Goal: Task Accomplishment & Management: Complete application form

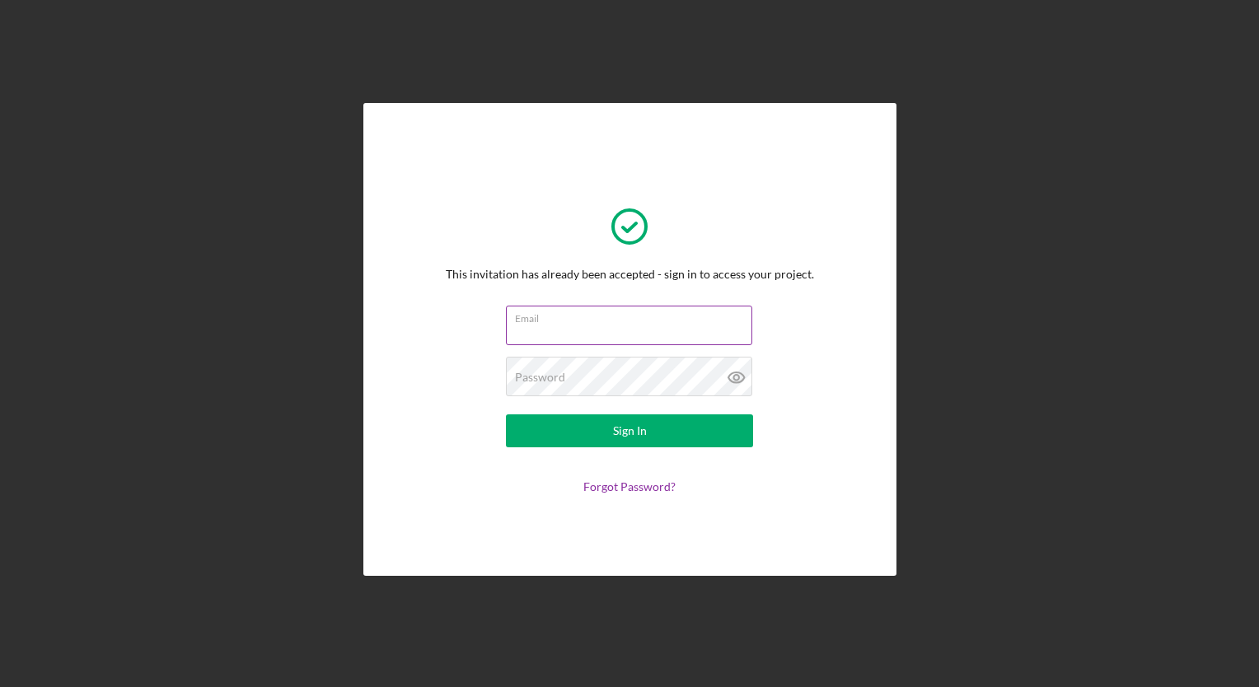
click at [550, 325] on input "Email" at bounding box center [629, 326] width 246 height 40
type input "[EMAIL_ADDRESS][DOMAIN_NAME]"
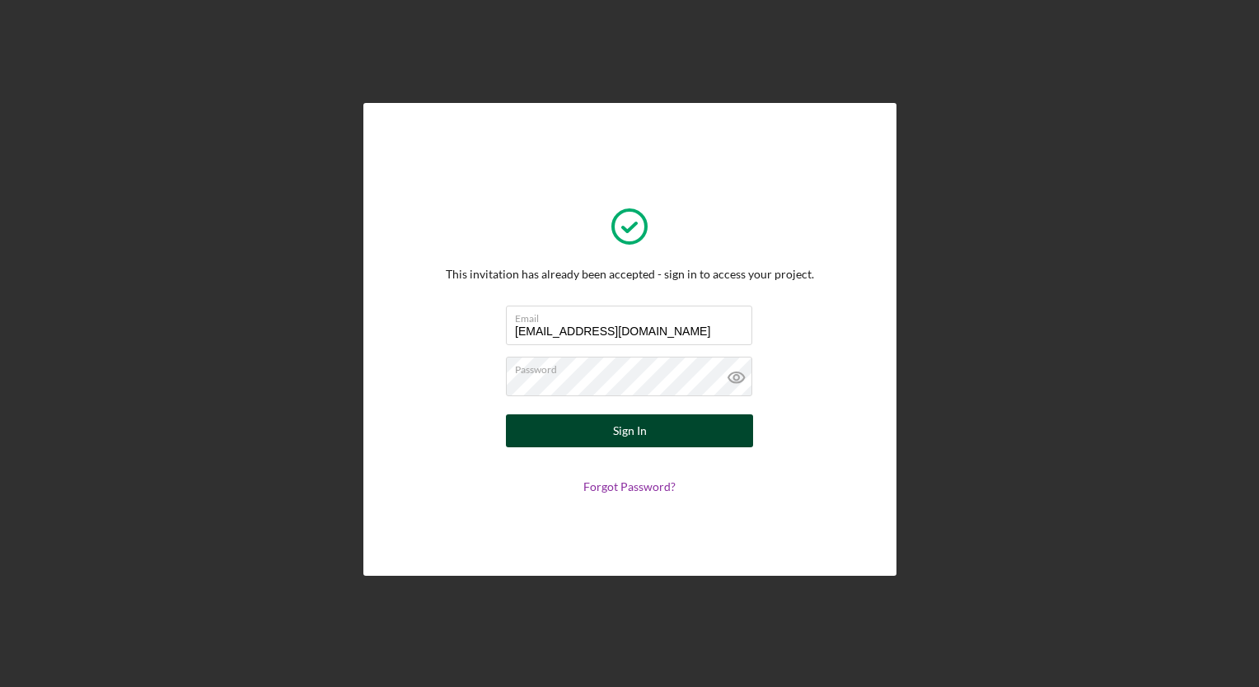
click at [668, 423] on button "Sign In" at bounding box center [629, 430] width 247 height 33
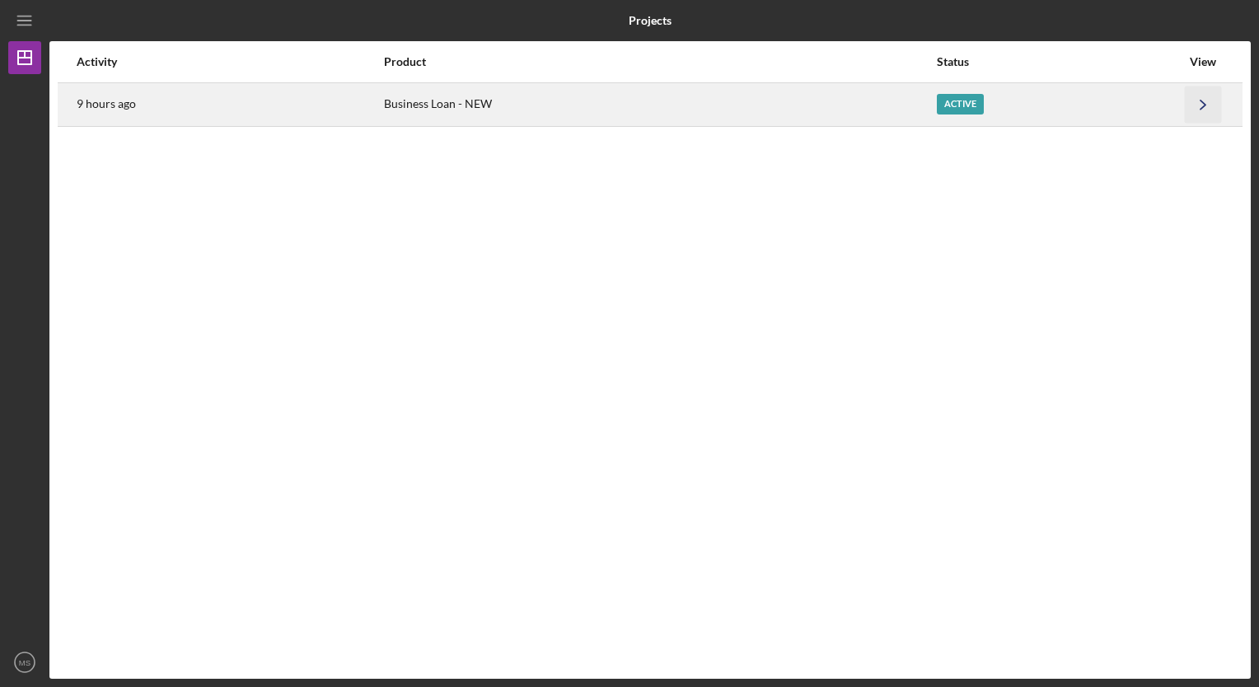
click at [1203, 102] on polyline "button" at bounding box center [1202, 104] width 5 height 9
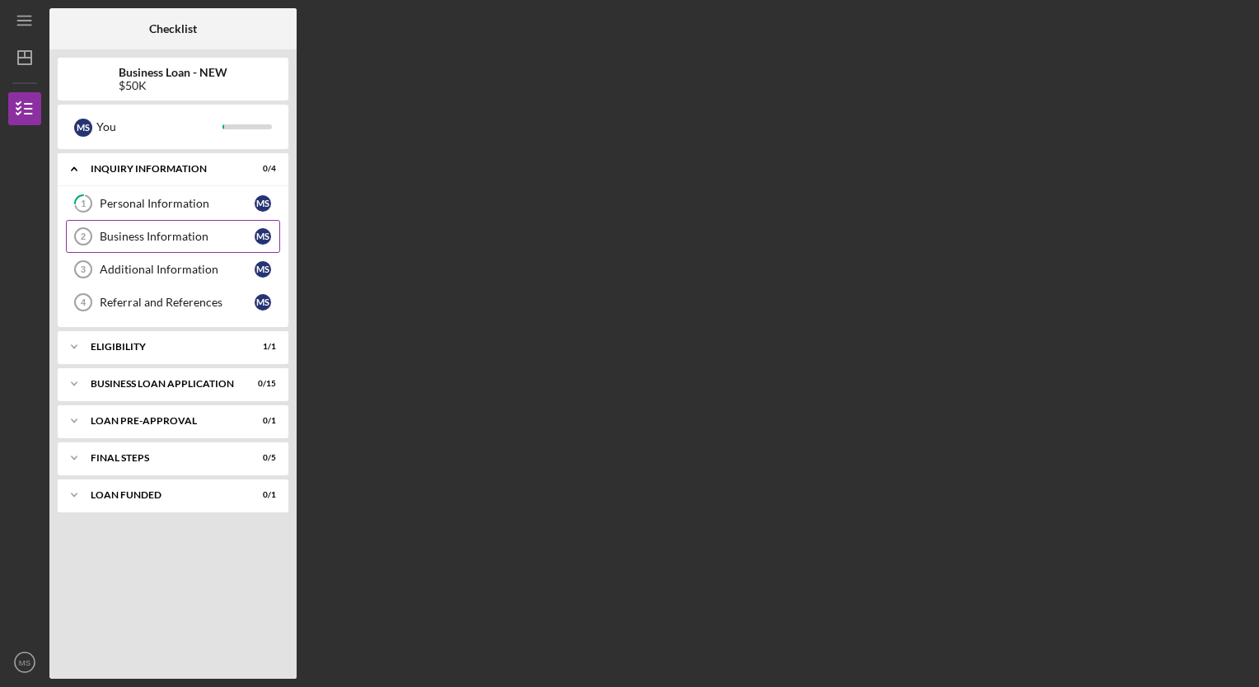
click at [149, 234] on div "Business Information" at bounding box center [177, 236] width 155 height 13
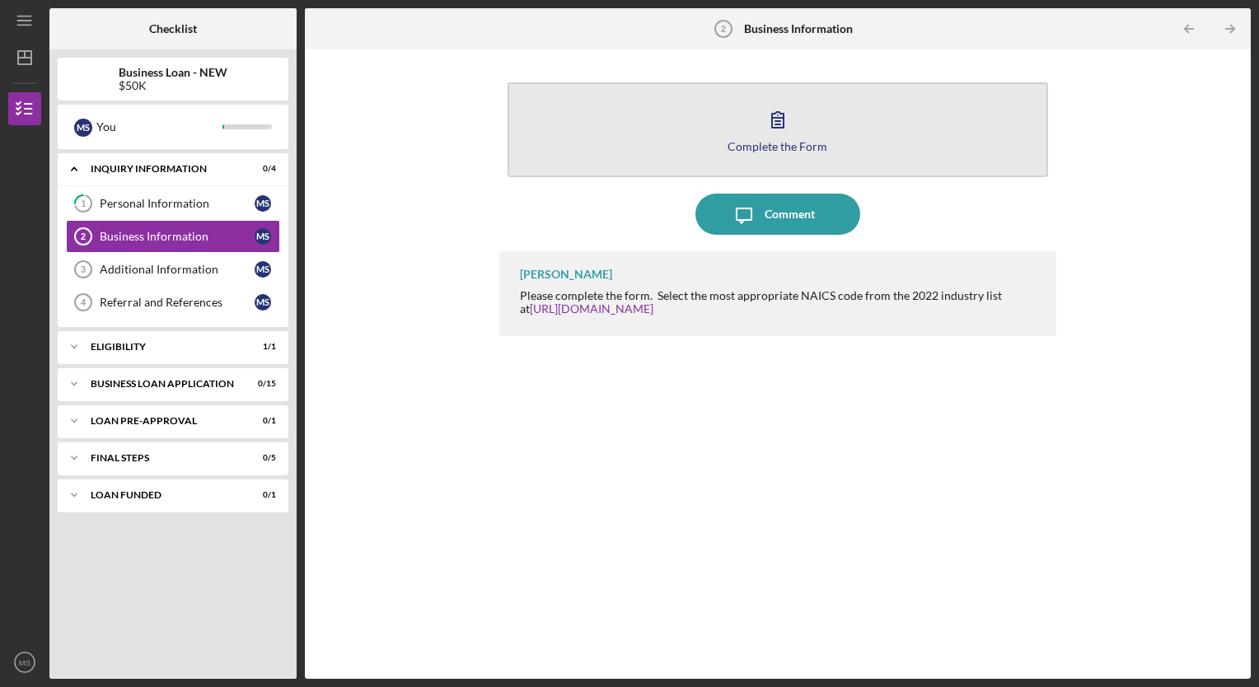
click at [797, 127] on icon "button" at bounding box center [777, 119] width 41 height 41
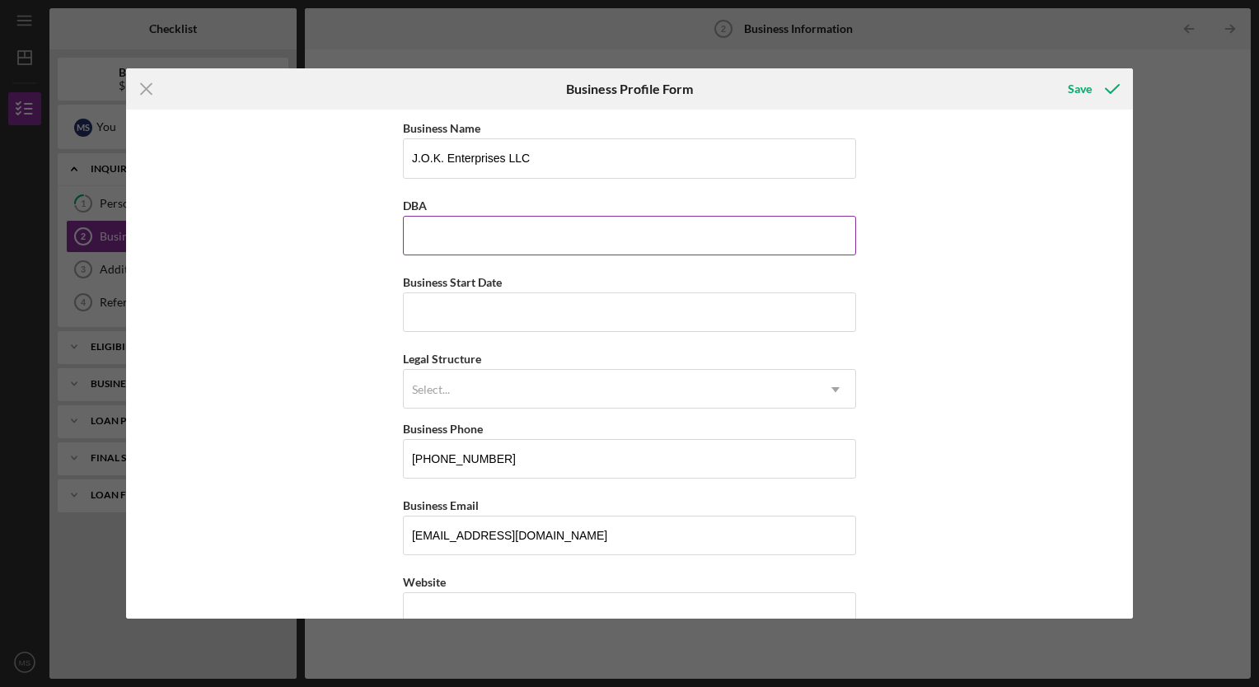
click at [445, 244] on input "DBA" at bounding box center [629, 236] width 453 height 40
type input "j"
type input "JOK"
click at [427, 308] on input "Business Start Date" at bounding box center [629, 312] width 453 height 40
type input "[DATE]"
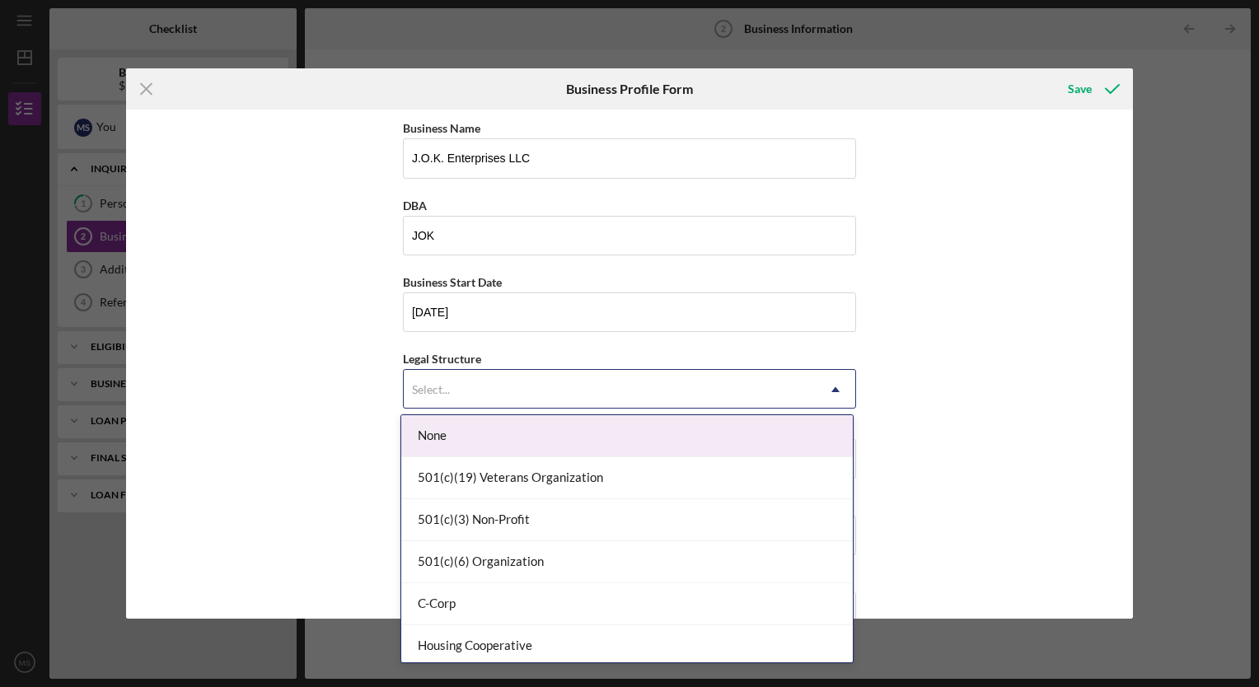
click at [834, 382] on icon "Icon/Dropdown Arrow" at bounding box center [836, 390] width 40 height 40
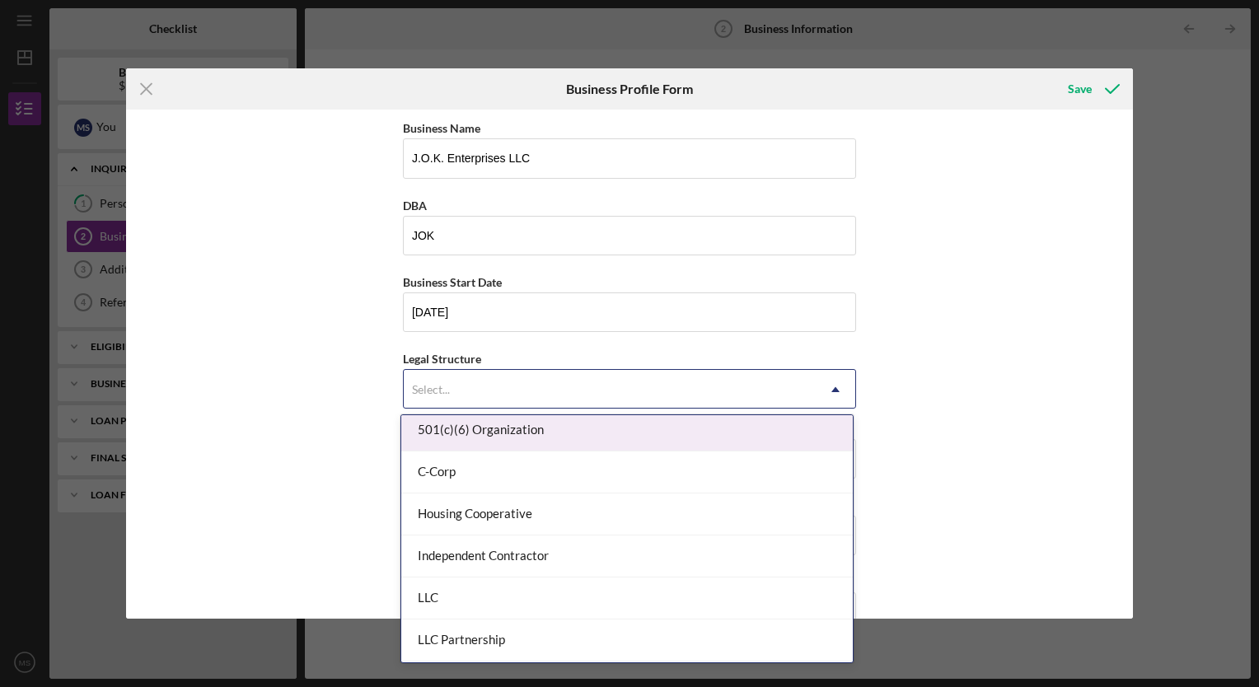
scroll to position [165, 0]
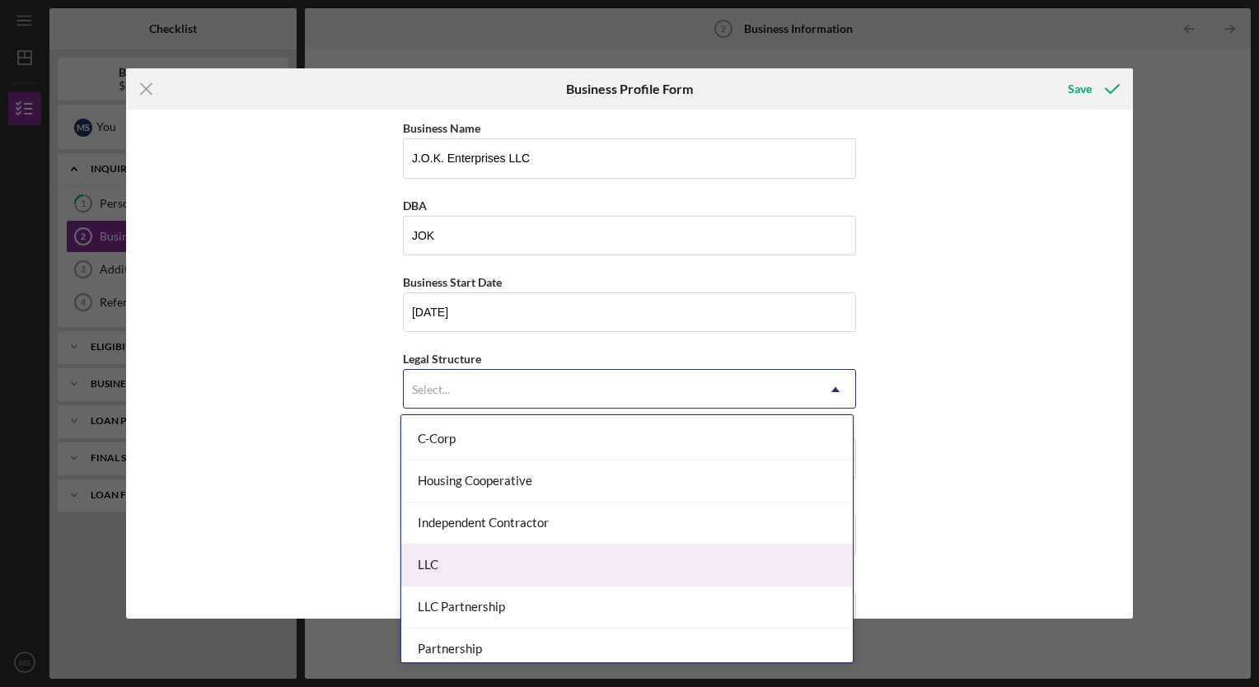
click at [562, 562] on div "LLC" at bounding box center [626, 566] width 451 height 42
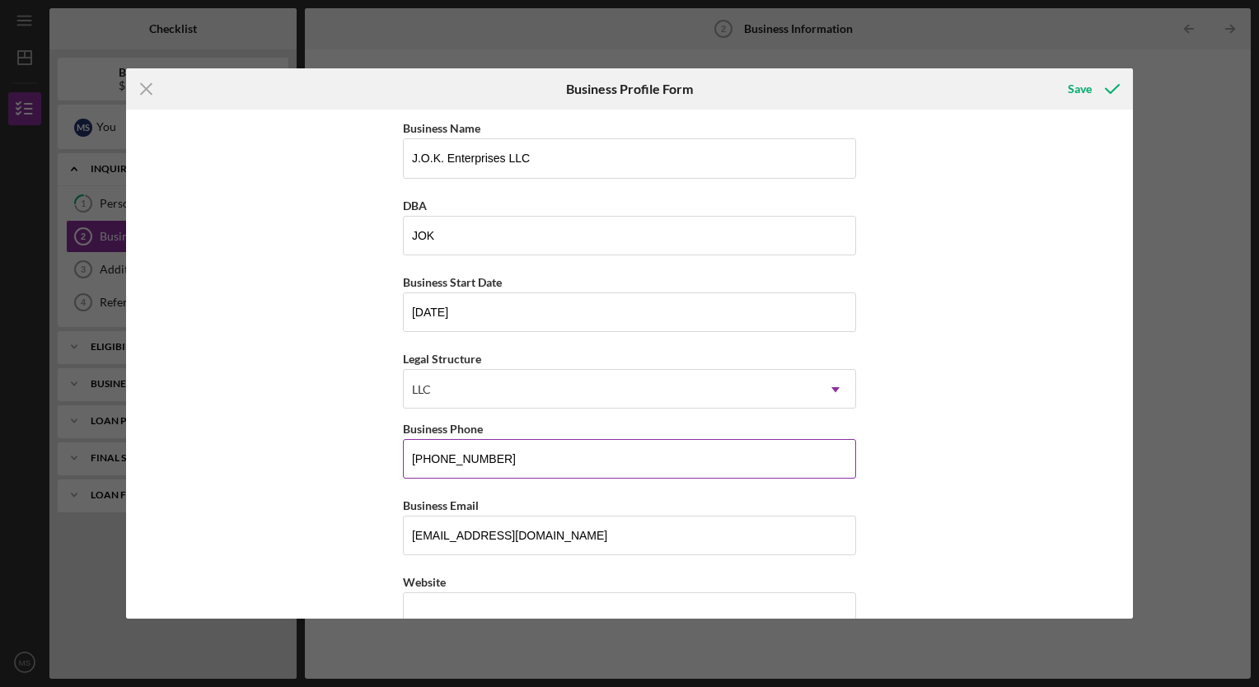
click at [487, 456] on input "[PHONE_NUMBER]" at bounding box center [629, 459] width 453 height 40
type input "(3##) ###-####"
type input "[PHONE_NUMBER]"
click at [514, 603] on input "Website" at bounding box center [629, 612] width 453 height 40
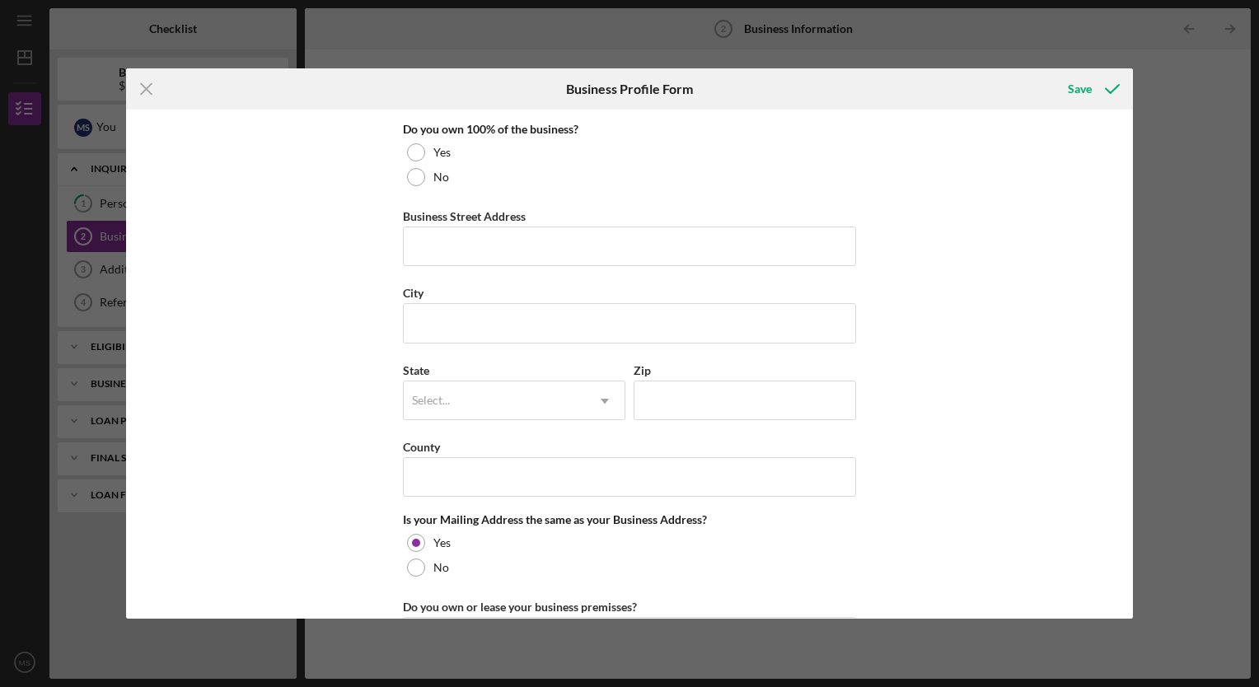
scroll to position [1170, 0]
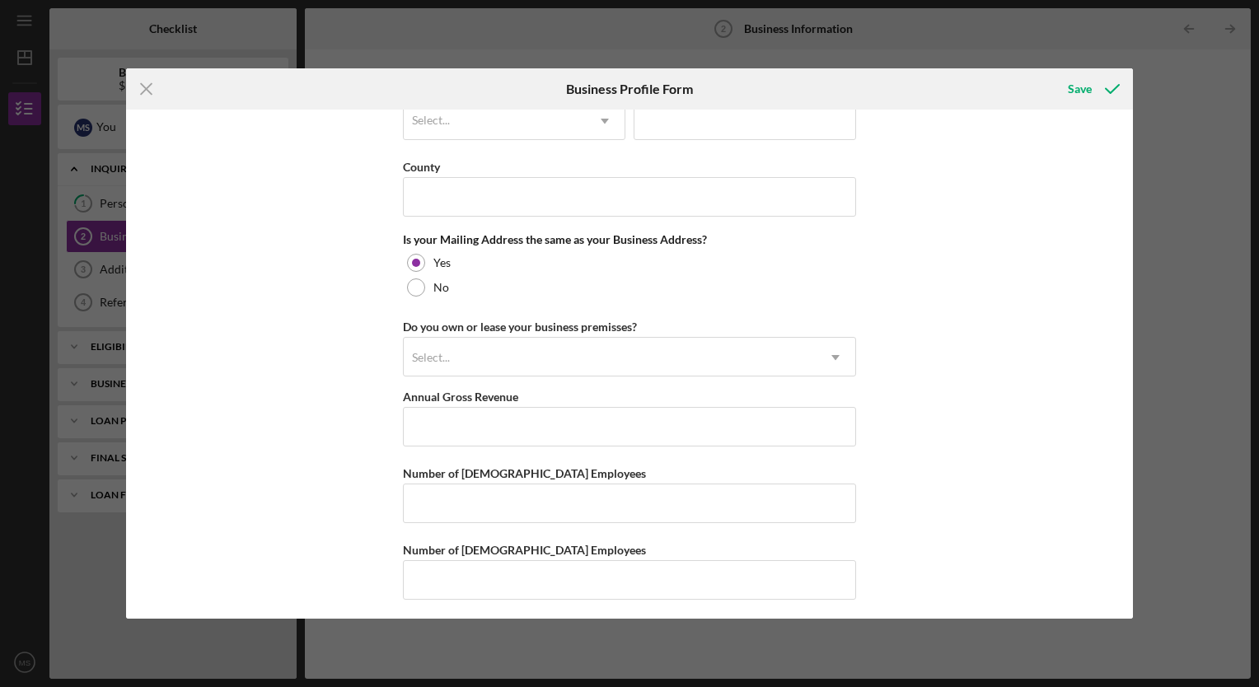
click at [1125, 120] on div "Business Name J.O.K. Enterprises LLC DBA JOK Business Start Date 02/17/2025 Leg…" at bounding box center [629, 364] width 1007 height 508
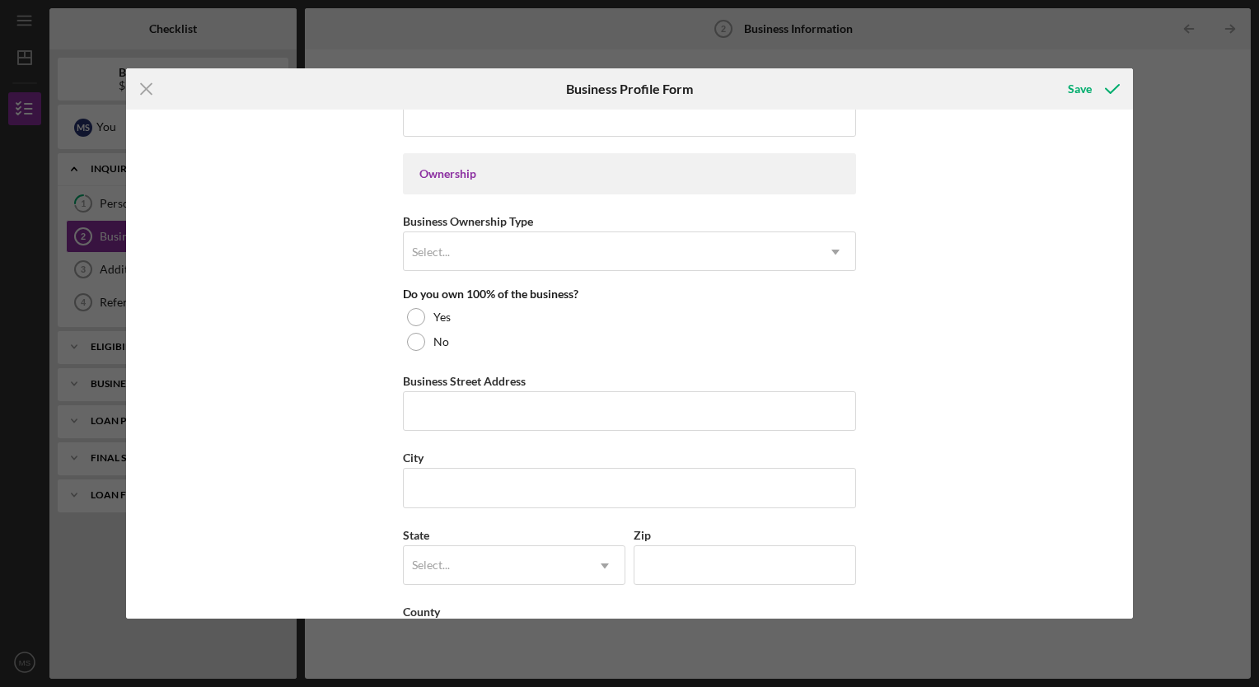
scroll to position [0, 0]
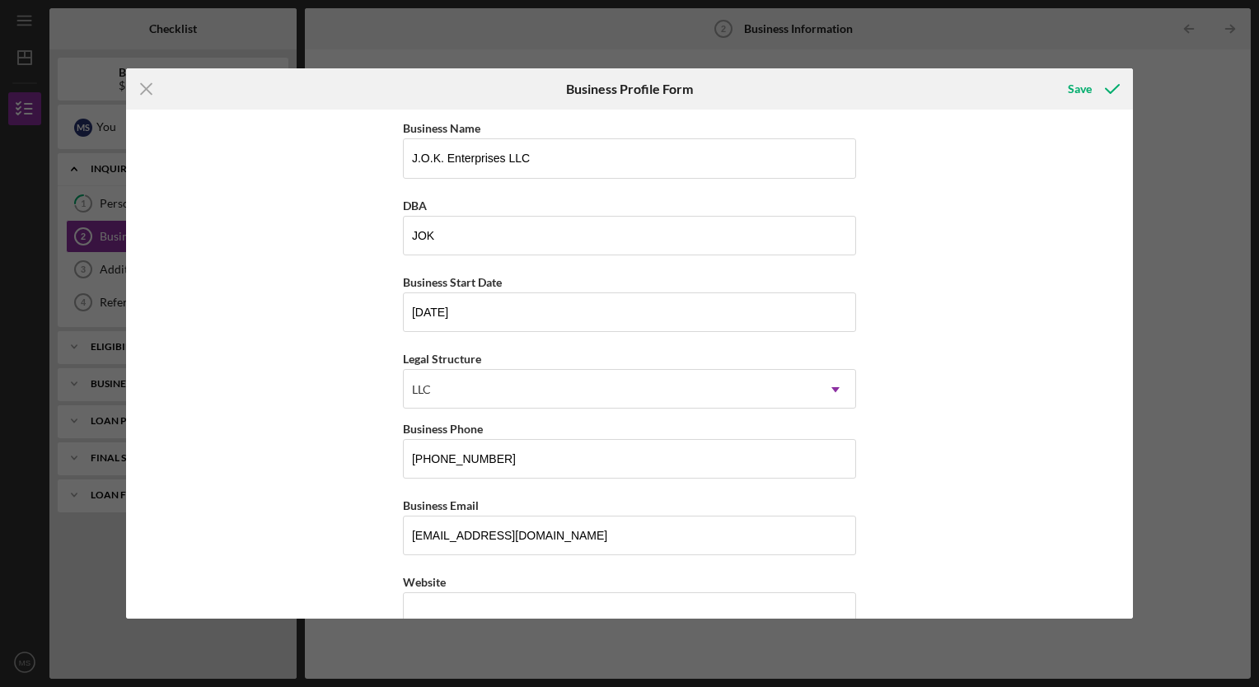
click at [1124, 611] on div "Business Name J.O.K. Enterprises LLC DBA JOK Business Start Date 02/17/2025 Leg…" at bounding box center [629, 364] width 1007 height 508
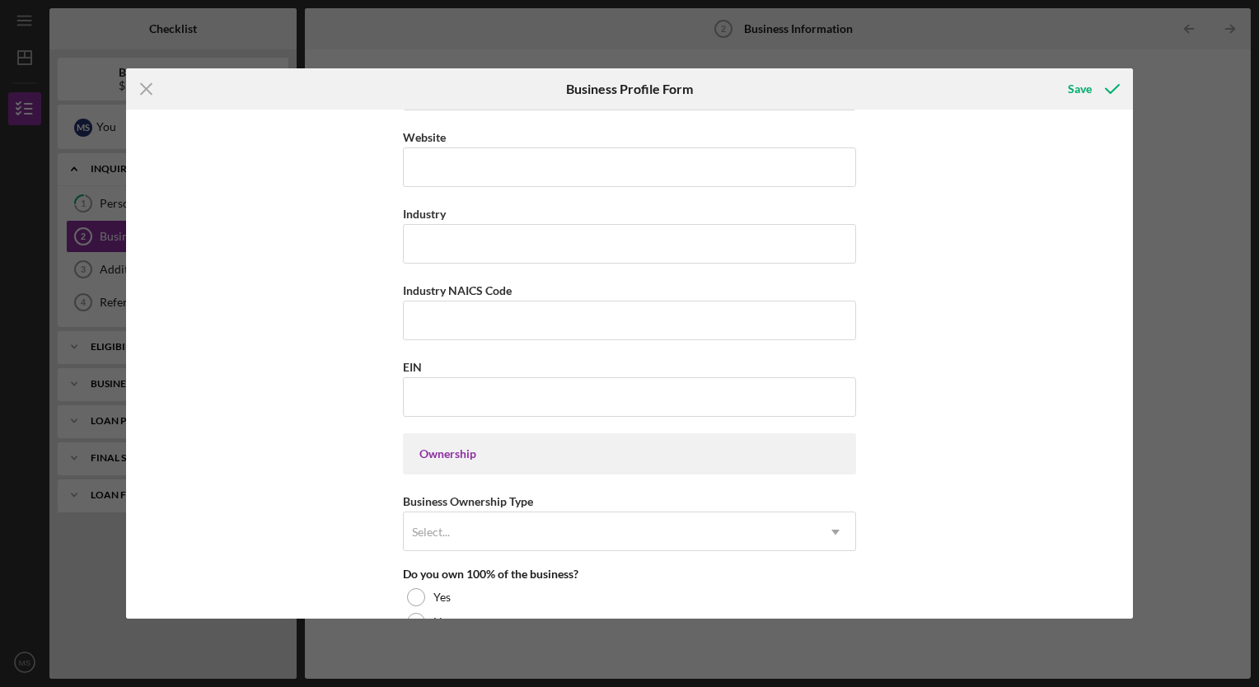
click at [1100, 141] on div "Business Name J.O.K. Enterprises LLC DBA JOK Business Start Date 02/17/2025 Leg…" at bounding box center [629, 364] width 1007 height 508
click at [461, 175] on input "Website" at bounding box center [629, 167] width 453 height 40
type input "[DOMAIN_NAME]"
click at [419, 249] on input "Industry" at bounding box center [629, 244] width 453 height 40
type input "c"
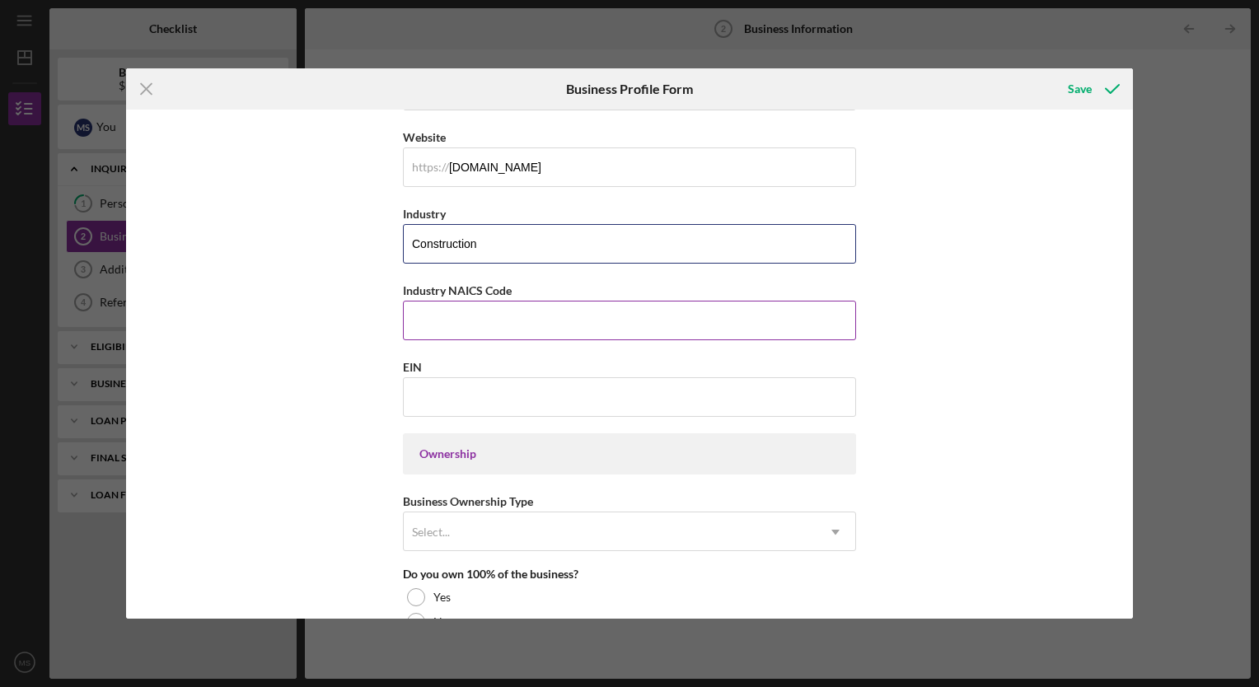
type input "Construction"
click at [430, 312] on input "Industry NAICS Code" at bounding box center [629, 321] width 453 height 40
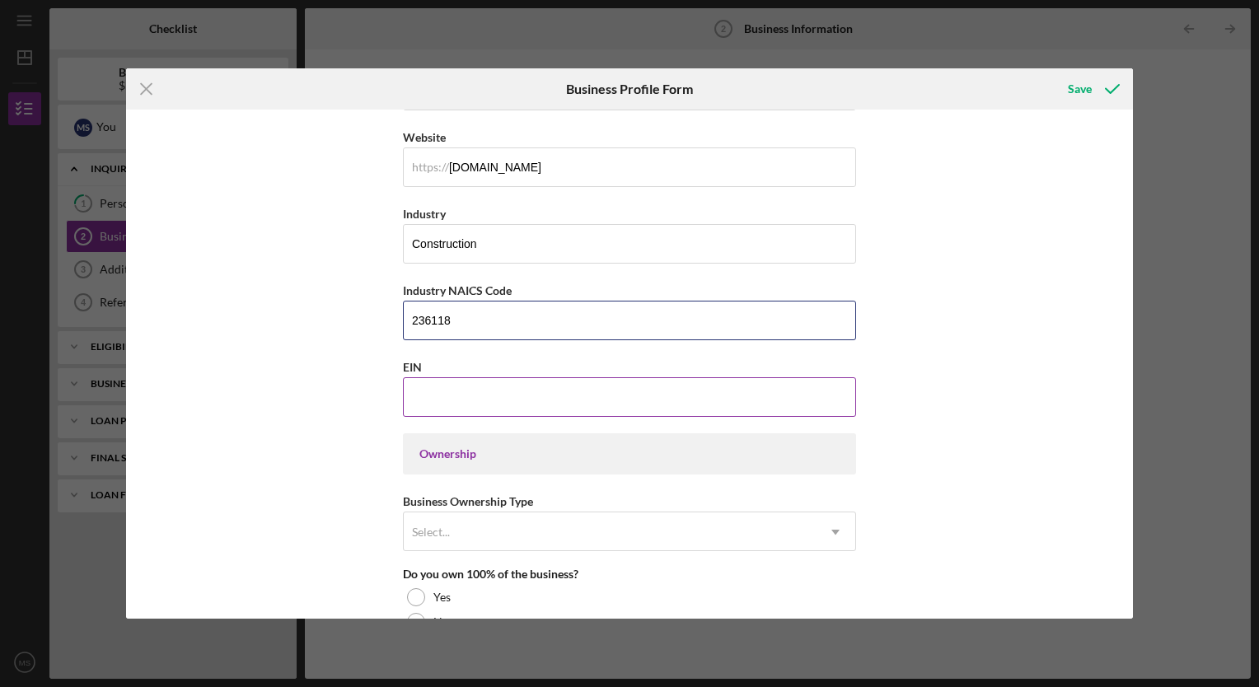
type input "236118"
click at [438, 386] on input "EIN" at bounding box center [629, 397] width 453 height 40
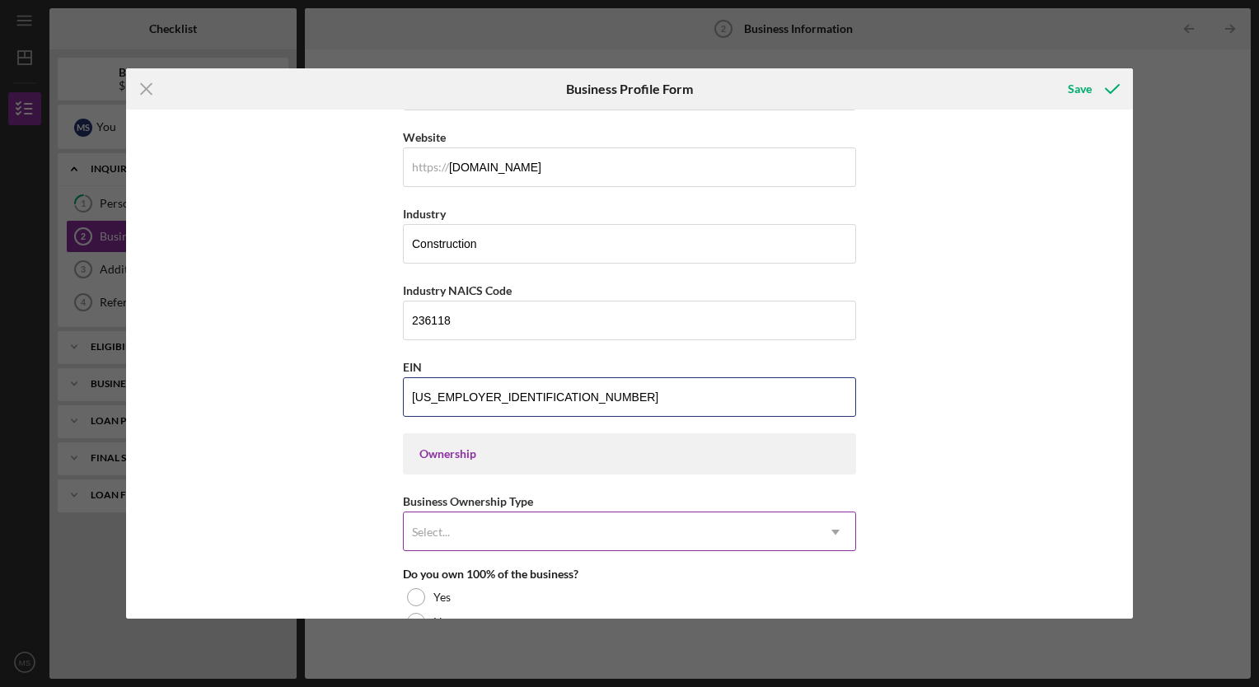
type input "[US_EMPLOYER_IDENTIFICATION_NUMBER]"
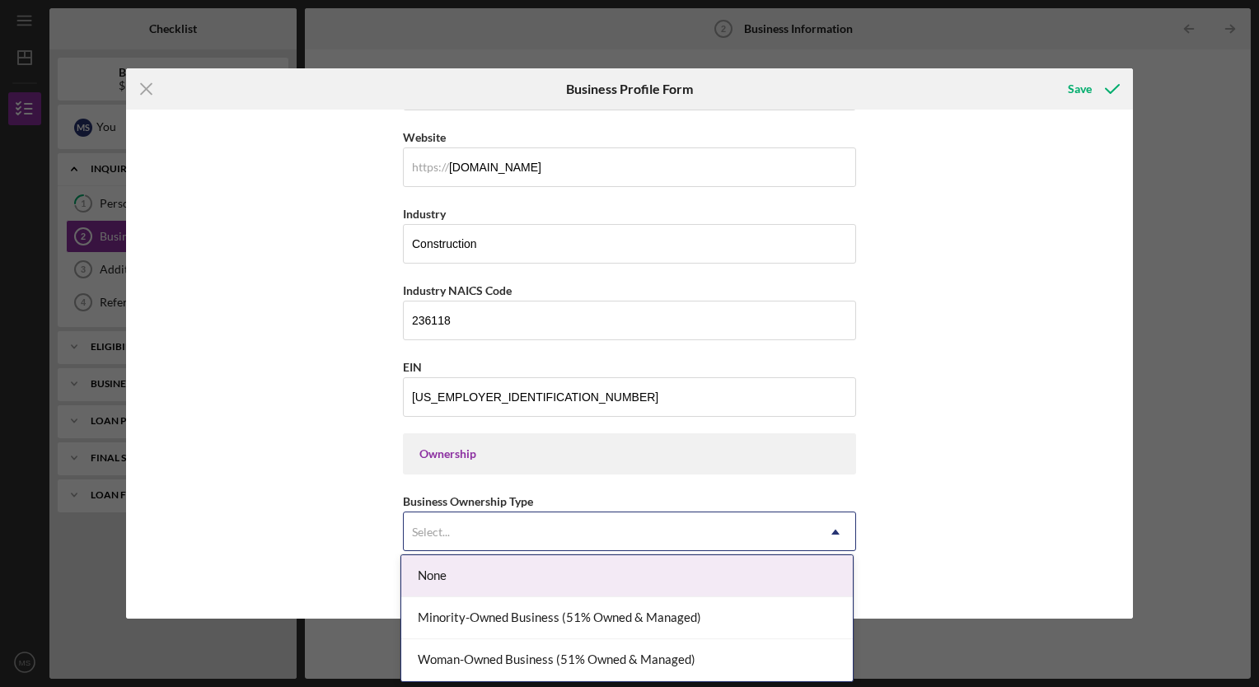
click at [834, 533] on icon "Icon/Dropdown Arrow" at bounding box center [836, 532] width 40 height 40
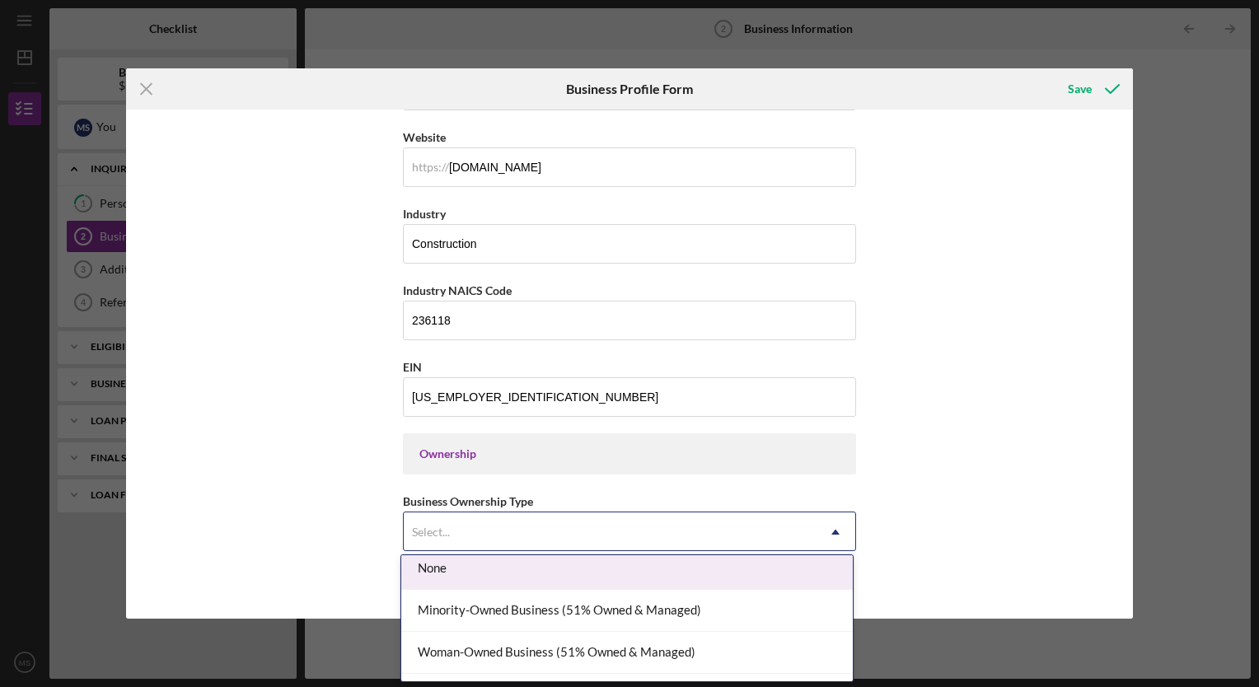
scroll to position [0, 0]
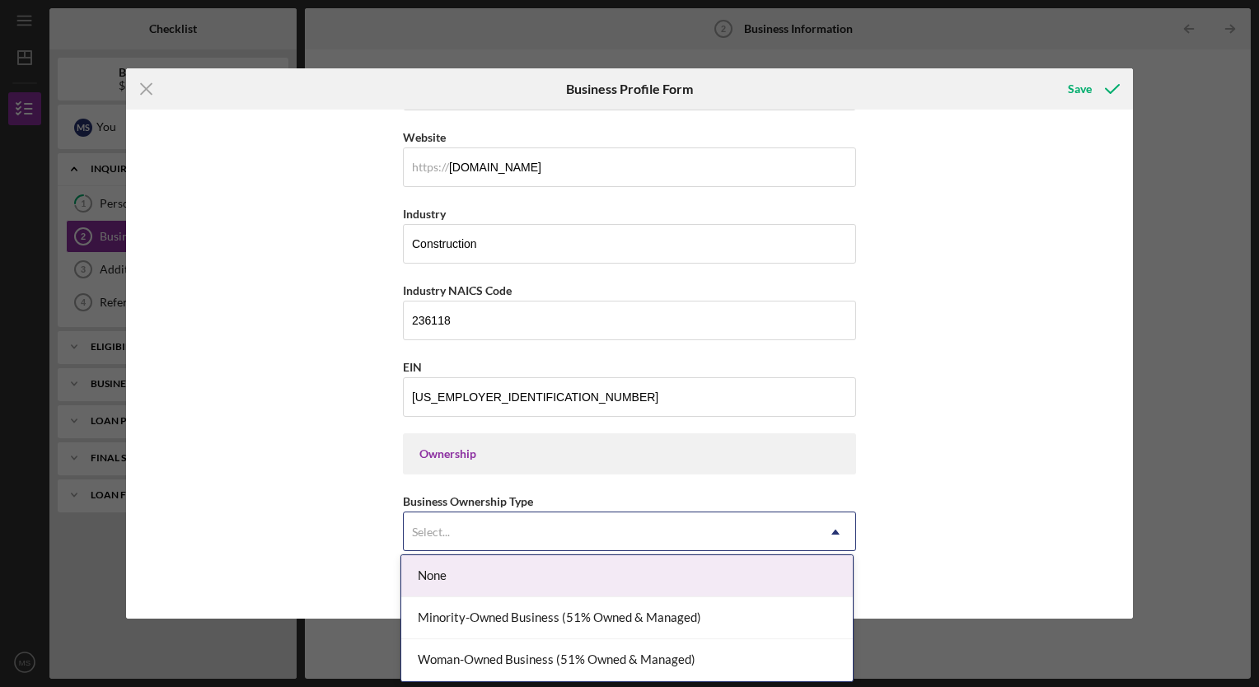
click at [778, 581] on div "None" at bounding box center [626, 576] width 451 height 42
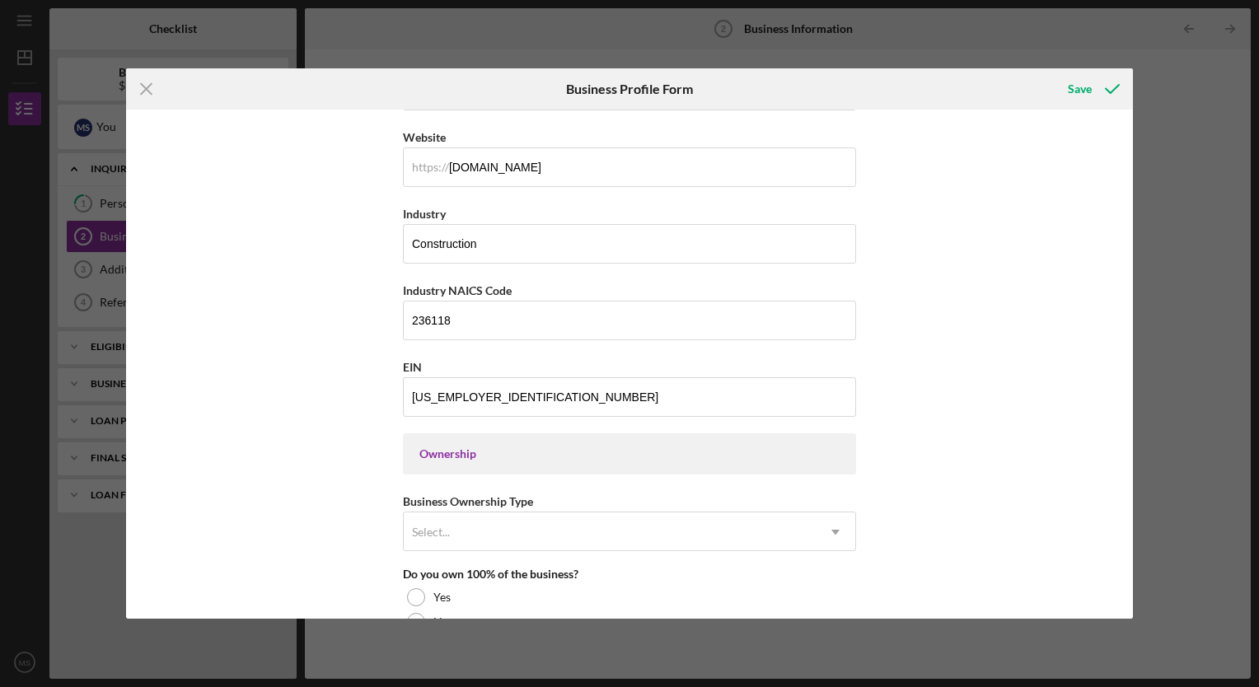
click at [1127, 611] on div "Business Name J.O.K. Enterprises LLC DBA JOK Business Start Date 02/17/2025 Leg…" at bounding box center [629, 364] width 1007 height 508
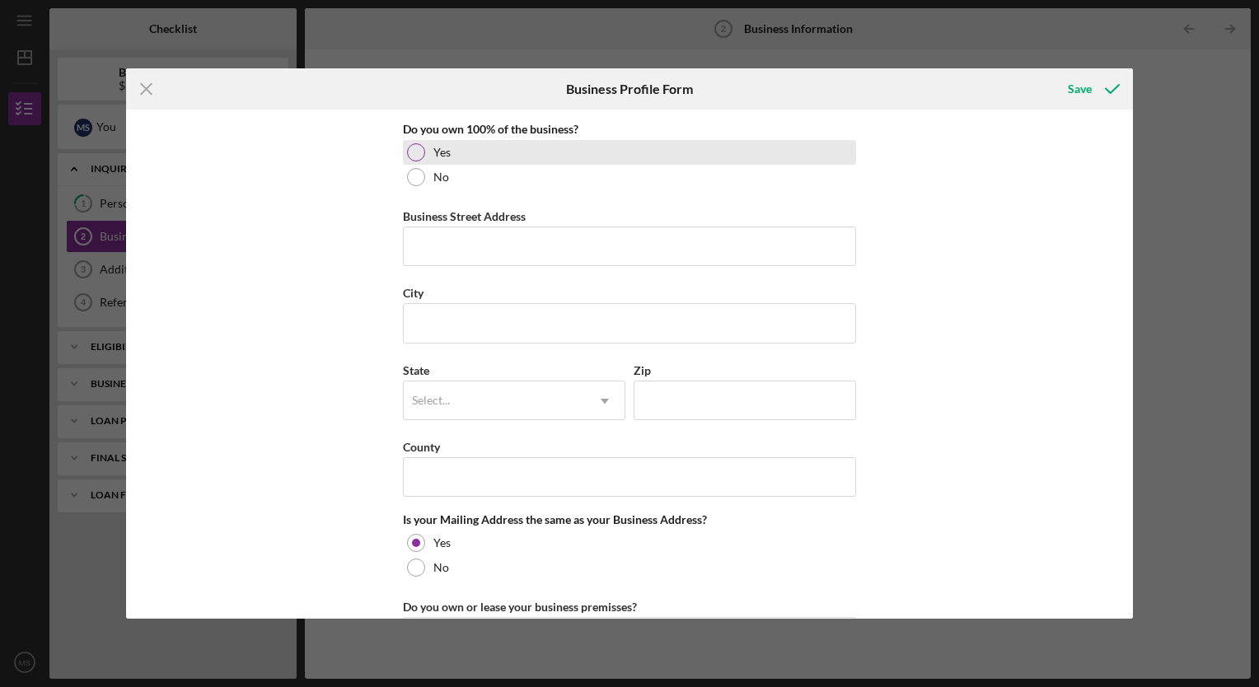
click at [419, 154] on div at bounding box center [416, 152] width 18 height 18
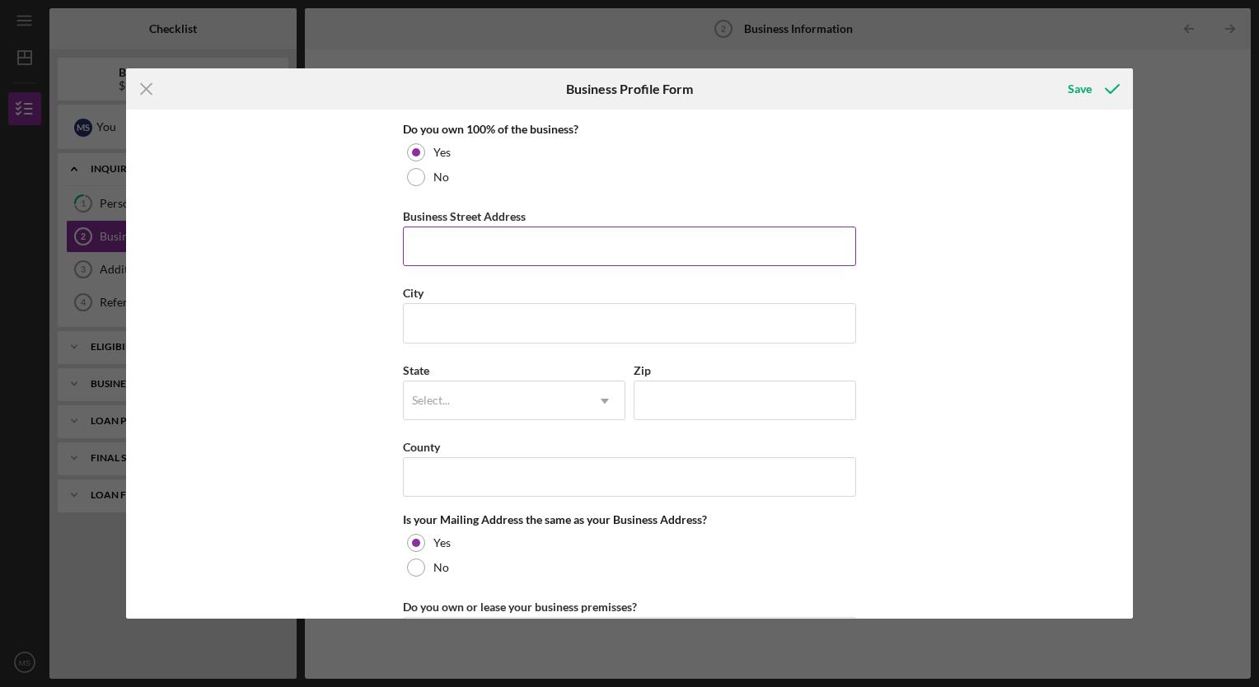
click at [443, 245] on input "Business Street Address" at bounding box center [629, 247] width 453 height 40
type input "[STREET_ADDRESS]"
type input "Saint Louis"
type input "63130"
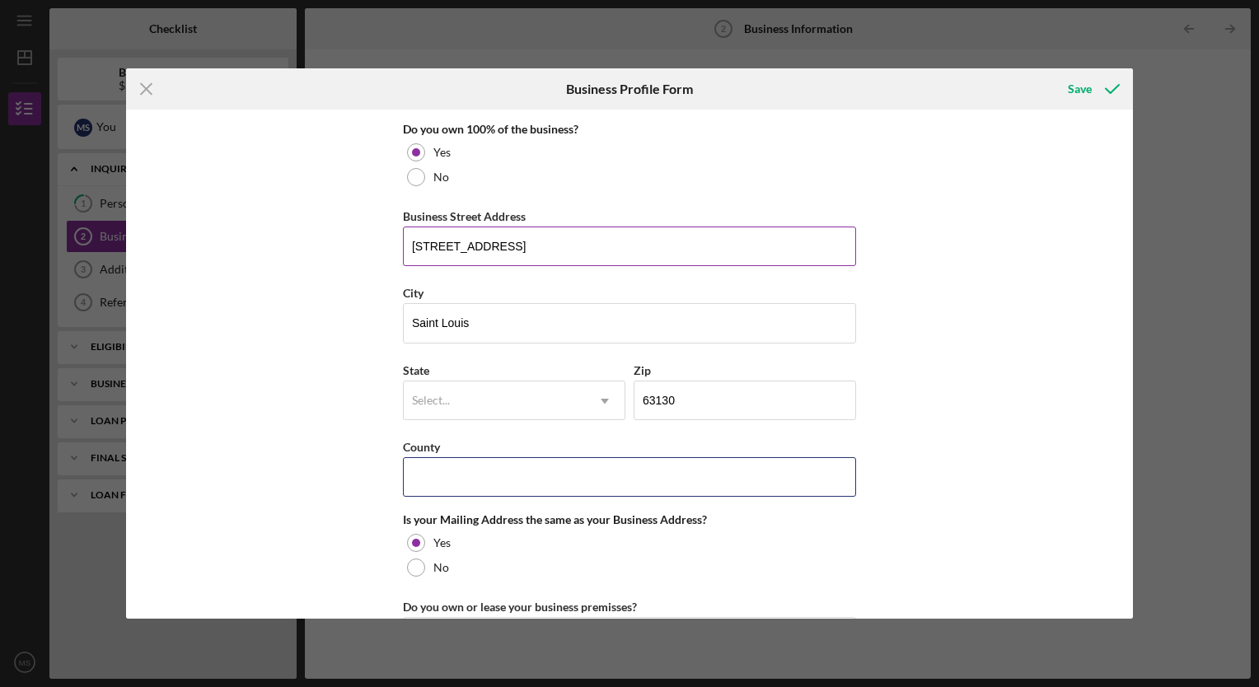
type input "[US_STATE]"
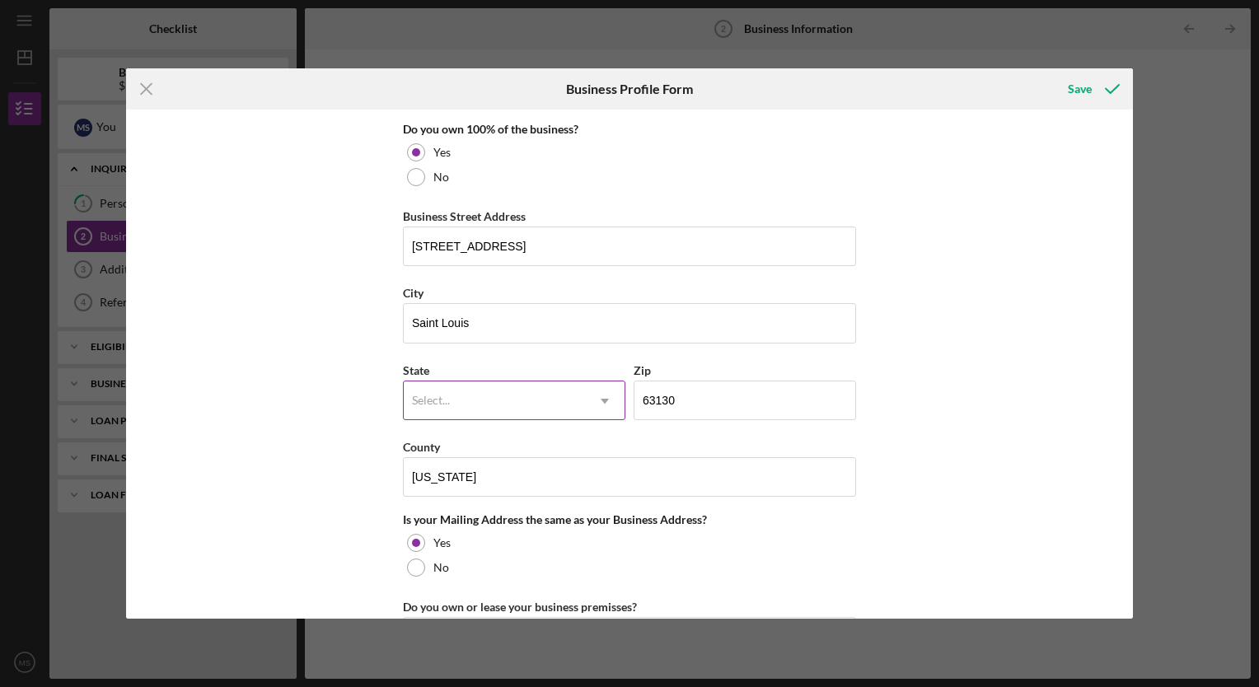
click at [602, 400] on icon "Icon/Dropdown Arrow" at bounding box center [605, 401] width 40 height 40
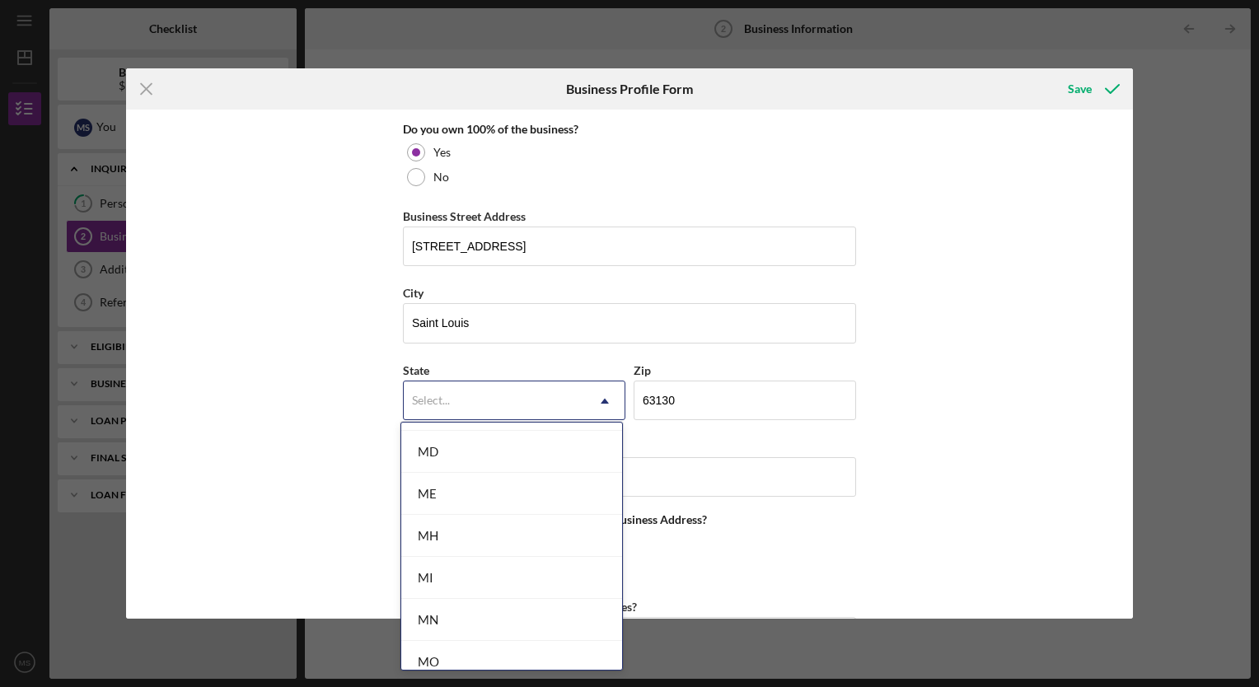
scroll to position [1329, 0]
click at [486, 564] on div "MO" at bounding box center [511, 585] width 221 height 42
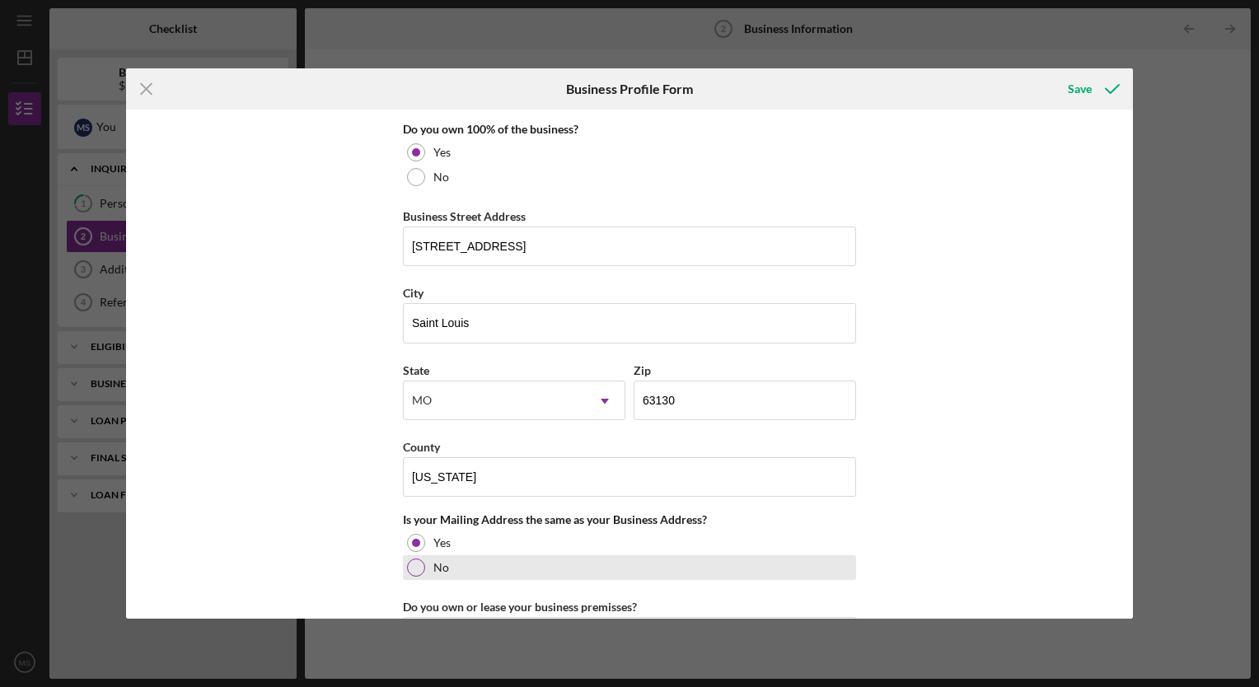
click at [422, 563] on div at bounding box center [416, 568] width 18 height 18
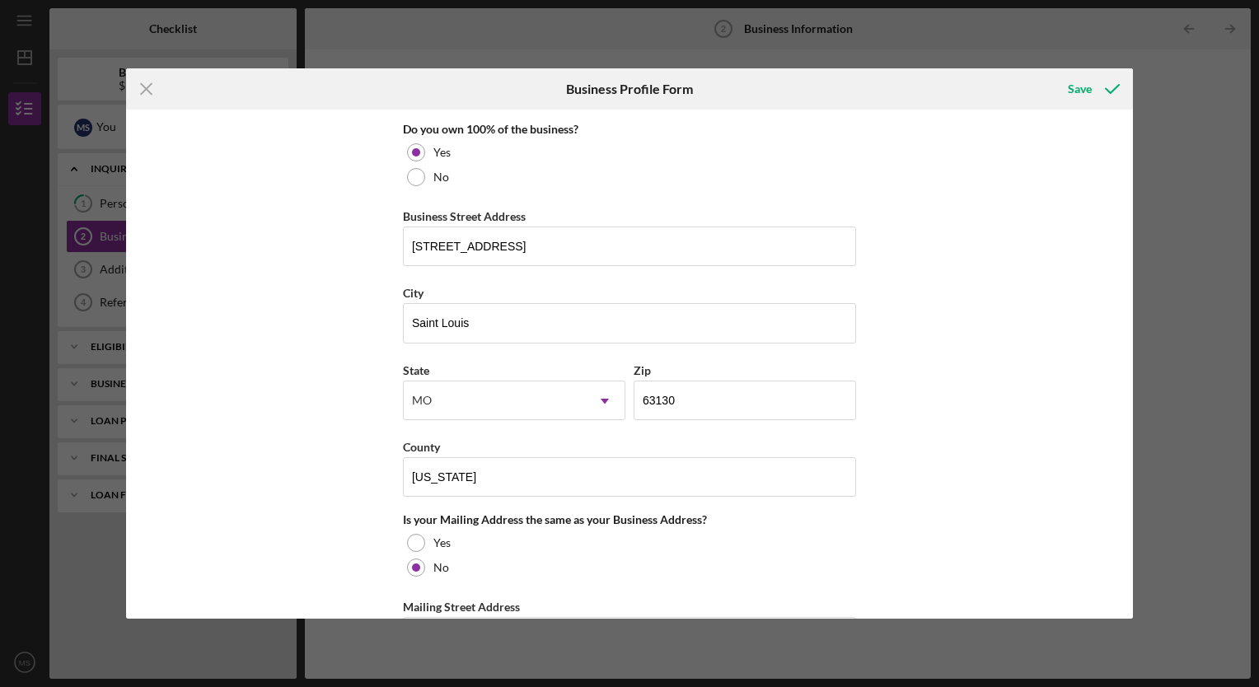
scroll to position [1335, 0]
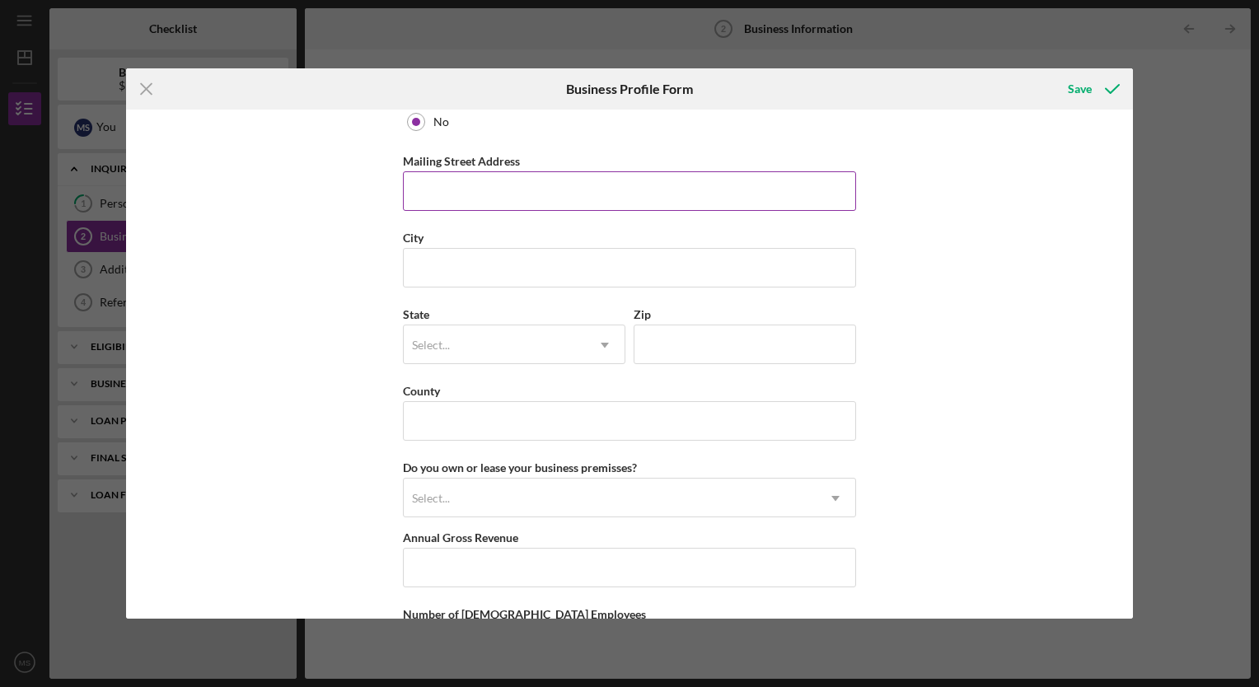
click at [428, 189] on input "Mailing Street Address" at bounding box center [629, 191] width 453 height 40
click at [439, 189] on input "Mailing Street Address" at bounding box center [629, 191] width 453 height 40
drag, startPoint x: 439, startPoint y: 189, endPoint x: 438, endPoint y: 371, distance: 182.1
click at [330, 201] on div "Business Name J.O.K. Enterprises LLC DBA JOK Business Start Date 02/17/2025 Leg…" at bounding box center [629, 364] width 1007 height 508
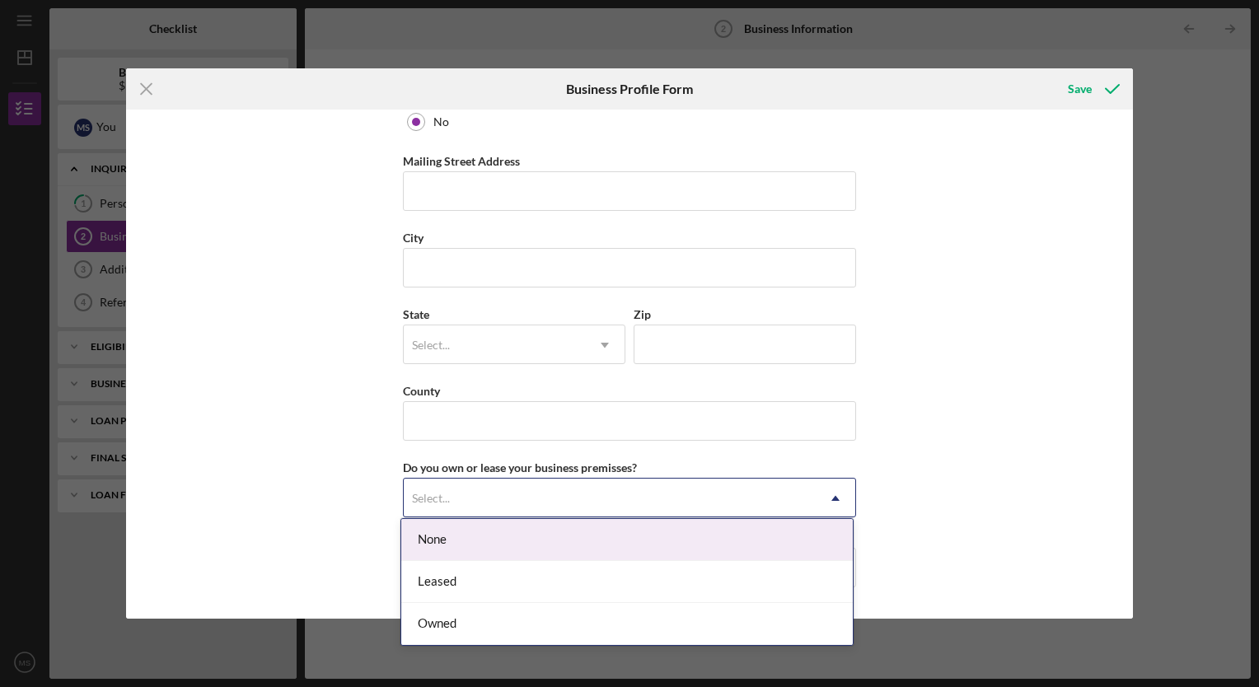
click at [833, 498] on icon "Icon/Dropdown Arrow" at bounding box center [836, 499] width 40 height 40
click at [807, 532] on div "None" at bounding box center [626, 540] width 451 height 42
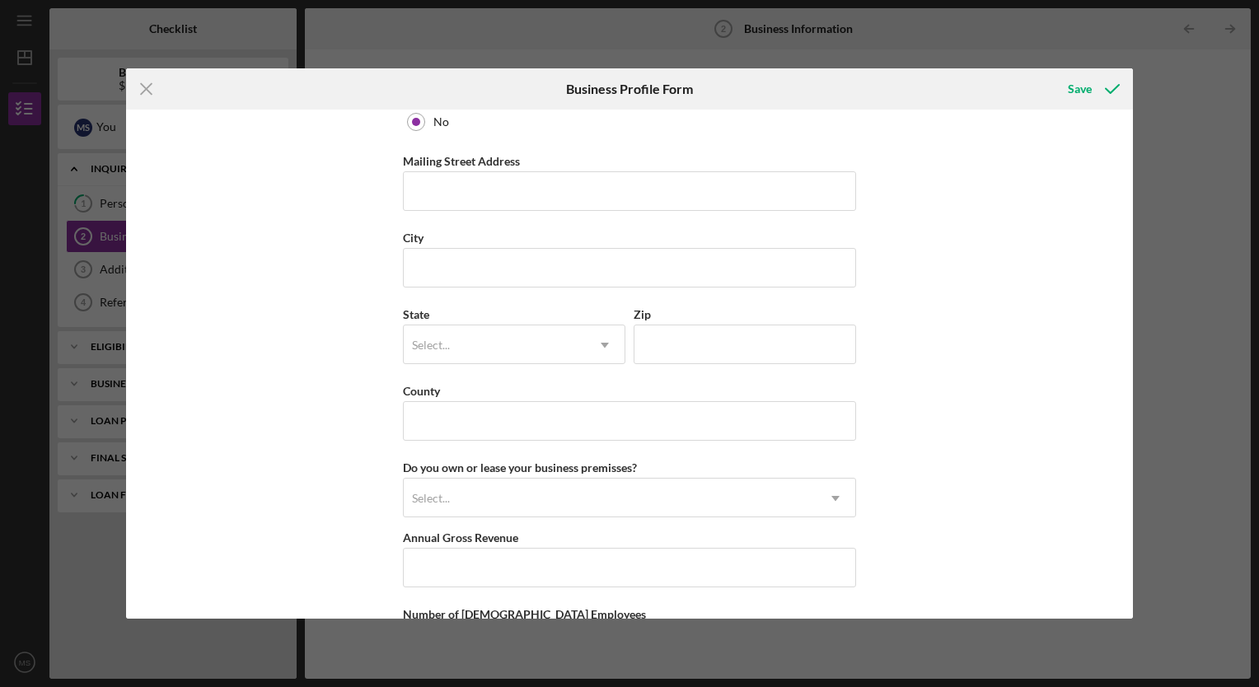
scroll to position [1475, 0]
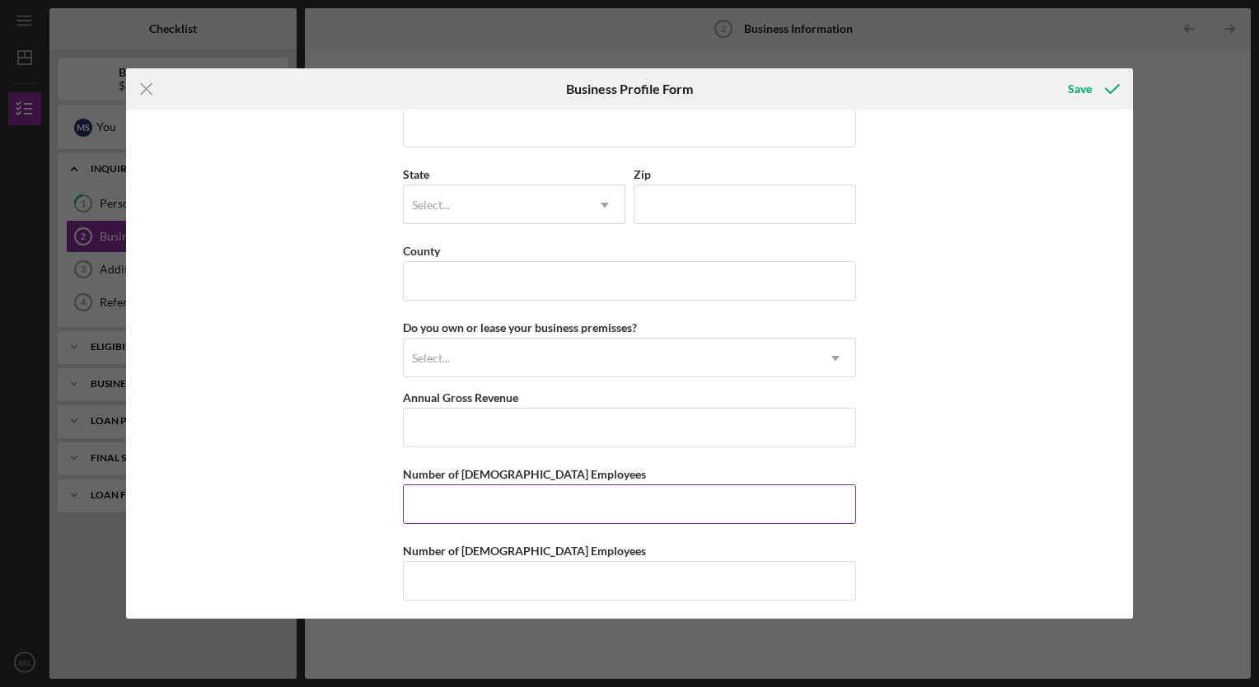
click at [436, 493] on input "Number of [DEMOGRAPHIC_DATA] Employees" at bounding box center [629, 504] width 453 height 40
type input "0"
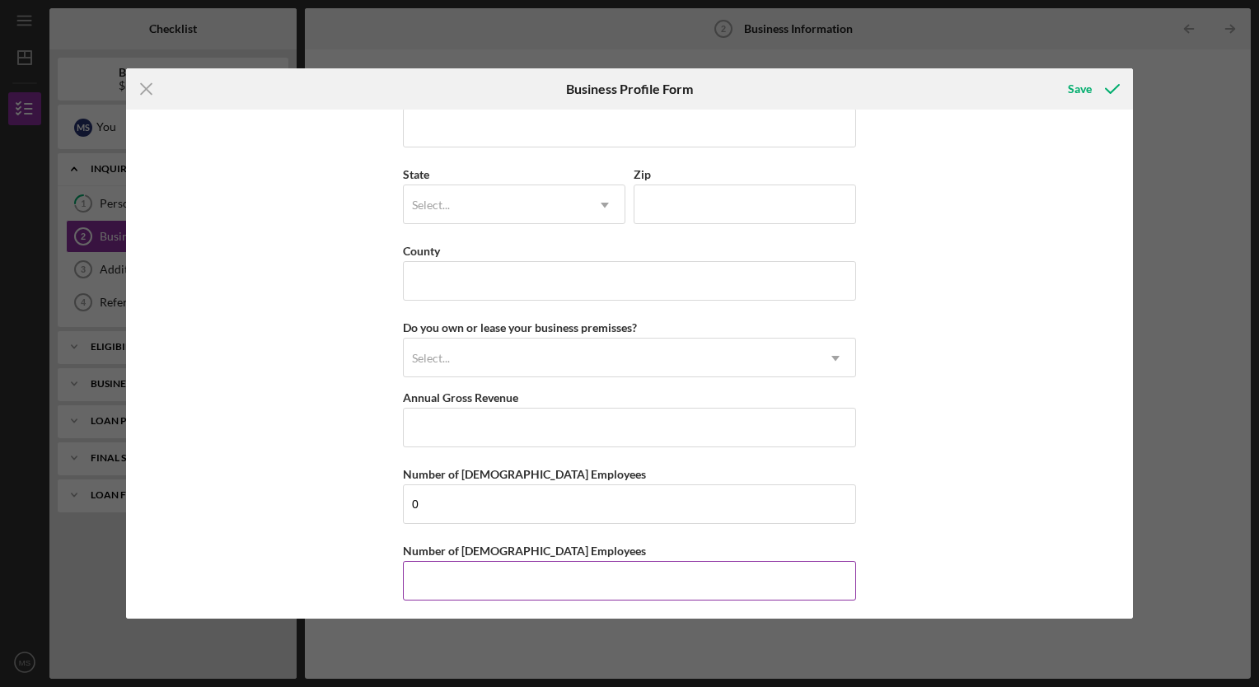
click at [455, 579] on input "Number of [DEMOGRAPHIC_DATA] Employees" at bounding box center [629, 581] width 453 height 40
type input "0"
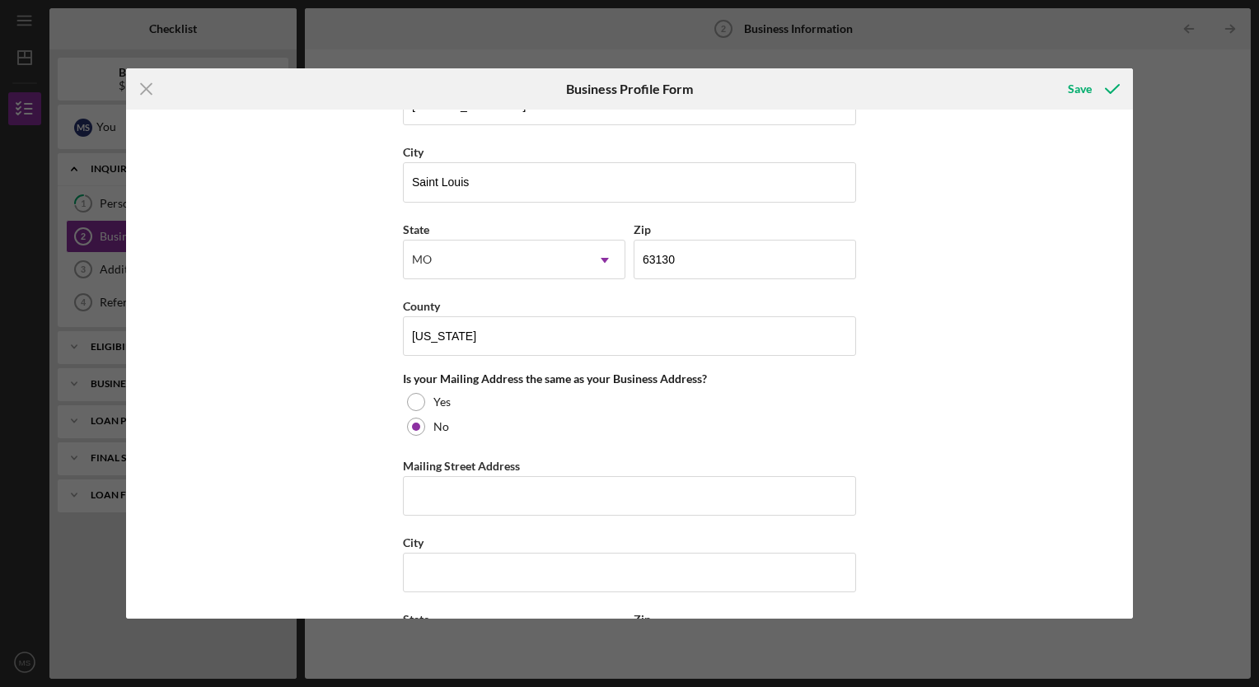
scroll to position [585, 0]
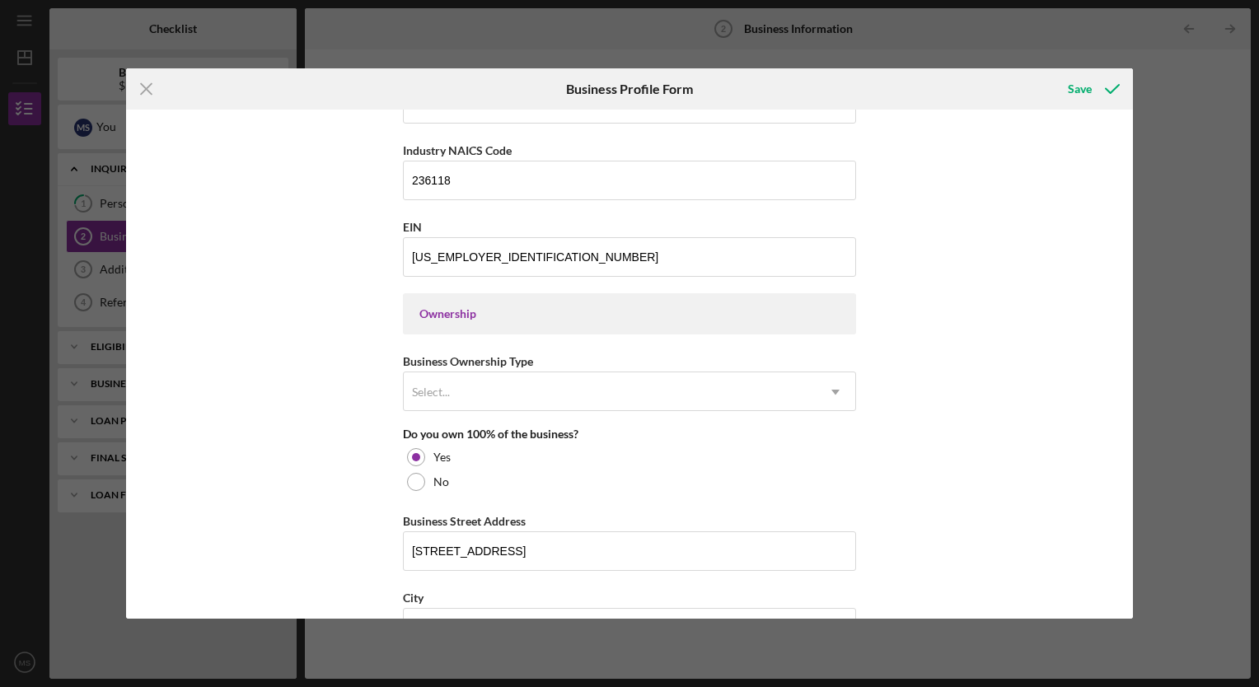
click at [1134, 592] on div "Icon/Menu Close Business Profile Form Save Business Name J.O.K. Enterprises LLC…" at bounding box center [629, 343] width 1259 height 687
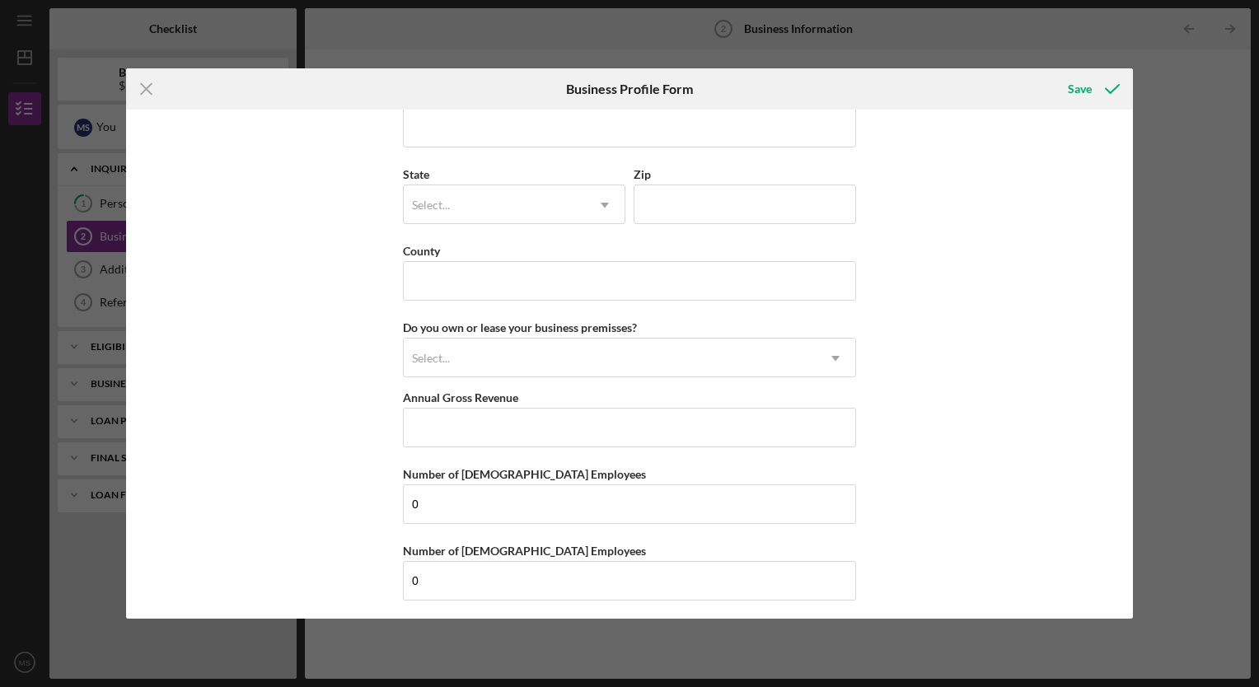
scroll to position [1031, 0]
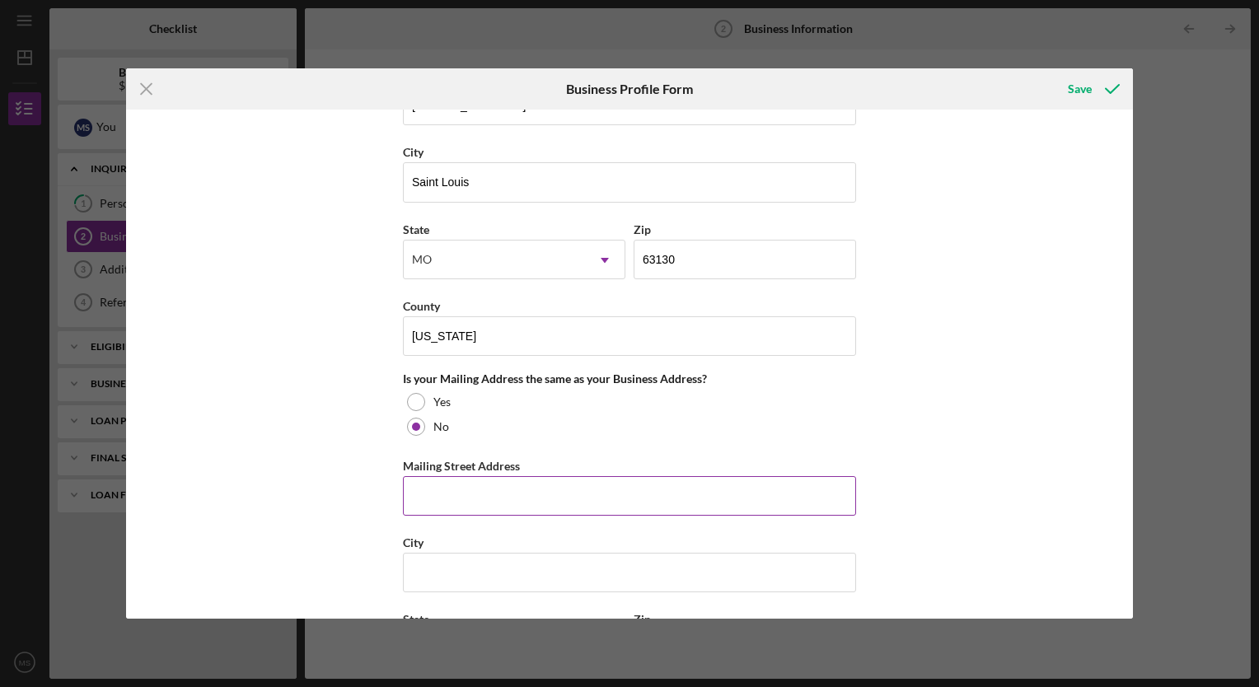
click at [470, 489] on input "Mailing Street Address" at bounding box center [629, 496] width 453 height 40
type input "[STREET_ADDRESS]"
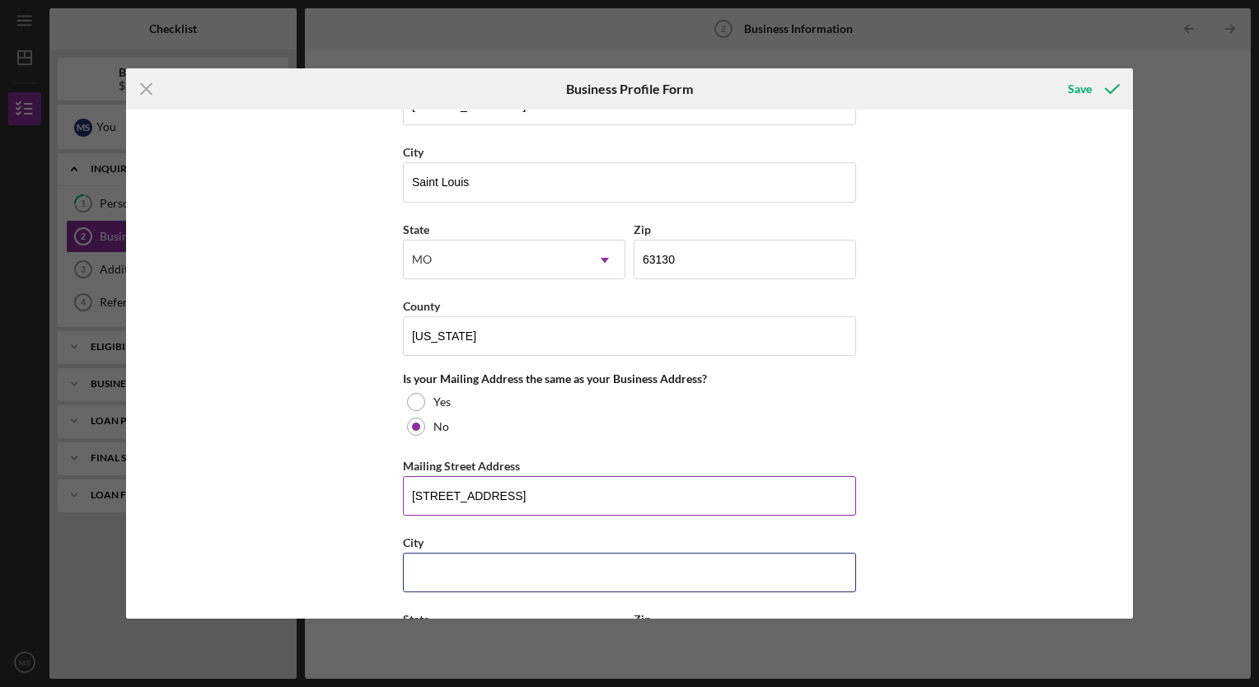
type input "[PERSON_NAME]"
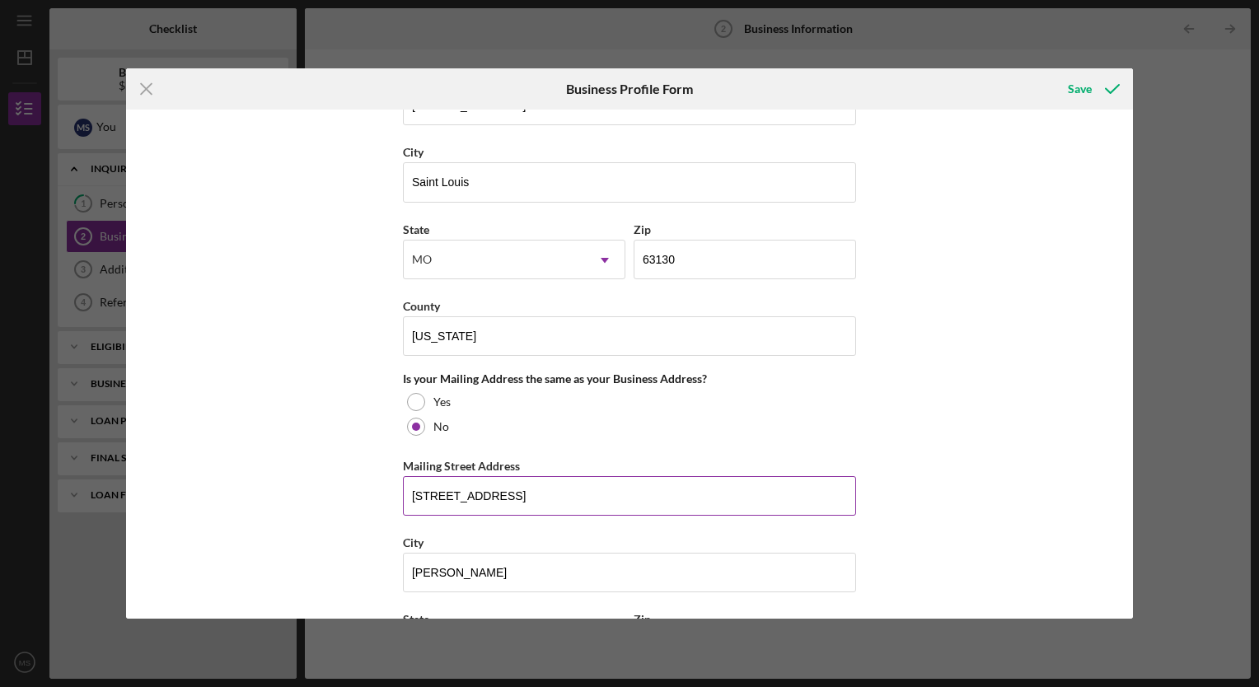
type input "63136"
type input "[US_STATE]"
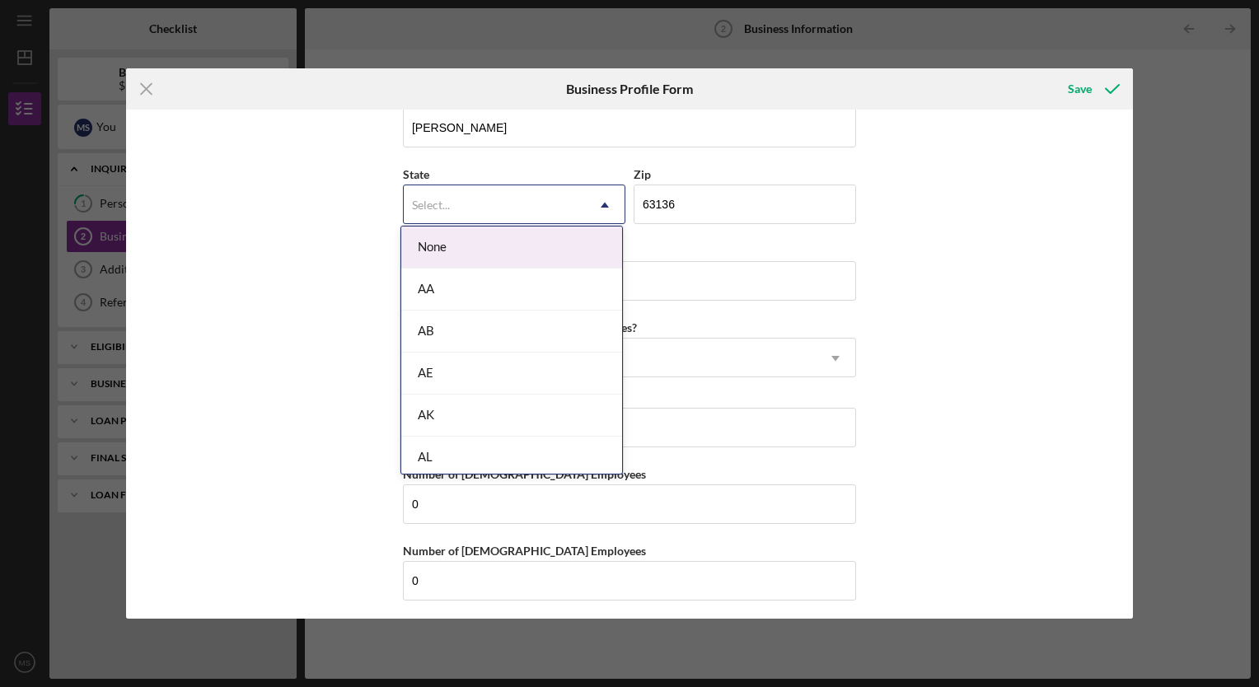
click at [603, 204] on icon "Icon/Dropdown Arrow" at bounding box center [605, 205] width 40 height 40
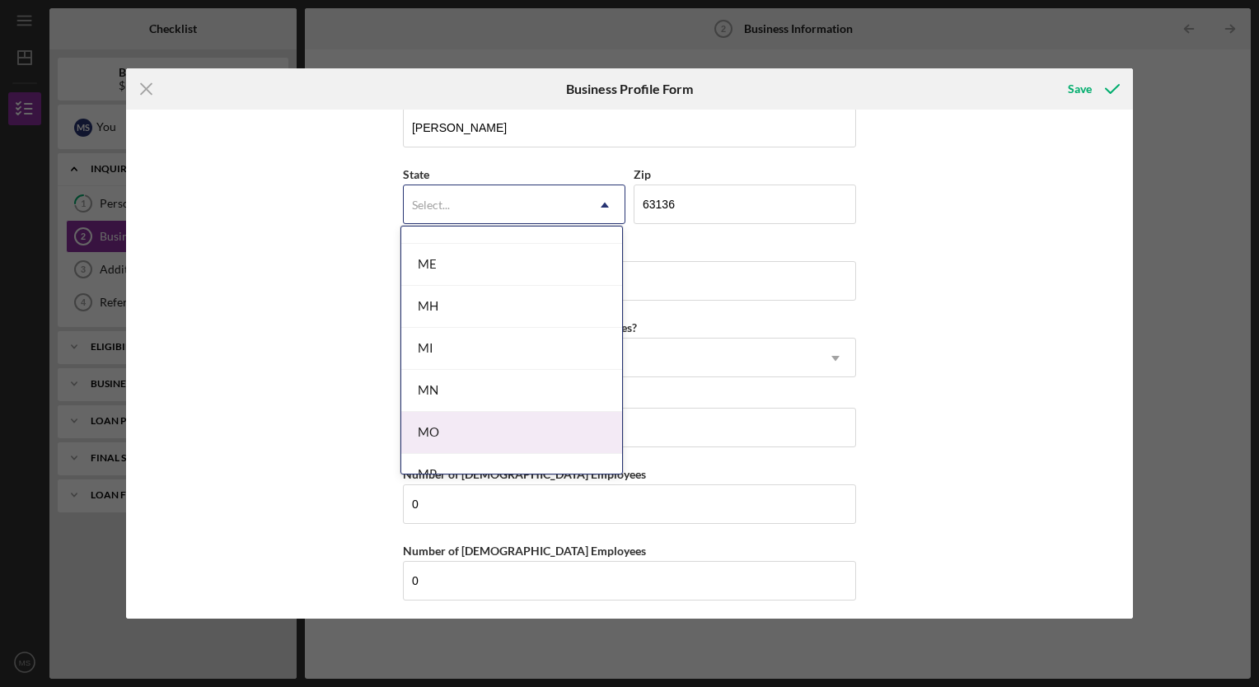
click at [526, 433] on div "MO" at bounding box center [511, 433] width 221 height 42
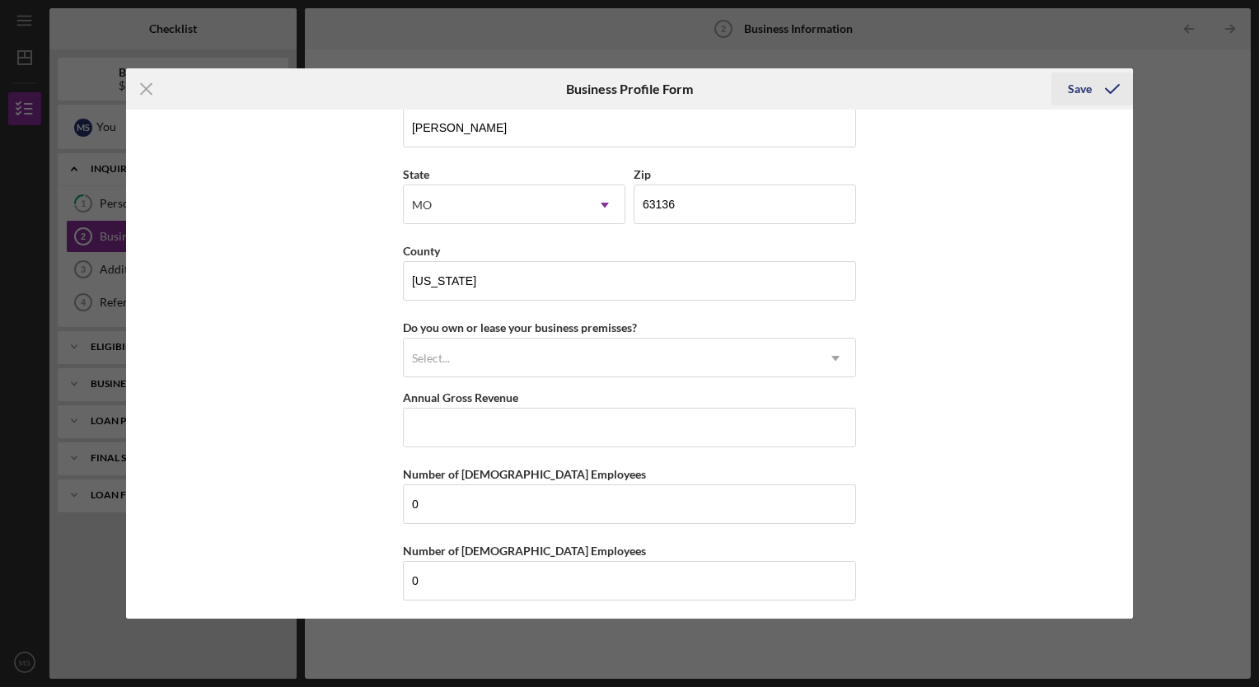
click at [1081, 93] on div "Save" at bounding box center [1080, 88] width 24 height 33
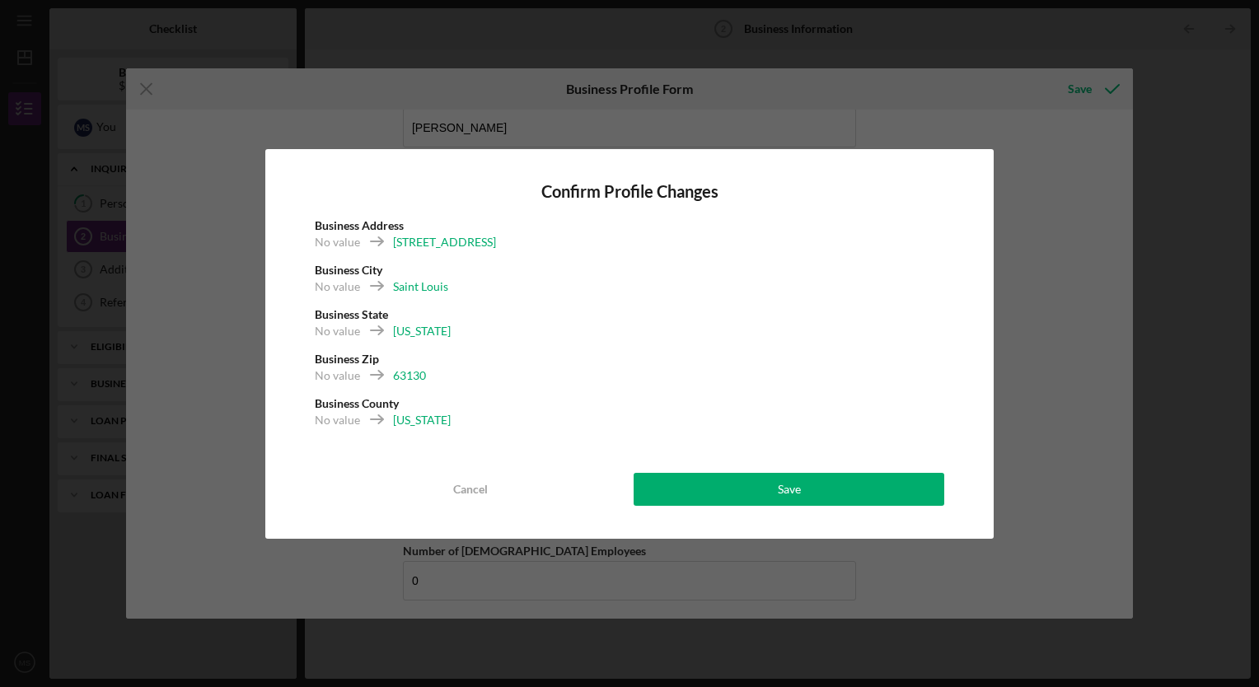
click at [806, 124] on div "Confirm Profile Changes Business Address No value 725 Kingsland Ave Business Ci…" at bounding box center [629, 343] width 1259 height 687
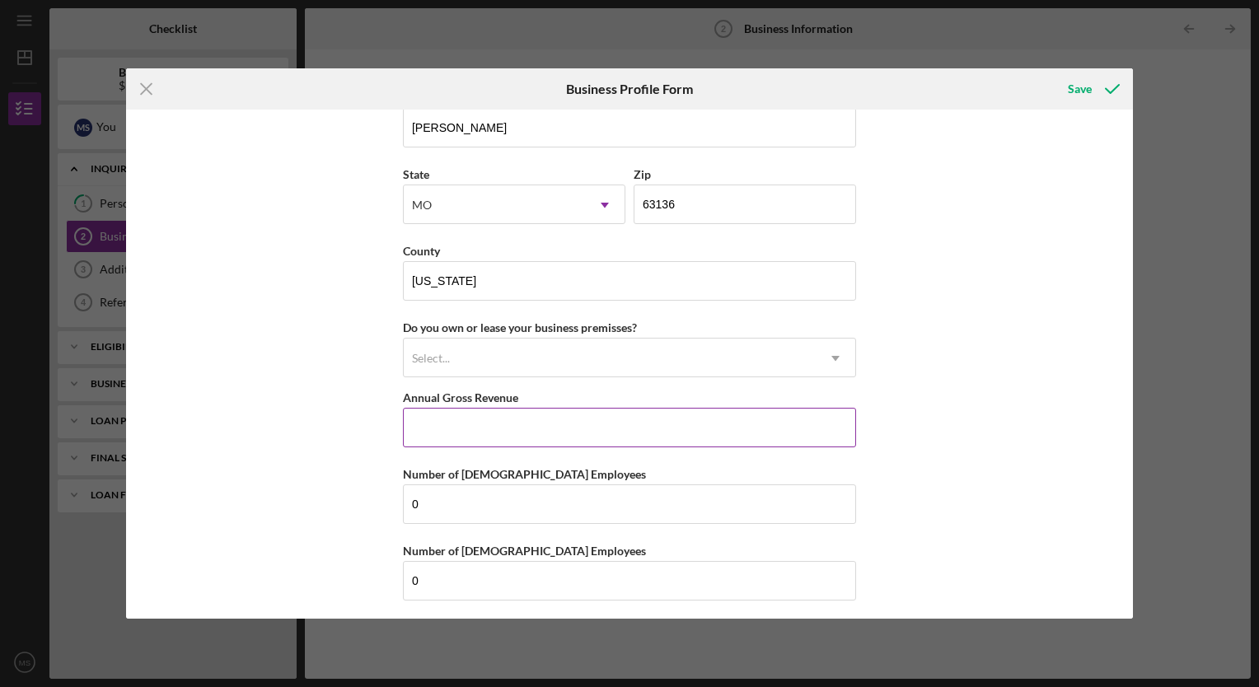
click at [432, 415] on input "Annual Gross Revenue" at bounding box center [629, 428] width 453 height 40
click at [1133, 155] on div "Icon/Menu Close Business Profile Form Save Business Name J.O.K. Enterprises LLC…" at bounding box center [629, 343] width 1259 height 687
click at [1127, 151] on div "Business Name J.O.K. Enterprises LLC DBA JOK Business Start Date 02/17/2025 Leg…" at bounding box center [629, 364] width 1007 height 508
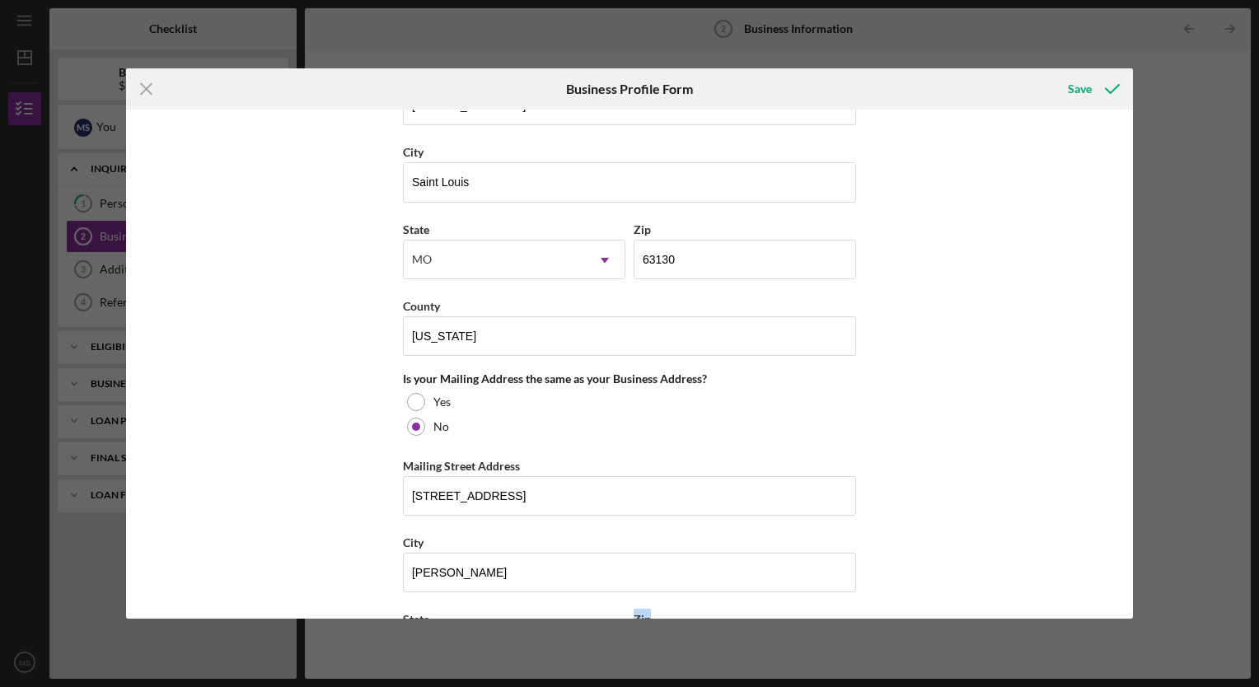
scroll to position [1475, 0]
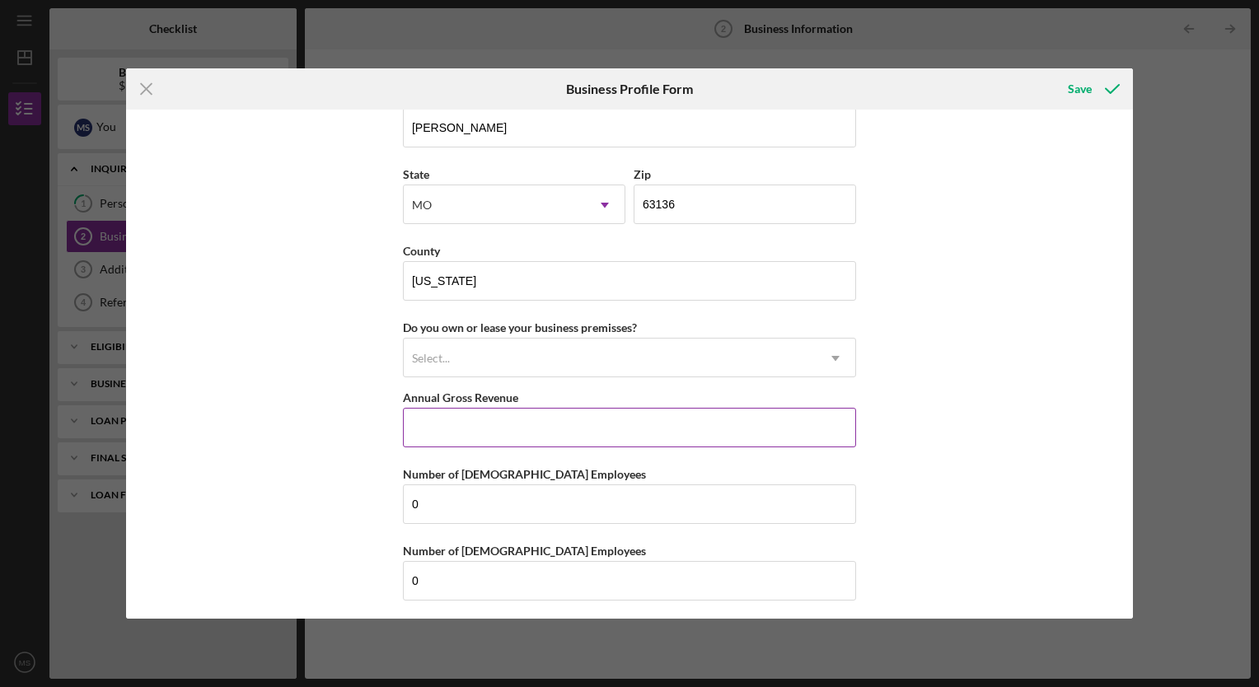
click at [420, 429] on input "Annual Gross Revenue" at bounding box center [629, 428] width 453 height 40
type input "$0"
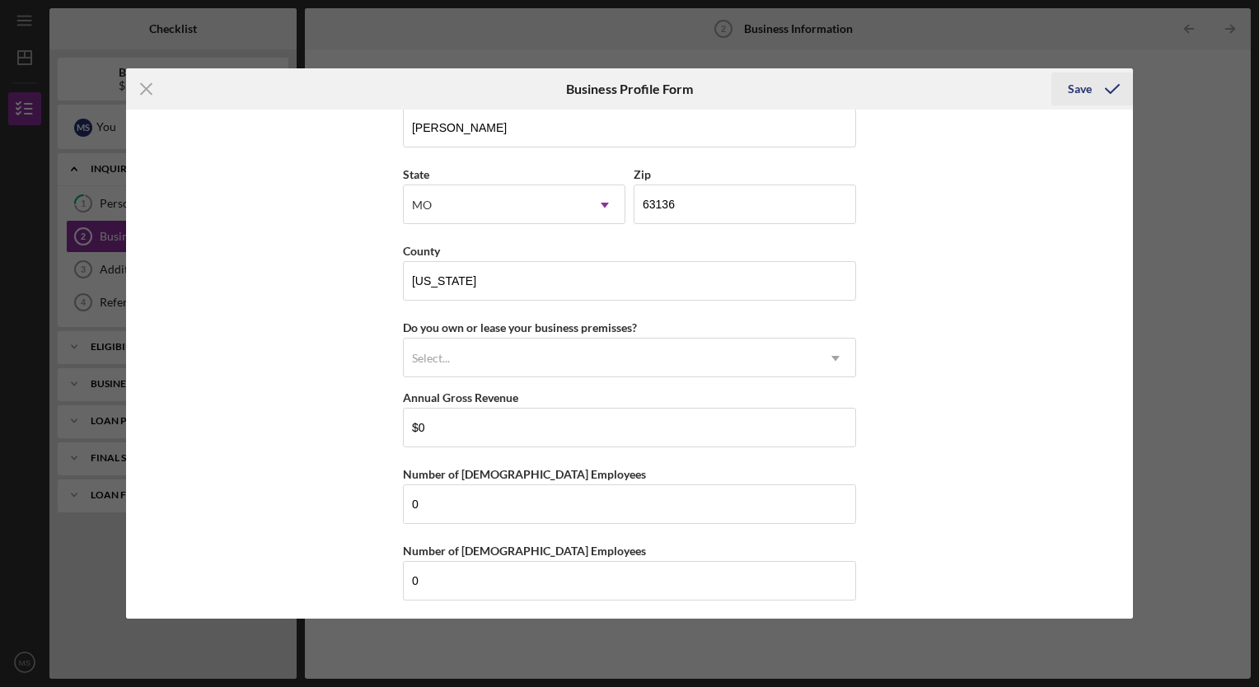
click at [1081, 82] on div "Save" at bounding box center [1080, 88] width 24 height 33
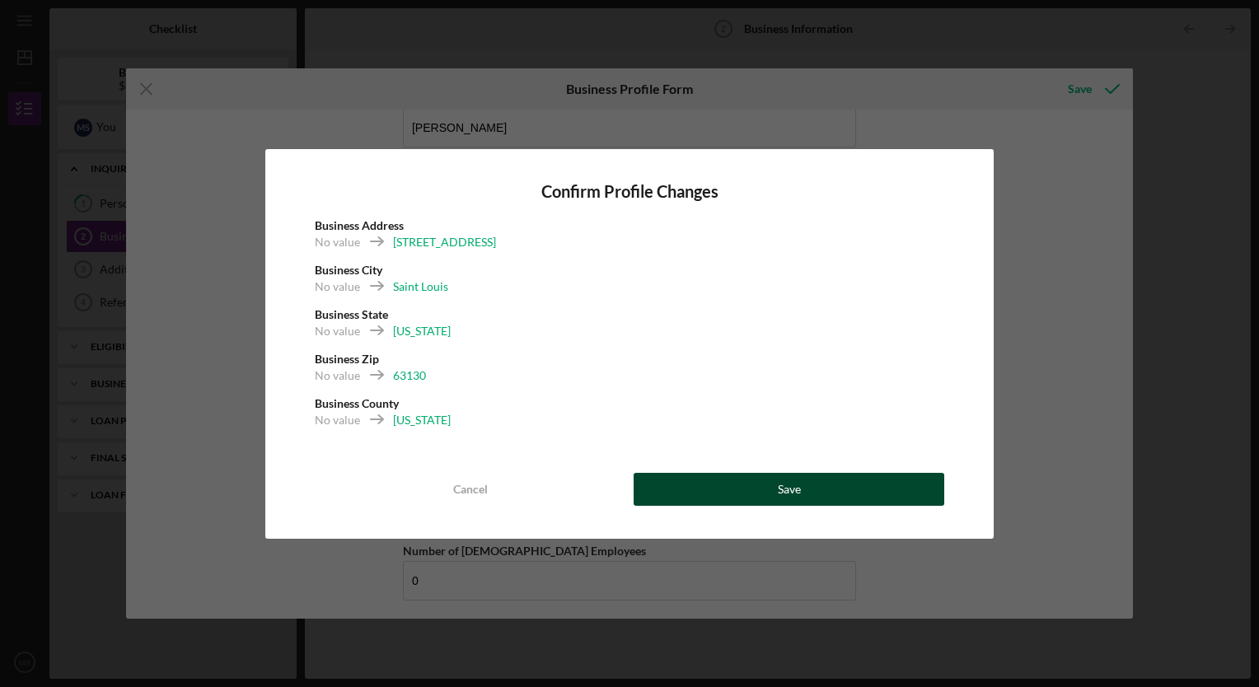
click at [804, 494] on button "Save" at bounding box center [788, 489] width 311 height 33
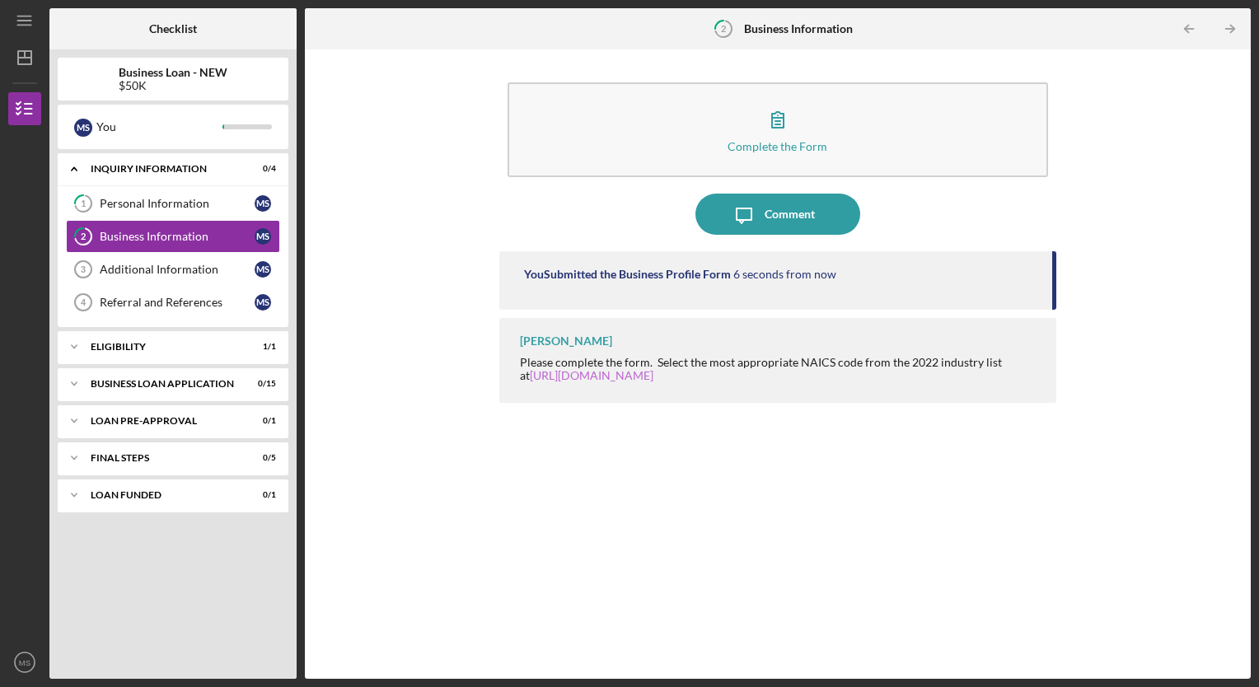
click at [624, 374] on link "[URL][DOMAIN_NAME]" at bounding box center [592, 375] width 124 height 14
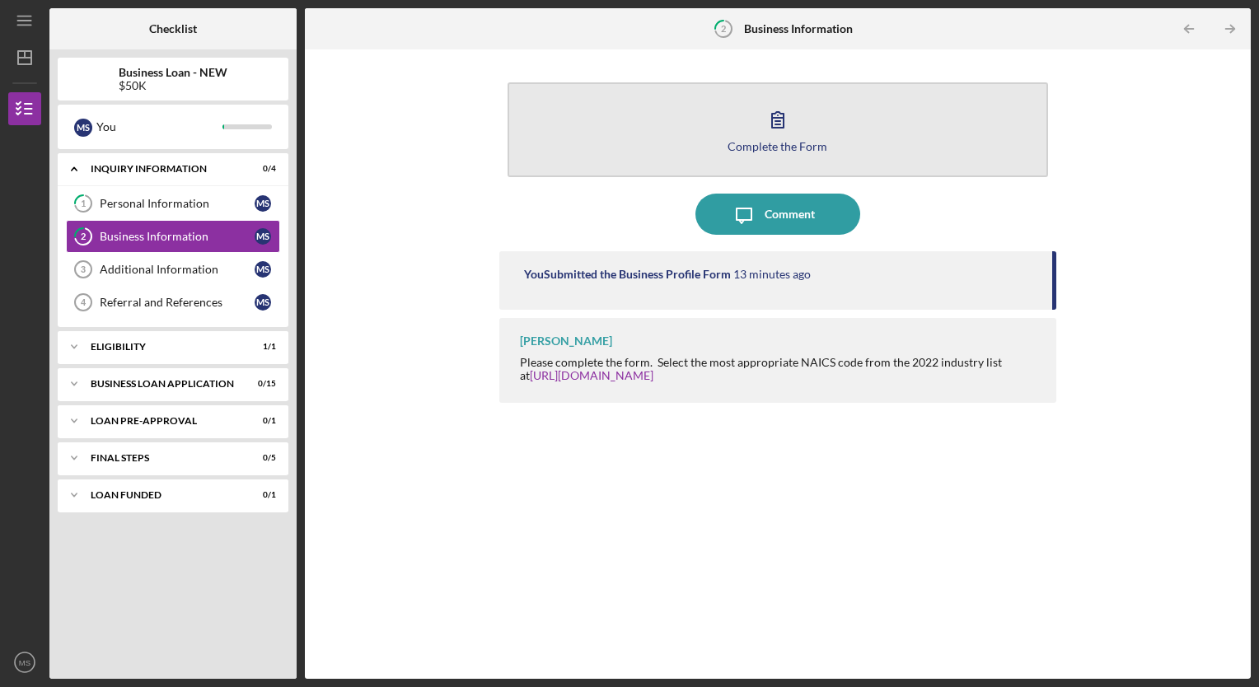
click at [758, 140] on div "Complete the Form" at bounding box center [777, 146] width 100 height 12
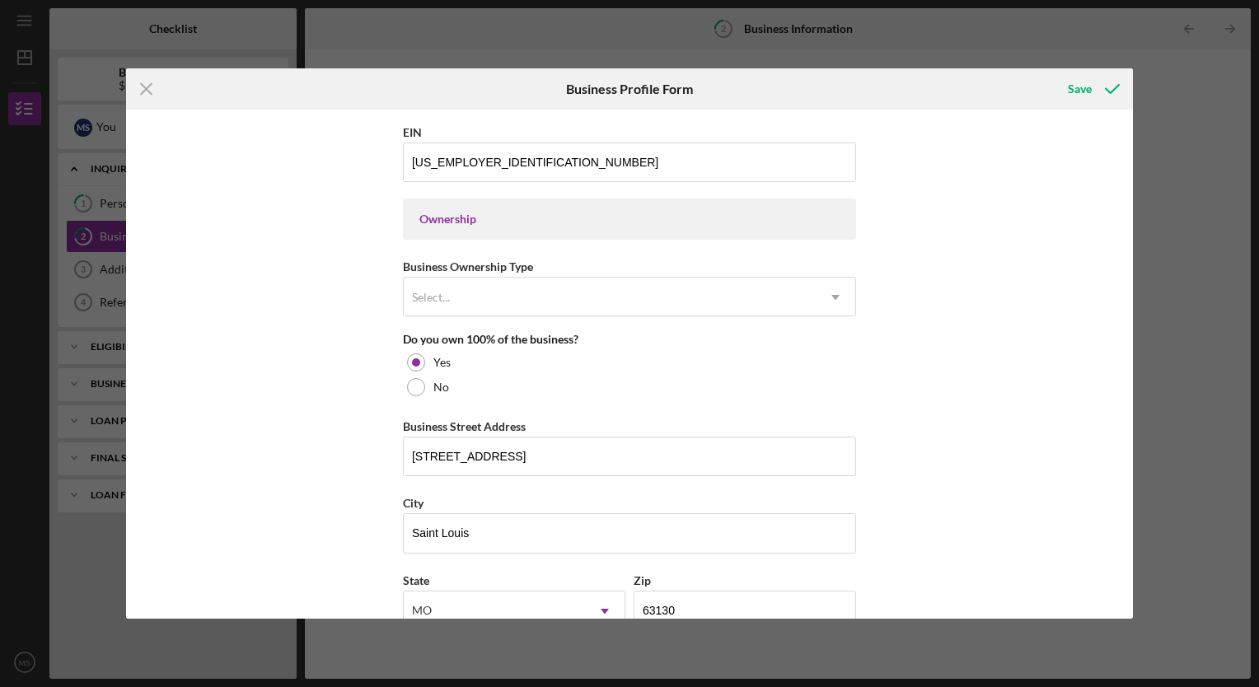
scroll to position [585, 0]
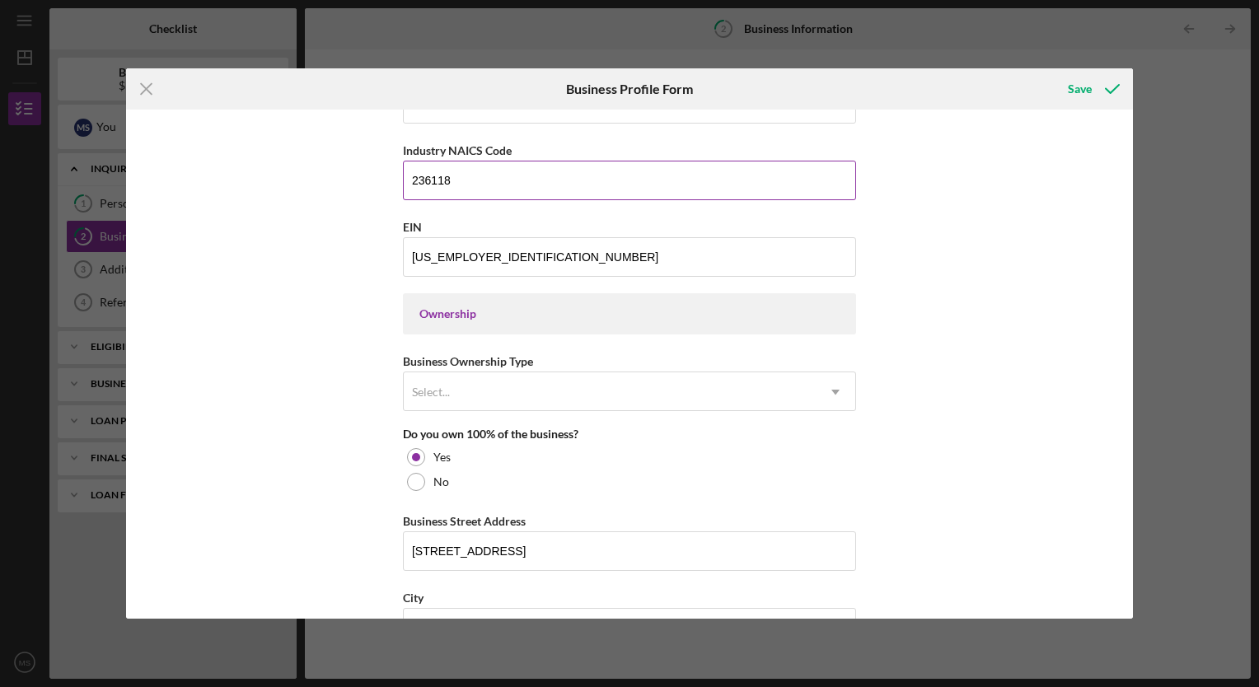
click at [463, 176] on input "236118" at bounding box center [629, 181] width 453 height 40
type input "236117"
click at [1077, 87] on div "Save" at bounding box center [1080, 88] width 24 height 33
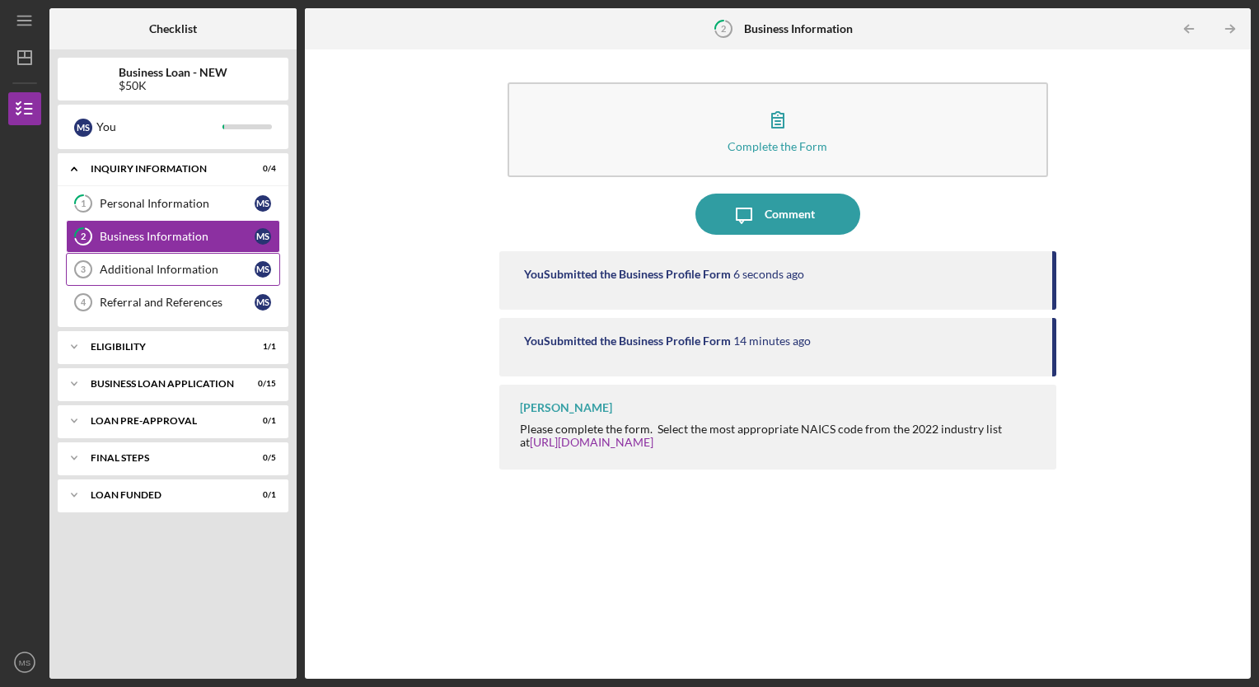
click at [245, 269] on div "Additional Information" at bounding box center [177, 269] width 155 height 13
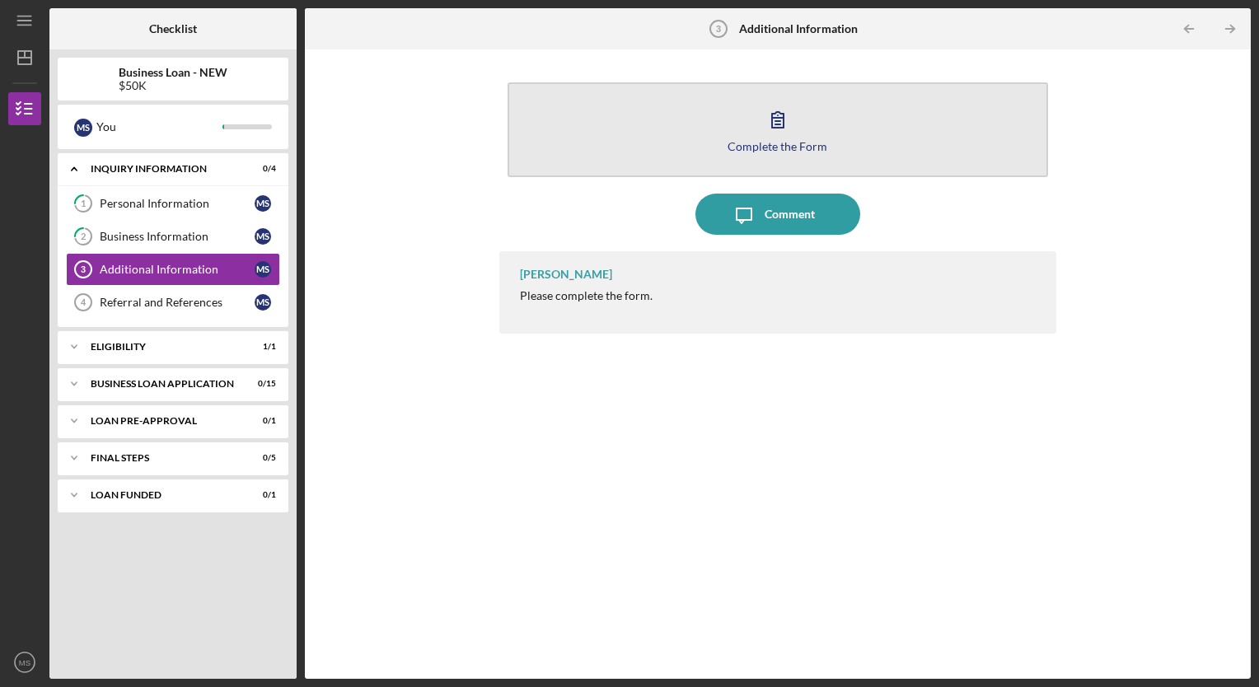
click at [716, 143] on button "Complete the Form Form" at bounding box center [777, 129] width 541 height 95
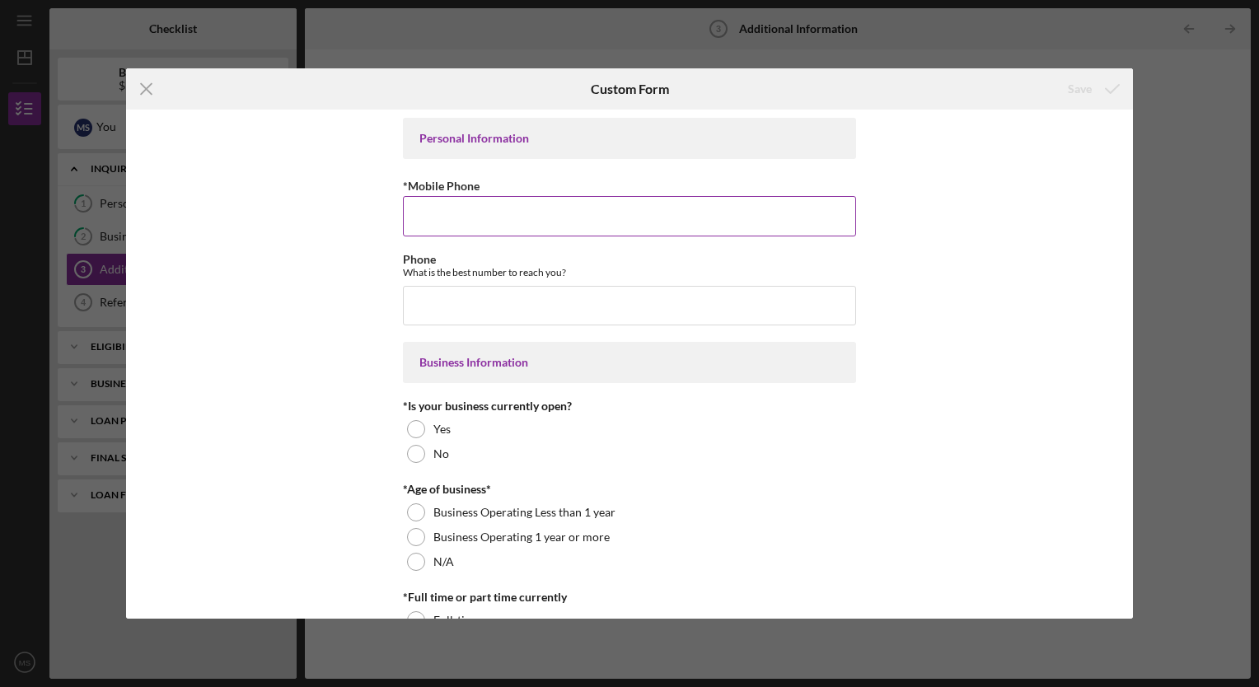
click at [455, 221] on input "*Mobile Phone" at bounding box center [629, 216] width 453 height 40
type input "[PHONE_NUMBER]"
click at [432, 308] on input "Phone" at bounding box center [629, 306] width 453 height 40
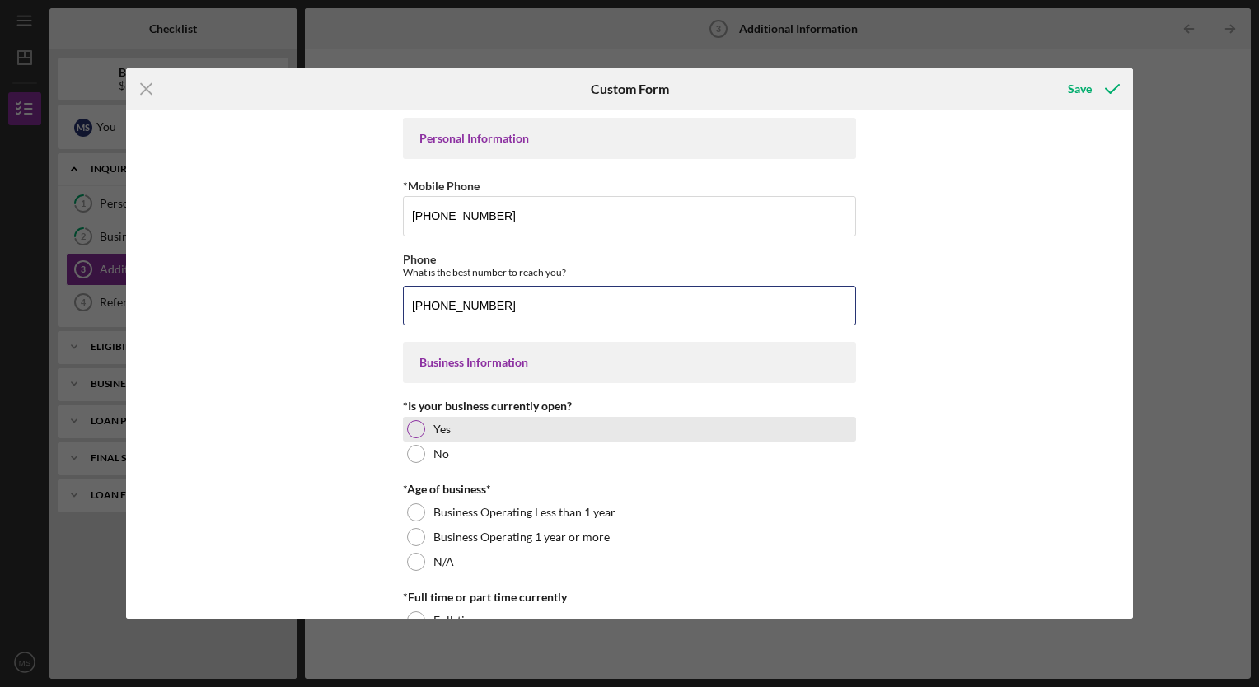
type input "[PHONE_NUMBER]"
click at [412, 431] on div at bounding box center [416, 429] width 18 height 18
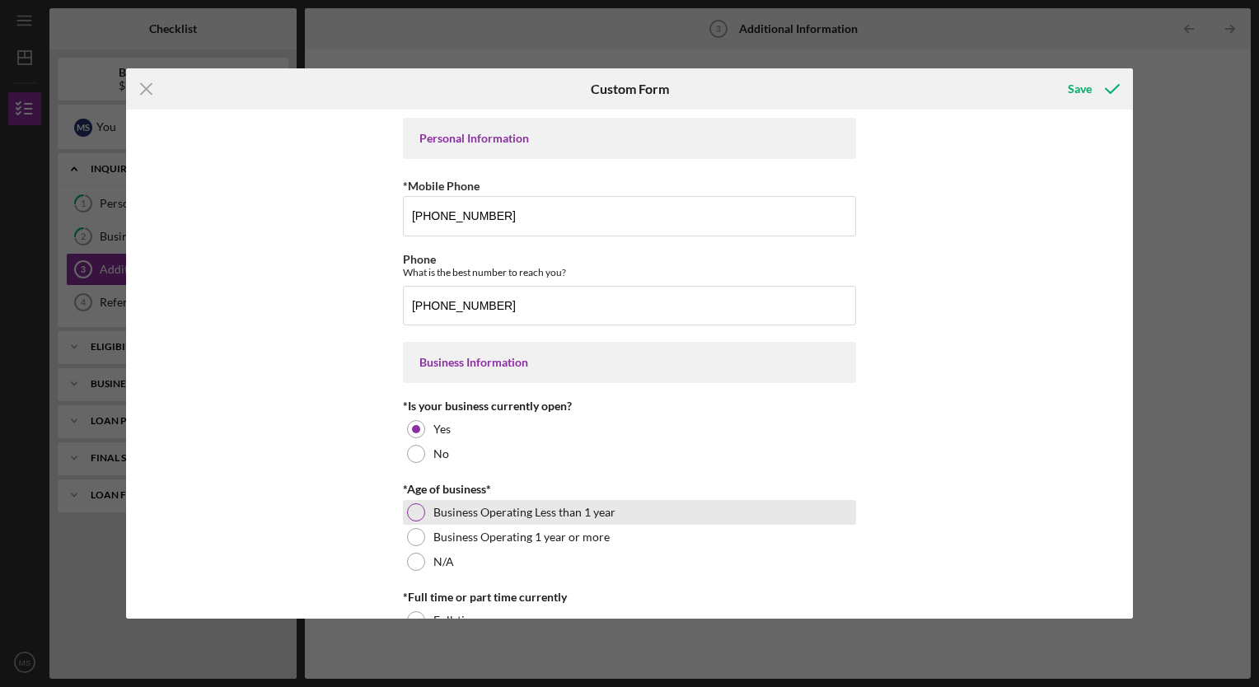
click at [412, 507] on div at bounding box center [416, 512] width 18 height 18
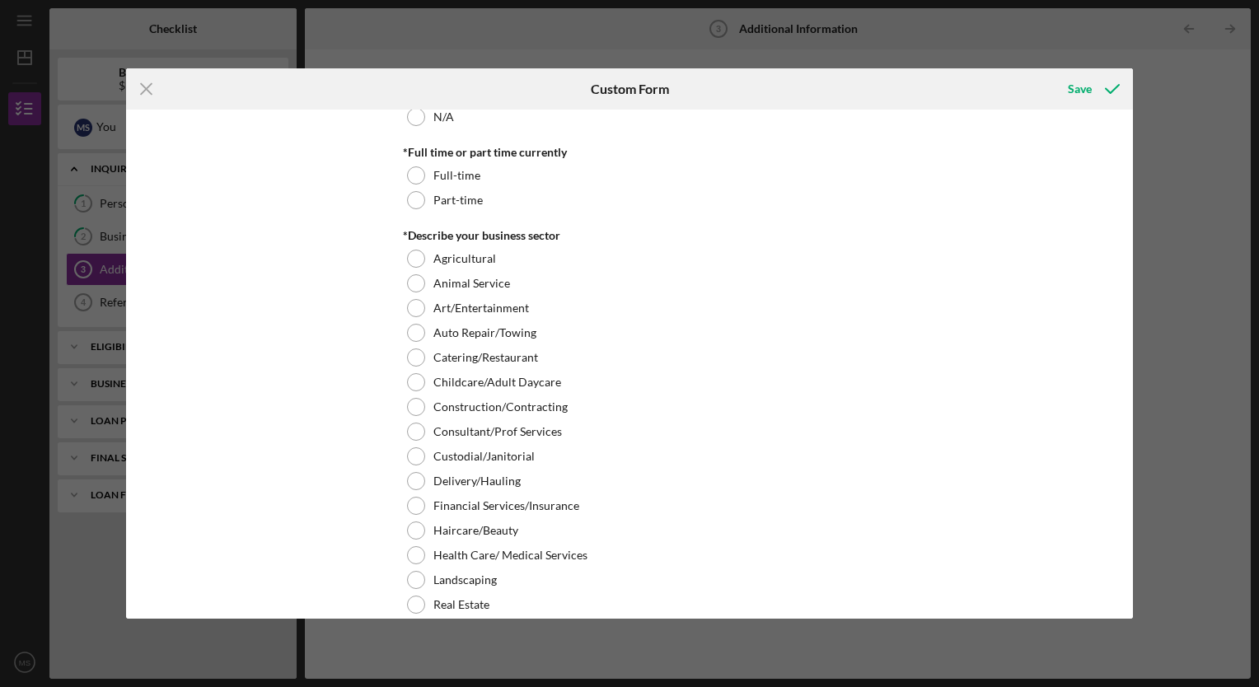
click at [1127, 212] on div "Personal Information *Mobile Phone [PHONE_NUMBER] Phone What is the best number…" at bounding box center [629, 364] width 1007 height 508
drag, startPoint x: 1130, startPoint y: 209, endPoint x: 1026, endPoint y: 162, distance: 114.7
click at [1026, 162] on div "Personal Information *Mobile Phone [PHONE_NUMBER] Phone What is the best number…" at bounding box center [629, 364] width 1007 height 508
click at [422, 410] on div "Construction/Contracting" at bounding box center [629, 407] width 453 height 25
click at [409, 601] on div at bounding box center [416, 605] width 18 height 18
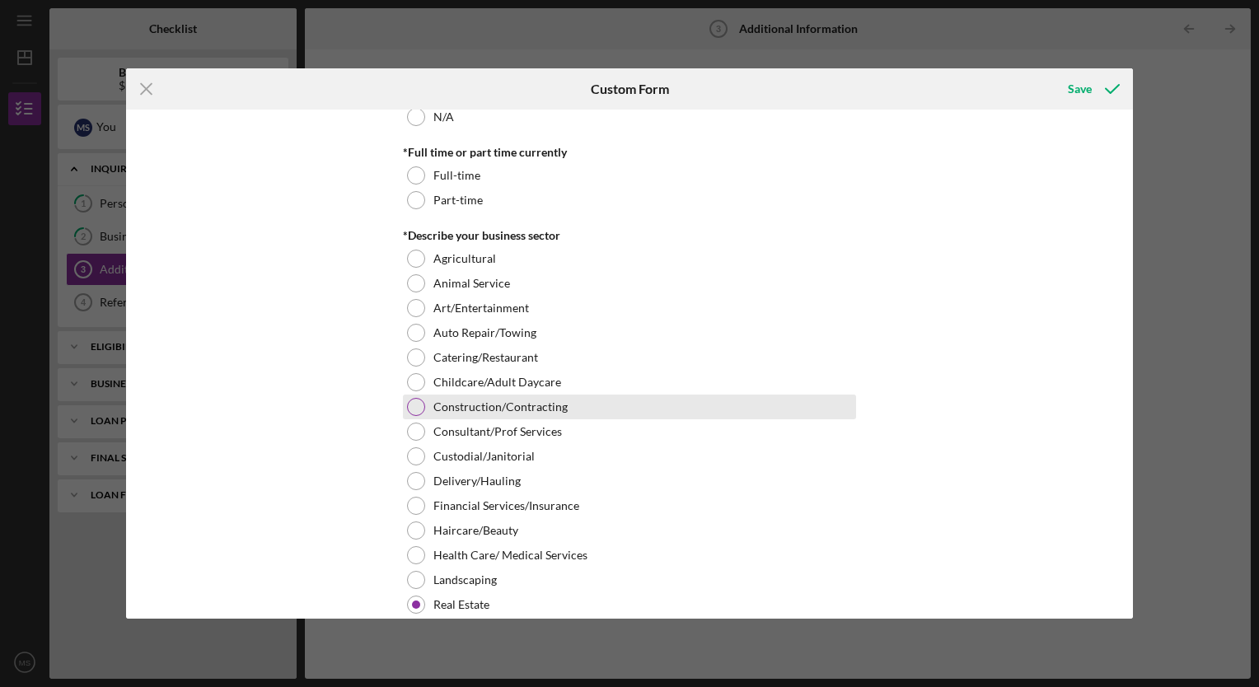
click at [410, 411] on div at bounding box center [416, 407] width 18 height 18
click at [1133, 204] on div "Icon/Menu Close Custom Form Save Personal Information *Mobile Phone [PHONE_NUMB…" at bounding box center [629, 343] width 1259 height 687
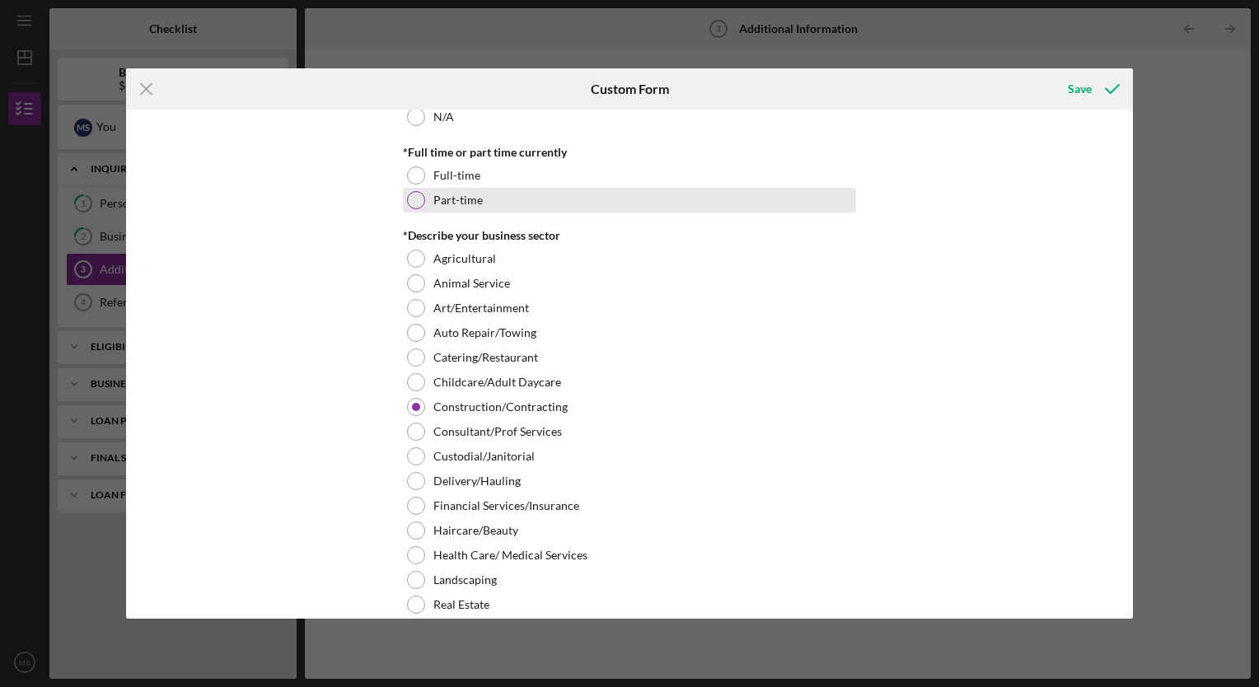
click at [414, 199] on div at bounding box center [416, 200] width 18 height 18
click at [414, 199] on div at bounding box center [416, 200] width 8 height 8
click at [1133, 321] on div "Icon/Menu Close Custom Form Save Personal Information *Mobile Phone [PHONE_NUMB…" at bounding box center [629, 343] width 1259 height 687
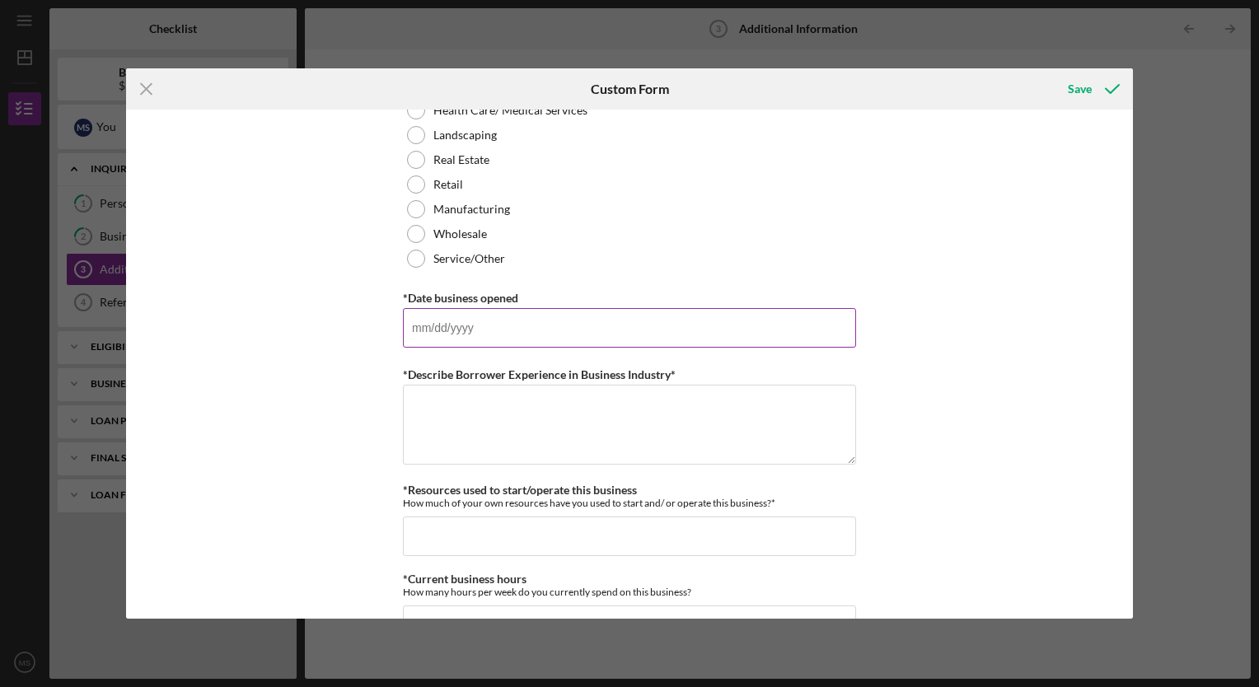
click at [456, 340] on input "*Date business opened" at bounding box center [629, 328] width 453 height 40
type input "[DATE]"
click at [413, 394] on textarea "*Describe Borrower Experience in Business Industry*" at bounding box center [629, 424] width 453 height 79
type textarea "i"
click at [675, 418] on textarea "I currently have no experience with this industry But moving forward I will hav…" at bounding box center [629, 424] width 453 height 79
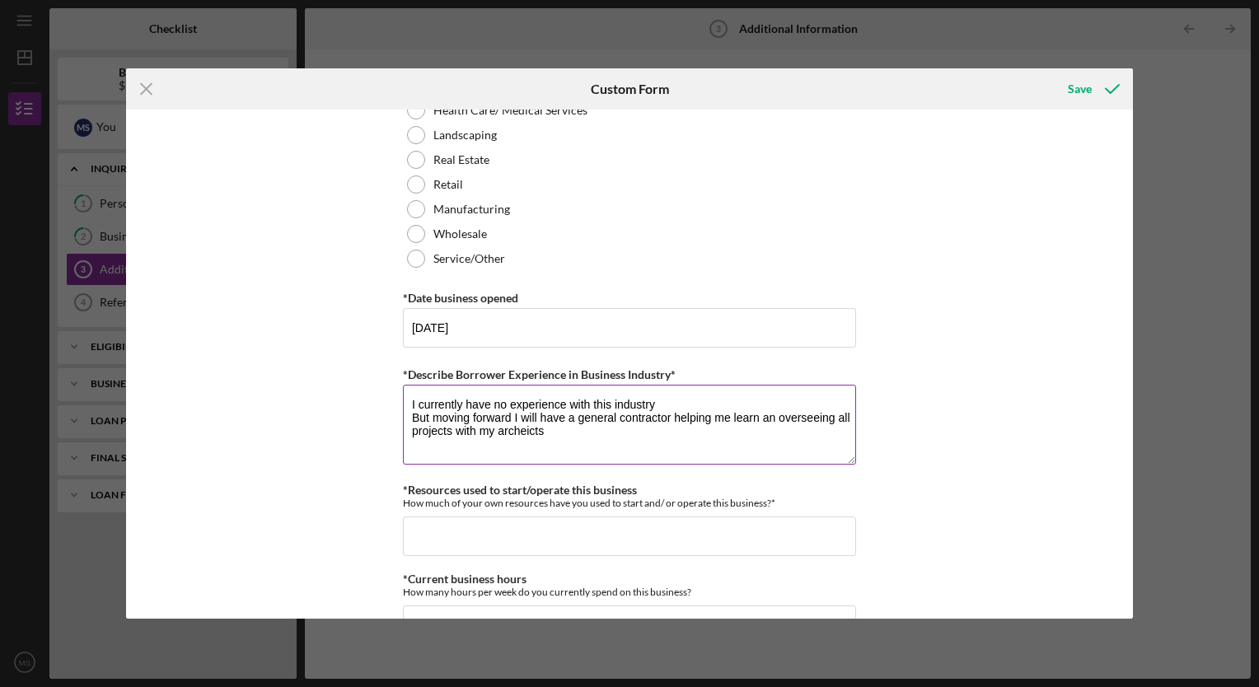
click at [546, 430] on textarea "I currently have no experience with this industry But moving forward I will hav…" at bounding box center [629, 424] width 453 height 79
type textarea "I currently have no experience with this industry But moving forward I will hav…"
click at [414, 529] on input "*Resources used to start/operate this business" at bounding box center [629, 537] width 453 height 40
type input "$0"
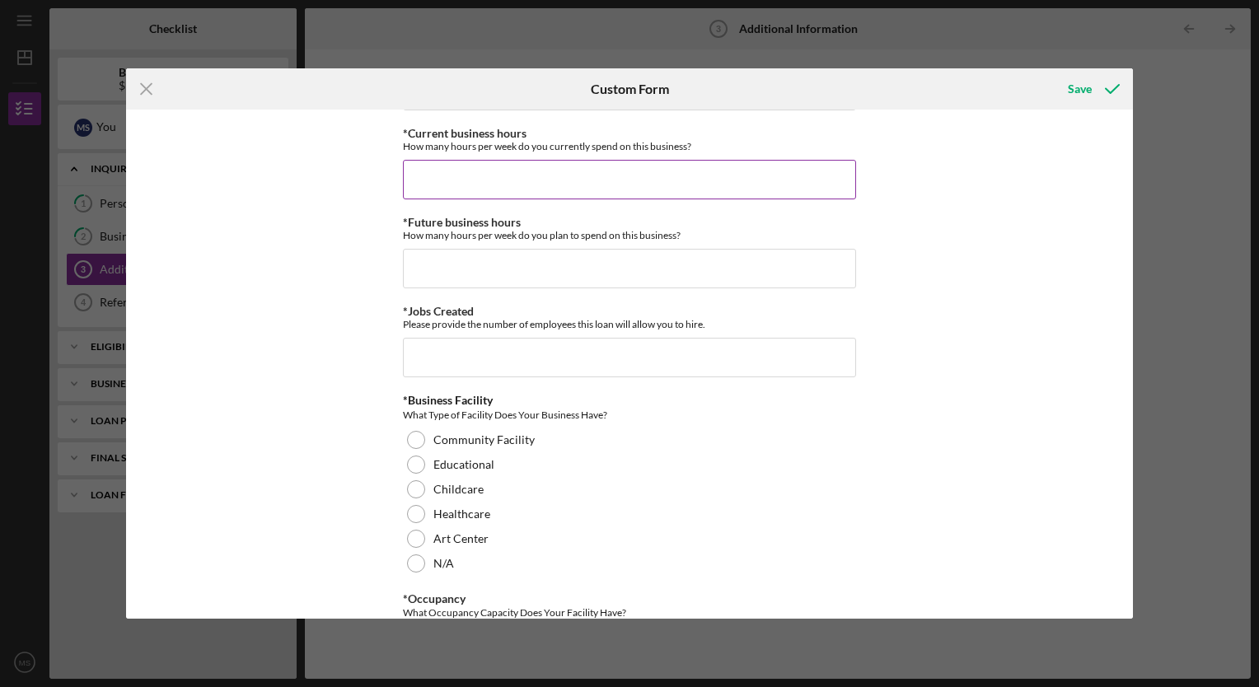
click at [417, 190] on input "*Current business hours" at bounding box center [629, 180] width 453 height 40
type input "2"
type input "30"
click at [419, 264] on input "*Future business hours" at bounding box center [629, 269] width 453 height 40
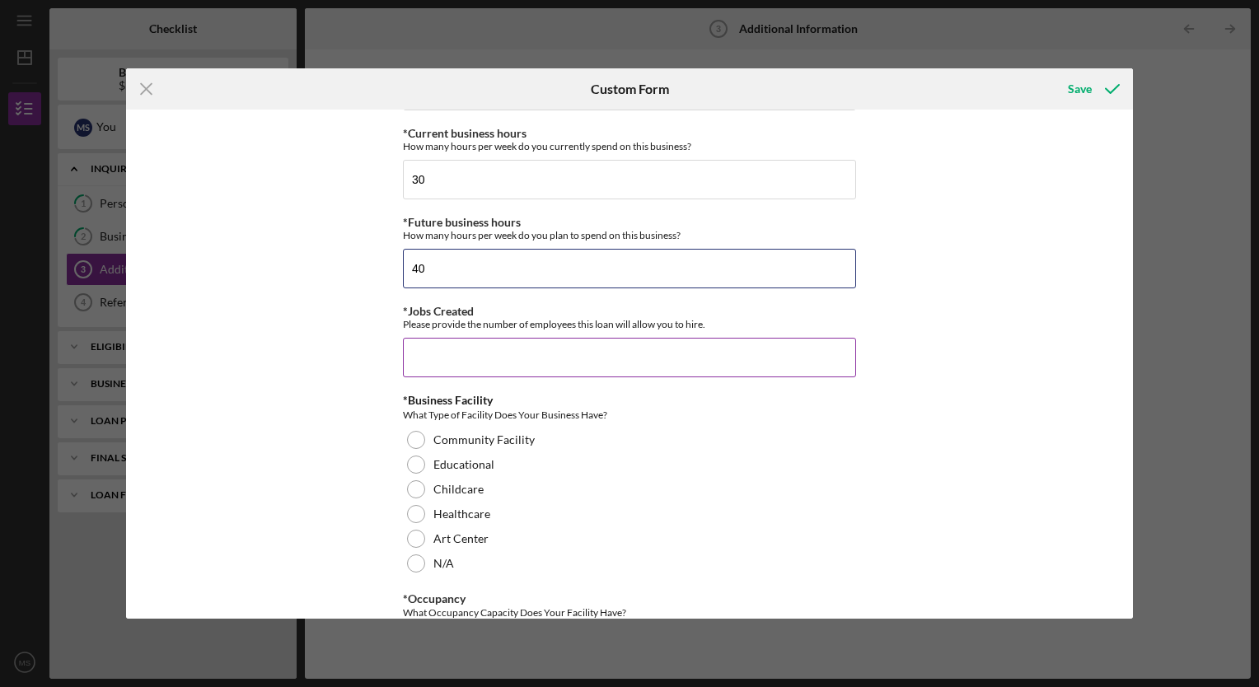
type input "40"
click at [426, 348] on input "*Jobs Created" at bounding box center [629, 358] width 453 height 40
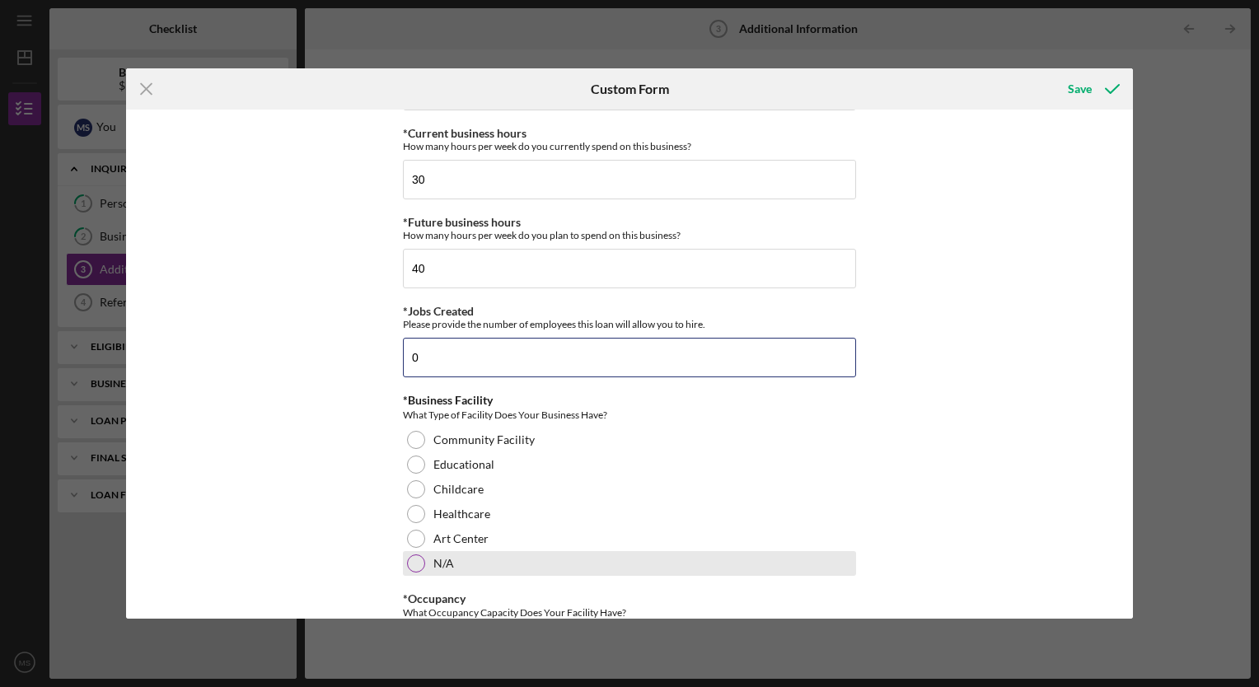
type input "0"
click at [409, 568] on div at bounding box center [416, 563] width 18 height 18
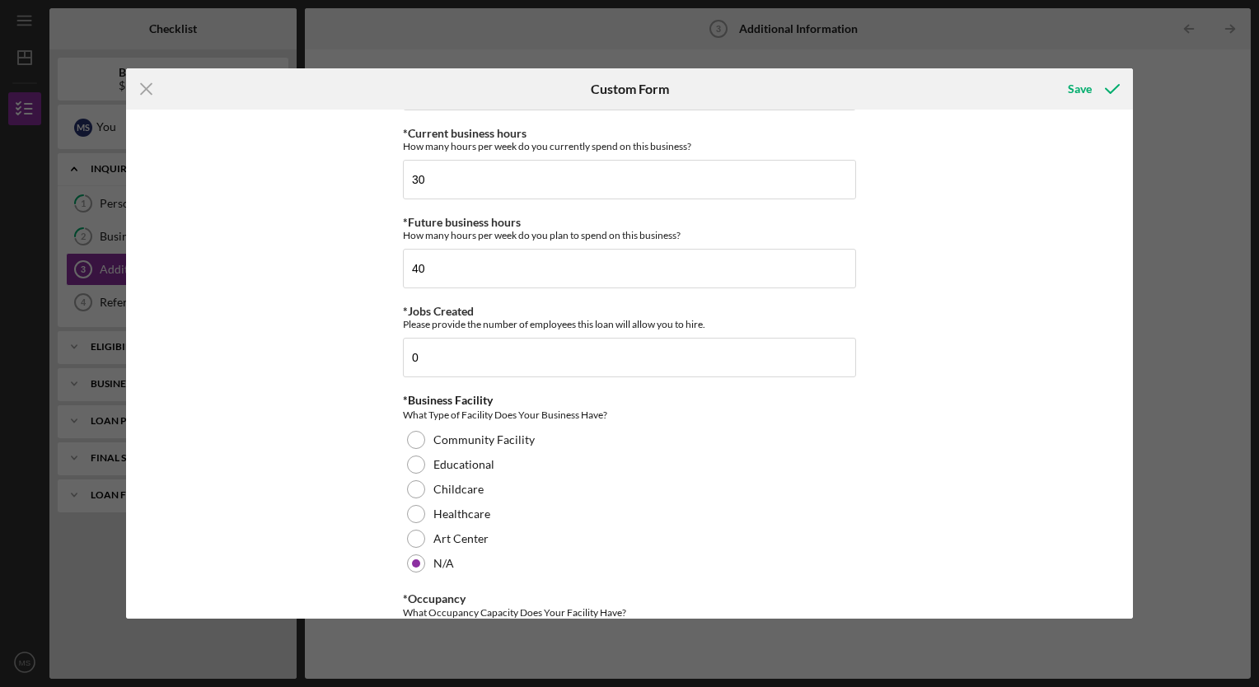
scroll to position [1780, 0]
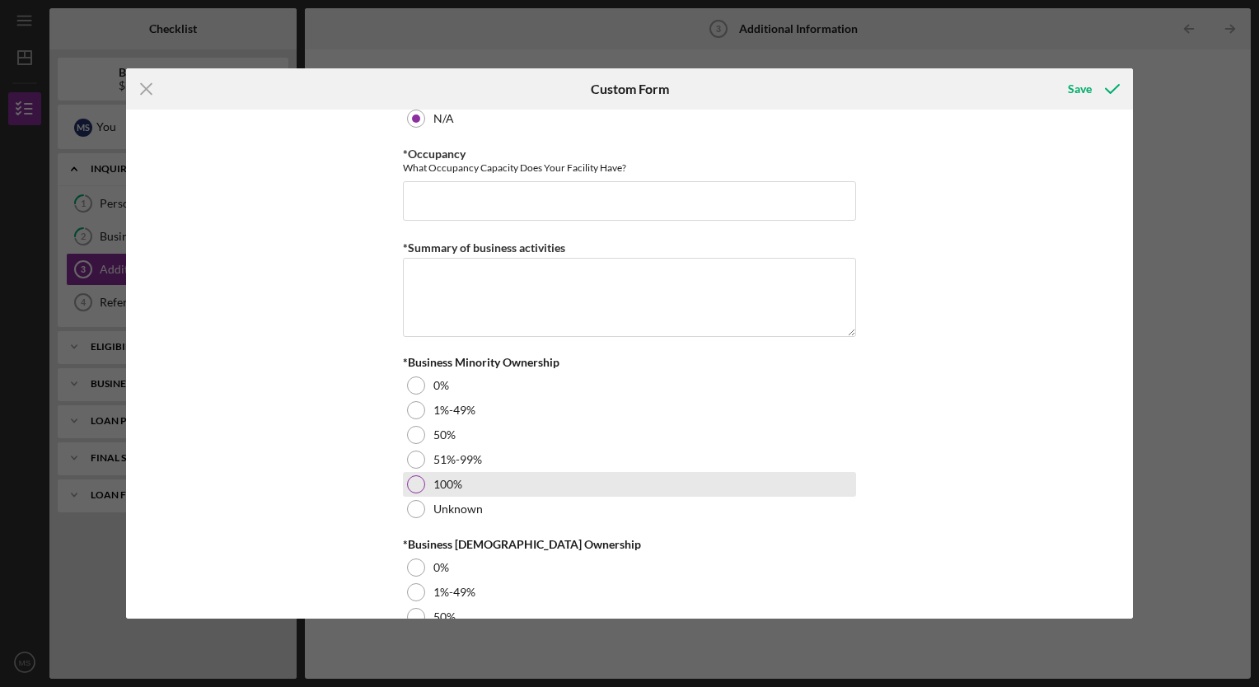
click at [412, 480] on div at bounding box center [416, 484] width 18 height 18
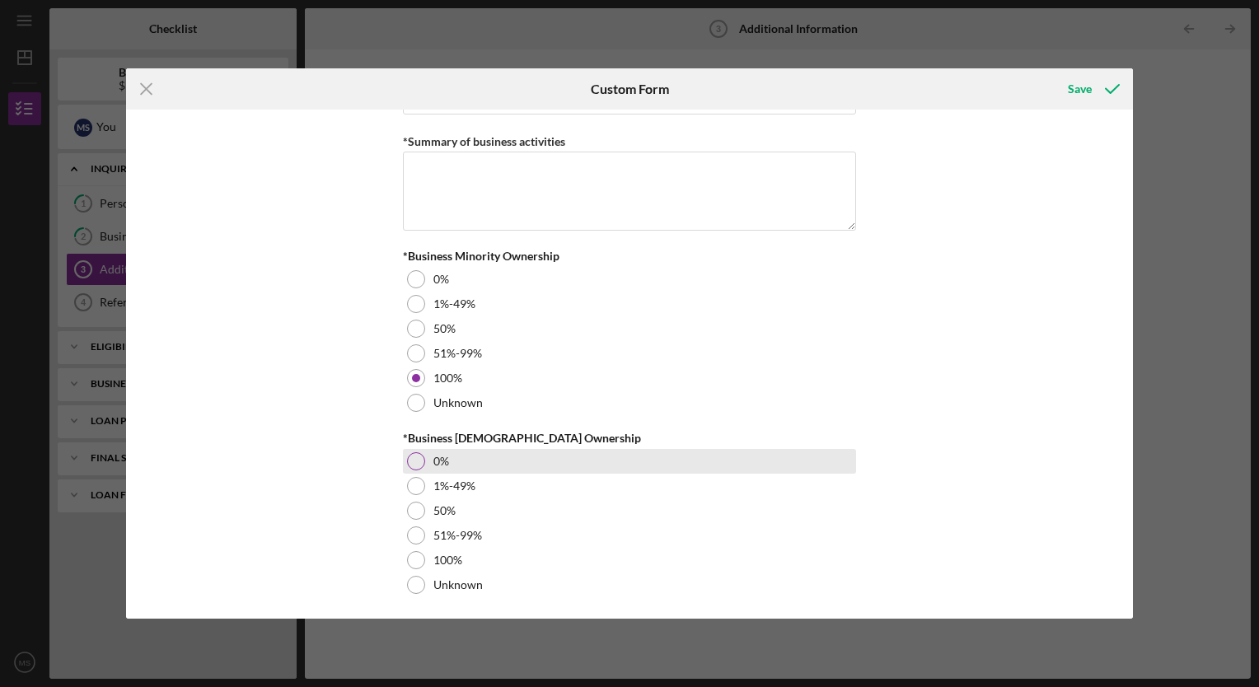
click at [409, 460] on div at bounding box center [416, 461] width 18 height 18
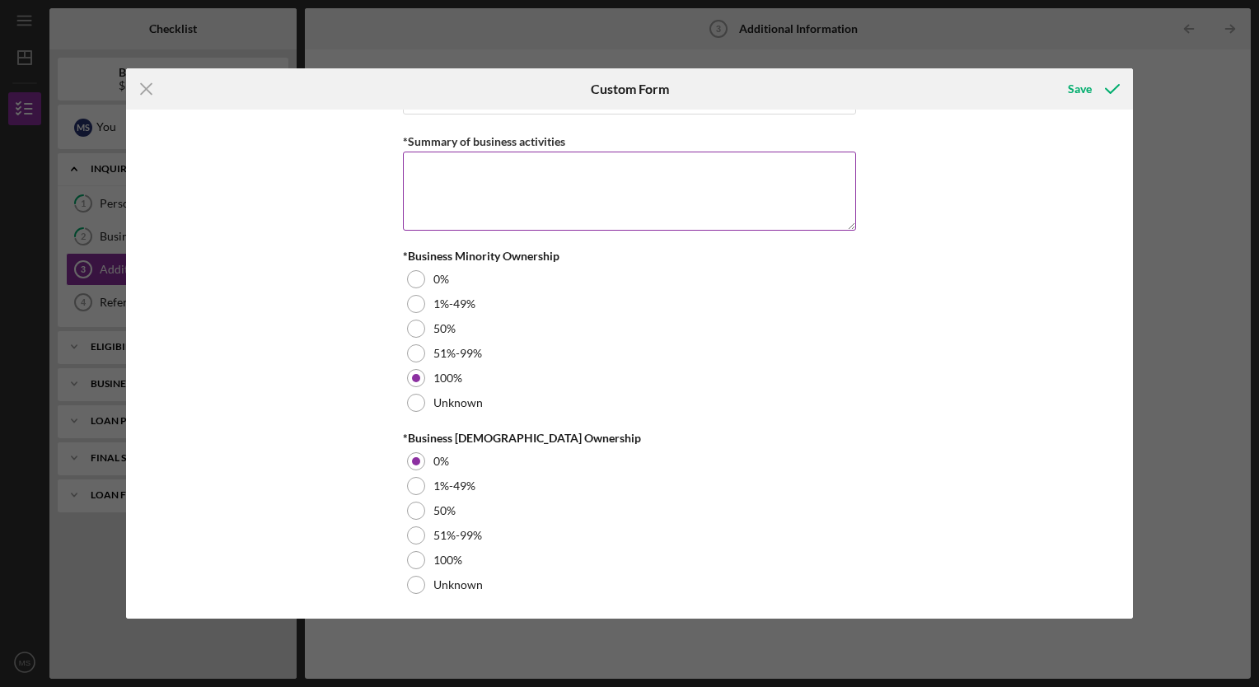
click at [430, 170] on textarea "*Summary of business activities" at bounding box center [629, 191] width 453 height 79
click at [587, 170] on textarea "To provide [MEDICAL_DATA] housing to" at bounding box center [629, 191] width 453 height 79
click at [682, 166] on textarea "To provide new construction [MEDICAL_DATA] housing to" at bounding box center [629, 191] width 453 height 79
type textarea "To provide new construction [MEDICAL_DATA] housing to individuals."
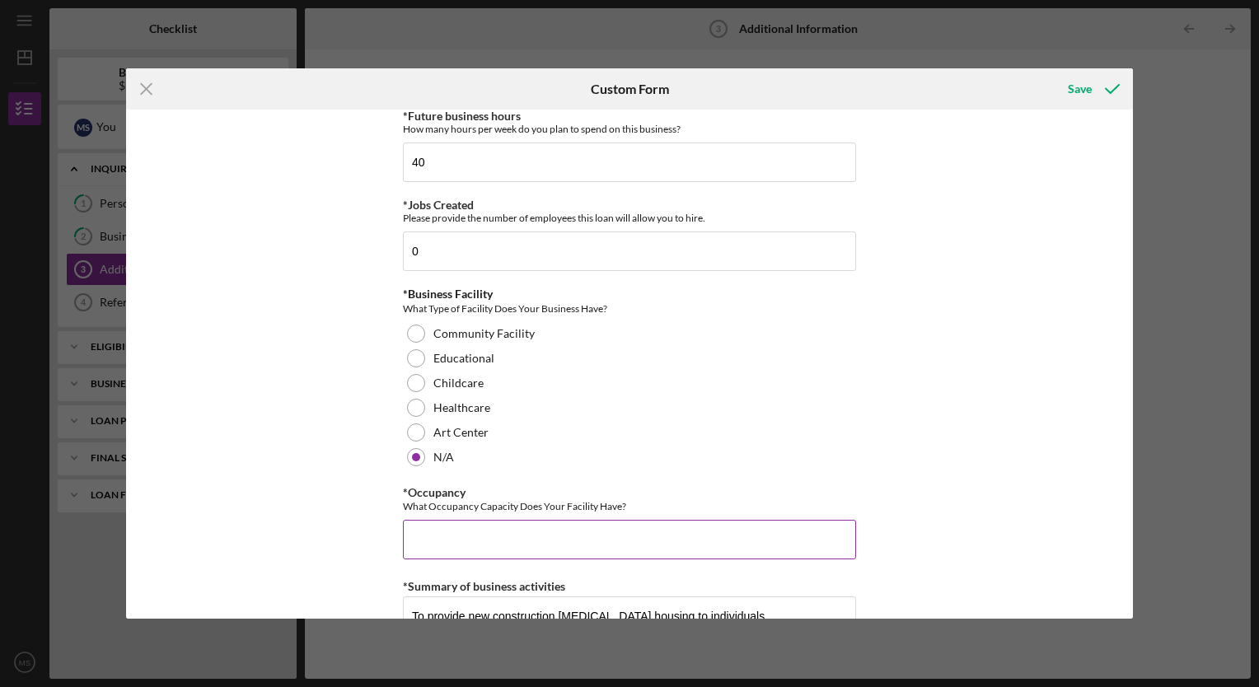
click at [425, 546] on input "*Occupancy" at bounding box center [629, 540] width 453 height 40
click at [426, 253] on input "0" at bounding box center [629, 251] width 453 height 40
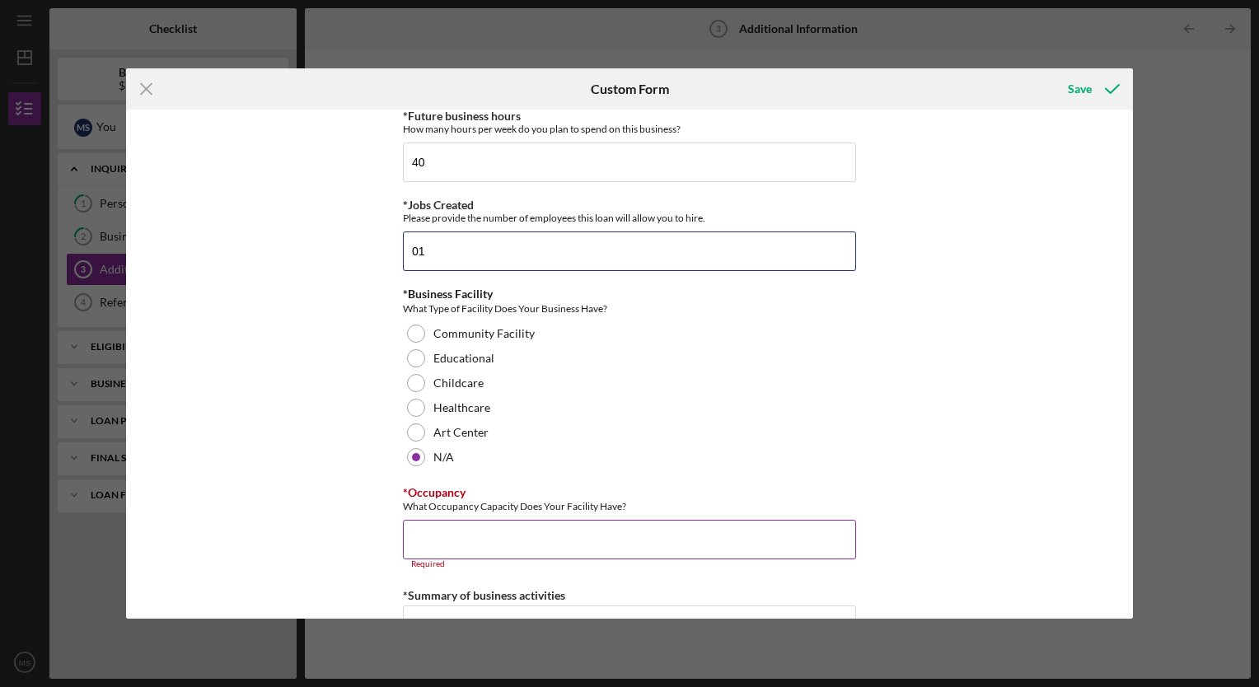
type input "0"
click at [427, 545] on input "*Occupancy" at bounding box center [629, 540] width 453 height 40
type input "1"
click at [418, 540] on input "*Occupancy" at bounding box center [629, 540] width 453 height 40
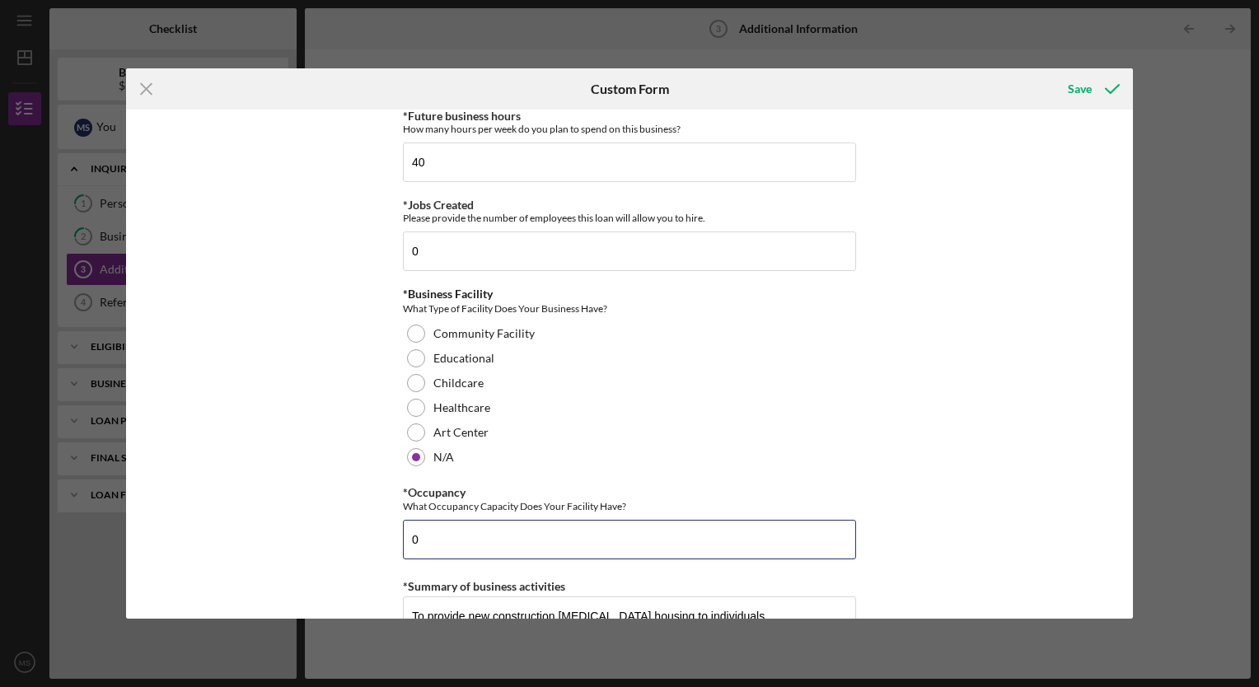
type input "0"
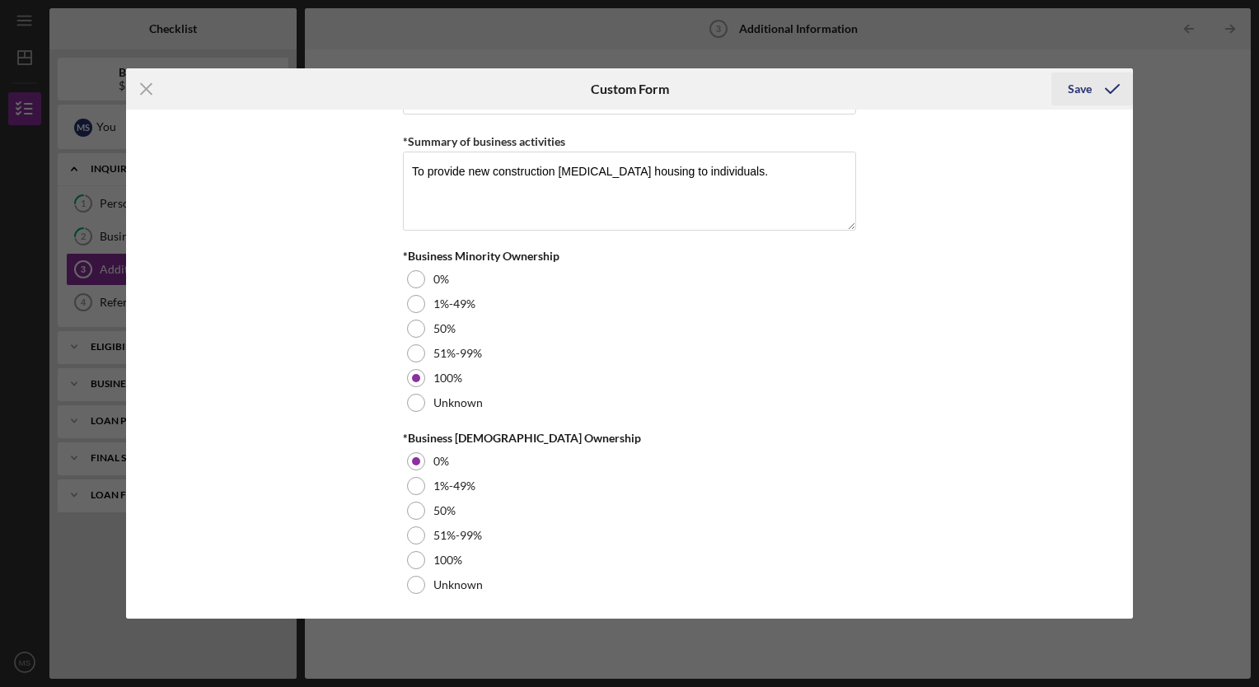
click at [1083, 85] on div "Save" at bounding box center [1080, 88] width 24 height 33
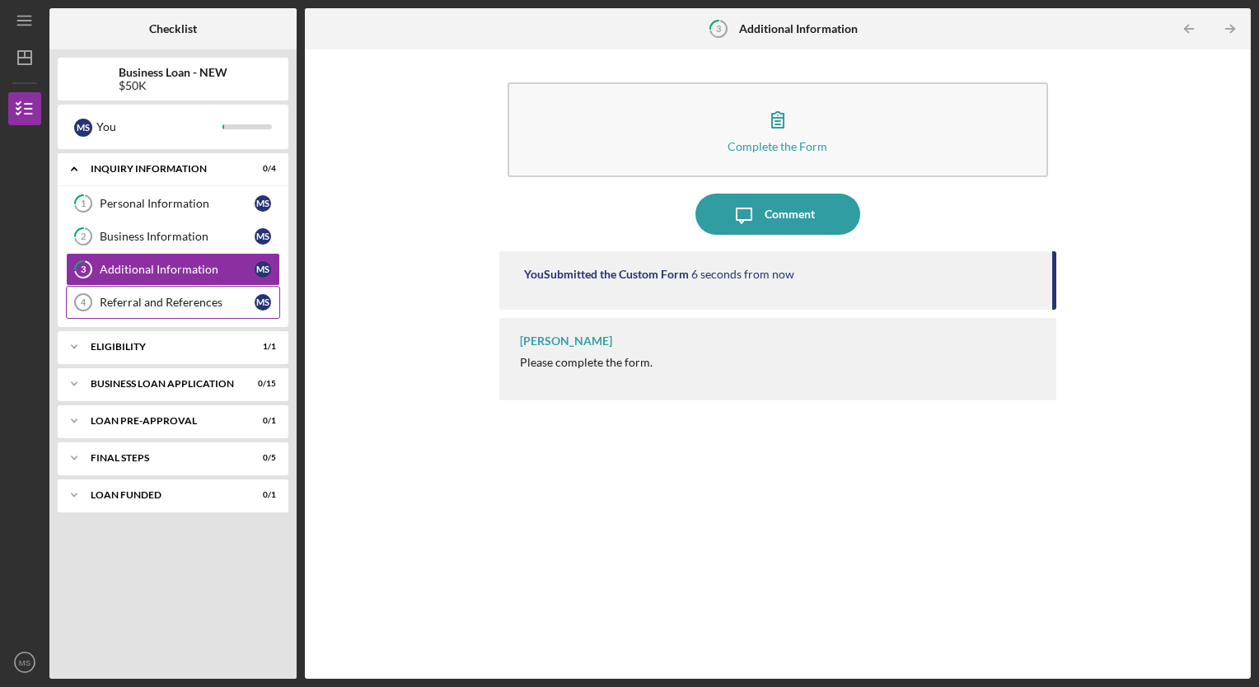
click at [176, 302] on div "Referral and References" at bounding box center [177, 302] width 155 height 13
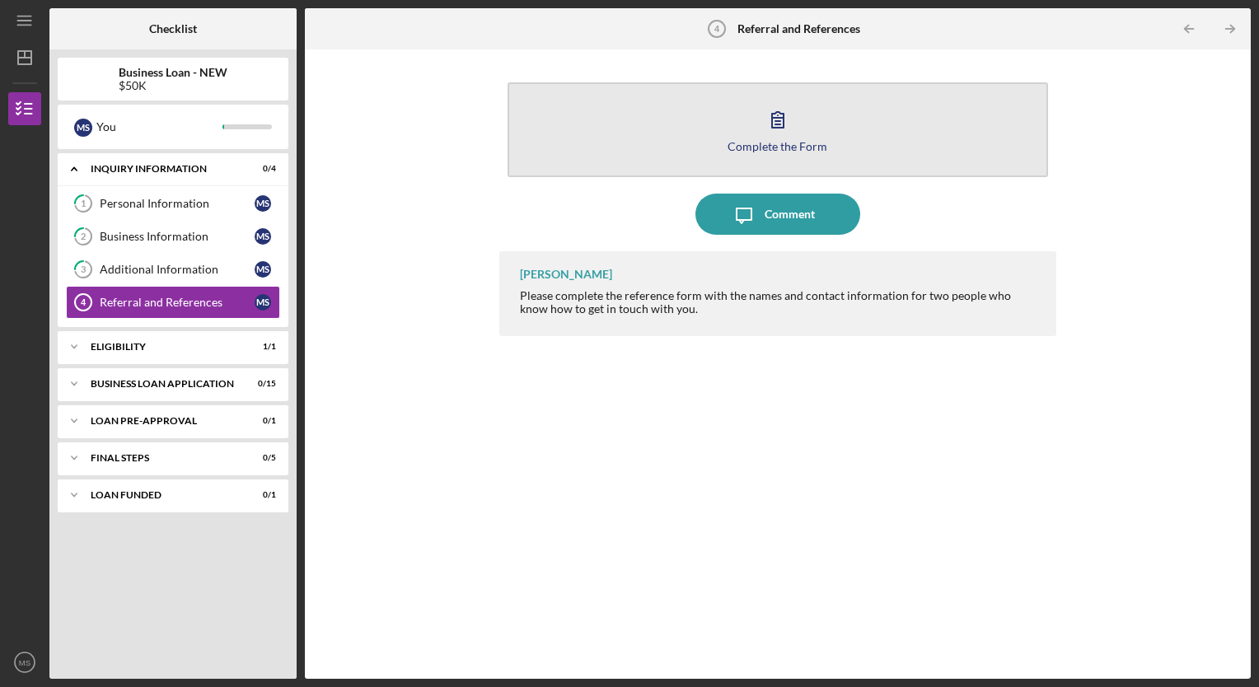
click at [708, 139] on button "Complete the Form Form" at bounding box center [777, 129] width 541 height 95
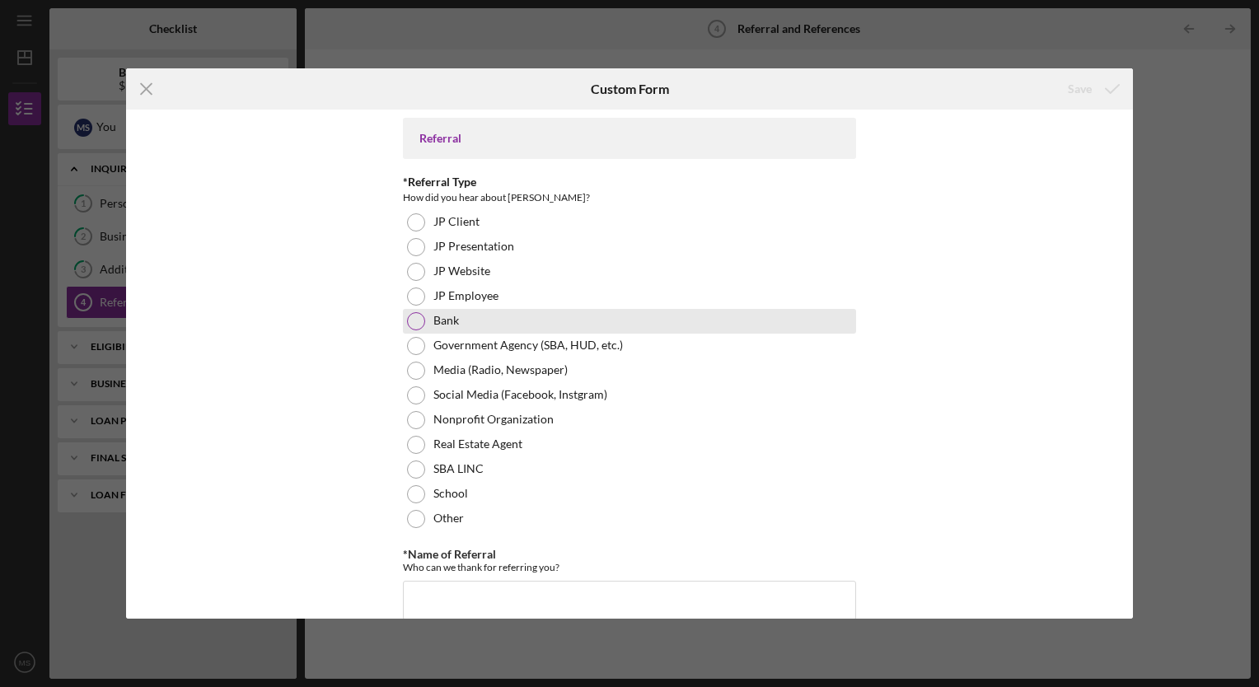
click at [420, 320] on div at bounding box center [416, 321] width 18 height 18
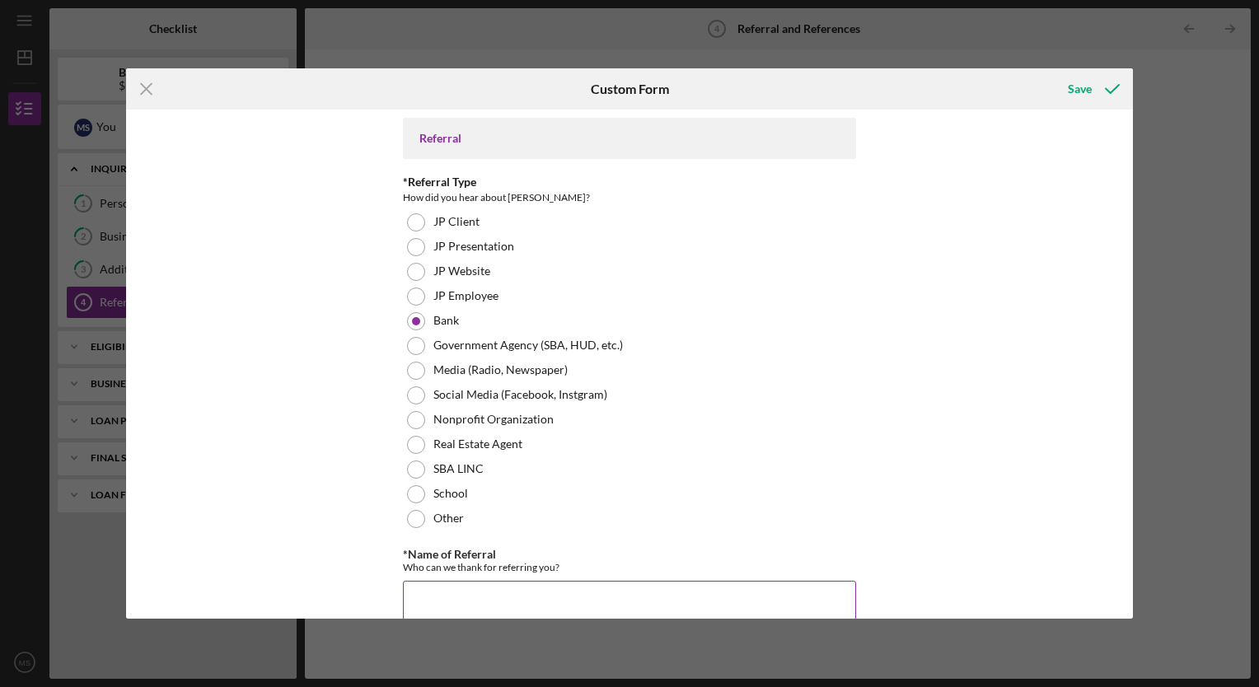
click at [427, 591] on input "*Name of Referral" at bounding box center [629, 601] width 453 height 40
click at [1051, 72] on button "Save" at bounding box center [1092, 88] width 82 height 33
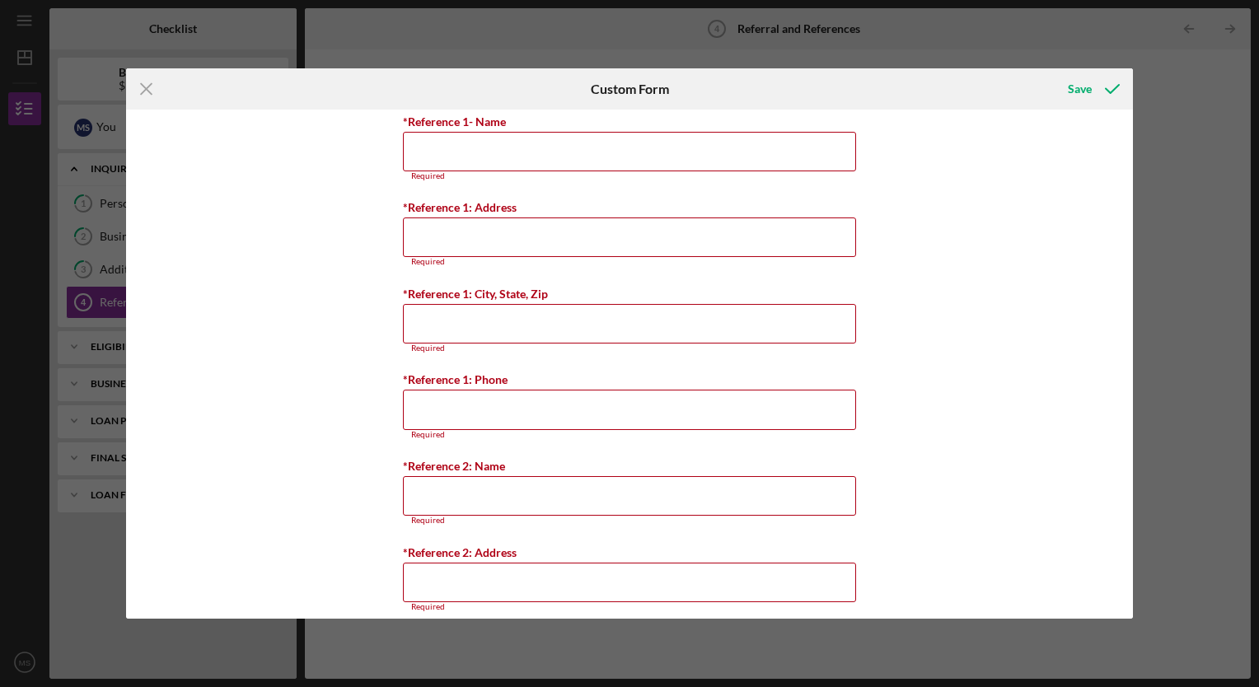
scroll to position [484, 0]
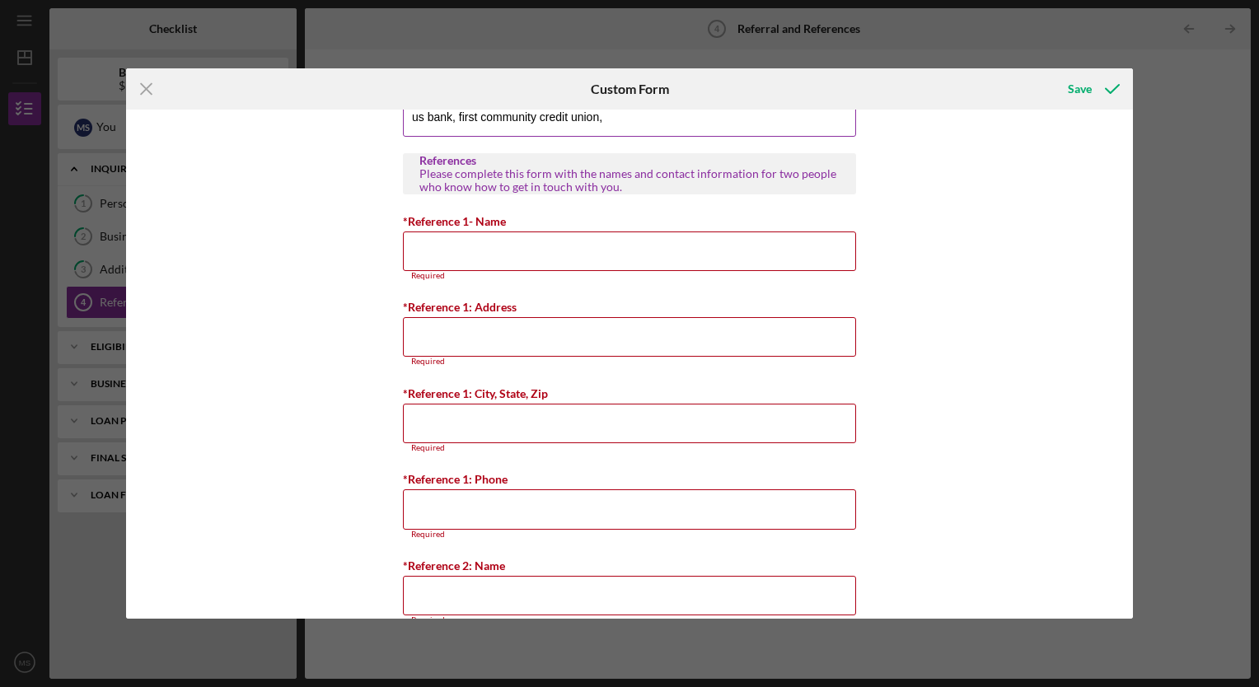
click at [445, 120] on input "us bank, first community credit union," at bounding box center [629, 117] width 453 height 40
click at [451, 117] on input "us bank, first community credit union," at bounding box center [629, 117] width 453 height 40
click at [421, 113] on input "us bank mr. first community credit union," at bounding box center [629, 117] width 453 height 40
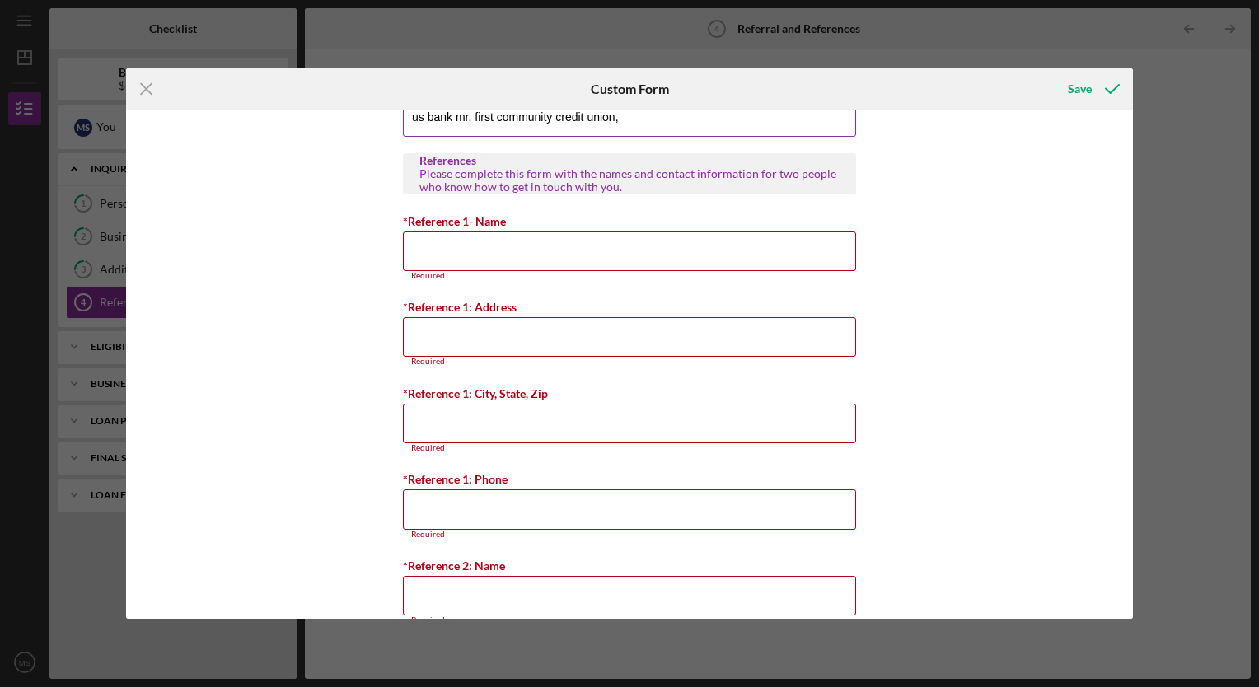
click at [421, 113] on input "us bank mr. first community credit union," at bounding box center [629, 117] width 453 height 40
click at [435, 113] on input "US bank mr. first community credit union," at bounding box center [629, 117] width 453 height 40
click at [478, 185] on div "Please complete this form with the names and contact information for two people…" at bounding box center [629, 180] width 420 height 26
click at [474, 117] on input "US Bank Mr. first community credit union," at bounding box center [629, 117] width 453 height 40
click at [662, 118] on input "US Bank [PERSON_NAME] first community credit union," at bounding box center [629, 117] width 453 height 40
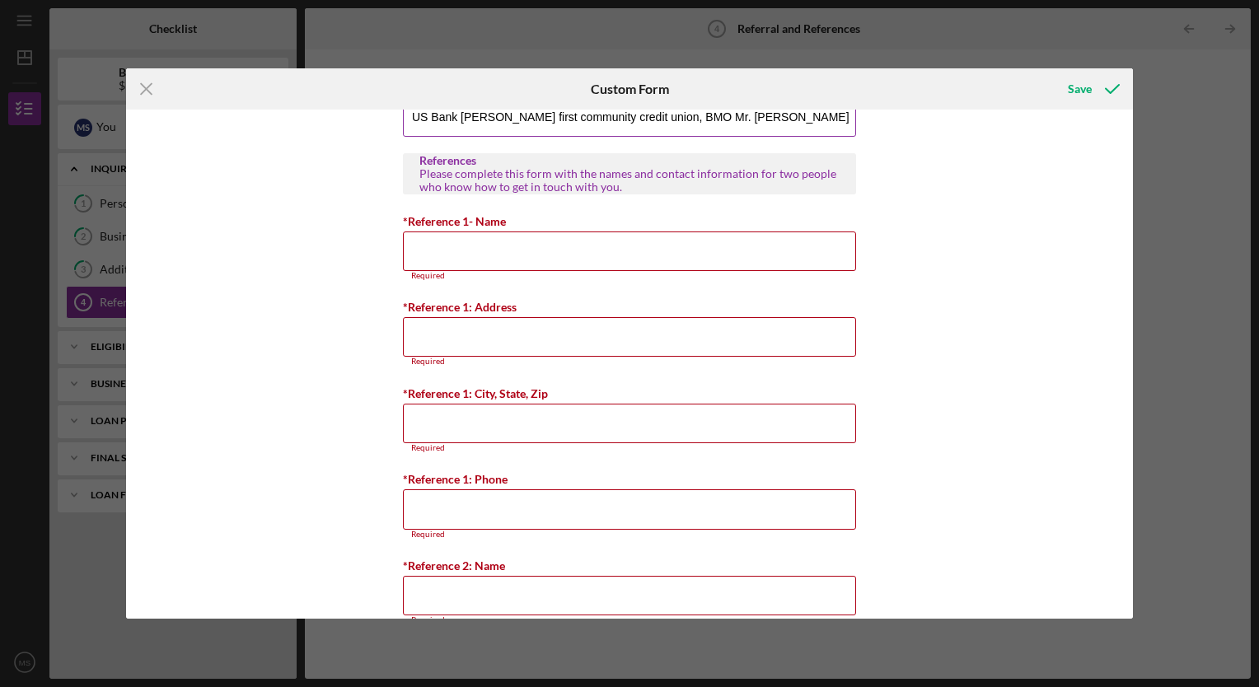
click at [689, 114] on input "US Bank [PERSON_NAME] first community credit union, BMO Mr. [PERSON_NAME]" at bounding box center [629, 117] width 453 height 40
click at [523, 114] on input "US Bank [PERSON_NAME] first community credit union, BMO, Mr. [PERSON_NAME]" at bounding box center [629, 117] width 453 height 40
type input "US Bank [PERSON_NAME] First community credit union, BMO, Mr. [PERSON_NAME]"
click at [446, 252] on input "*Reference 1- Name" at bounding box center [629, 251] width 453 height 40
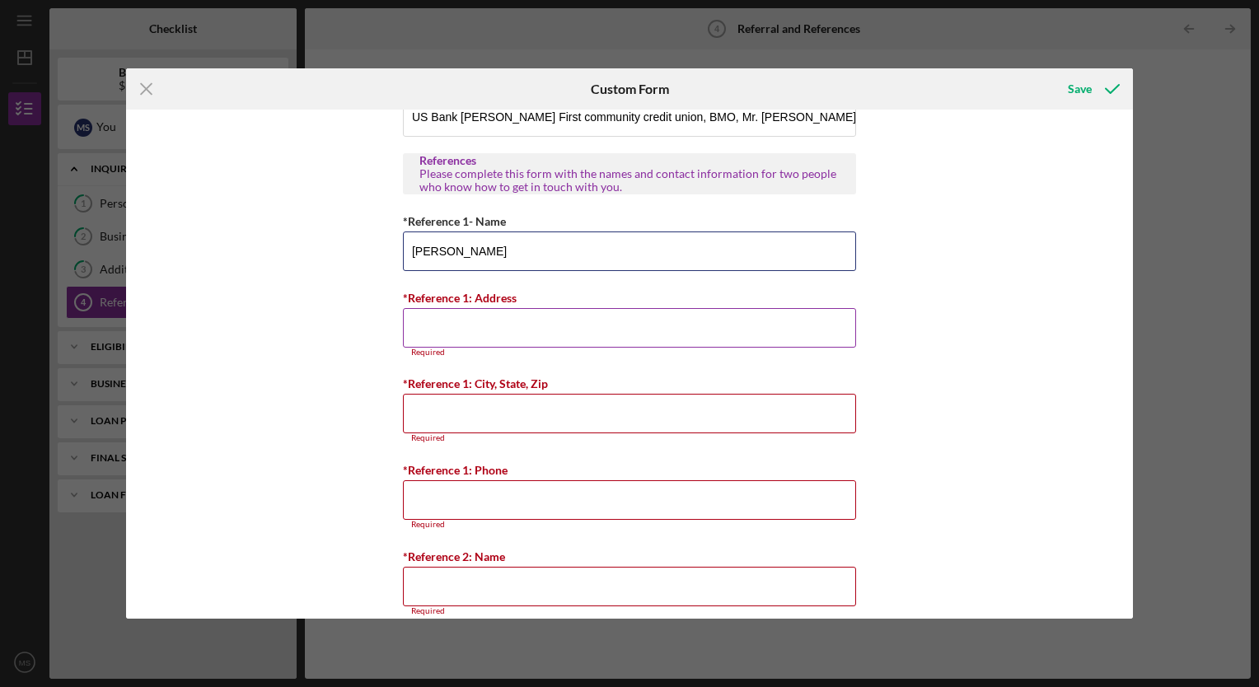
type input "[PERSON_NAME]"
click at [422, 331] on input "*Reference 1: Address" at bounding box center [629, 328] width 453 height 40
type input "[STREET_ADDRESS]"
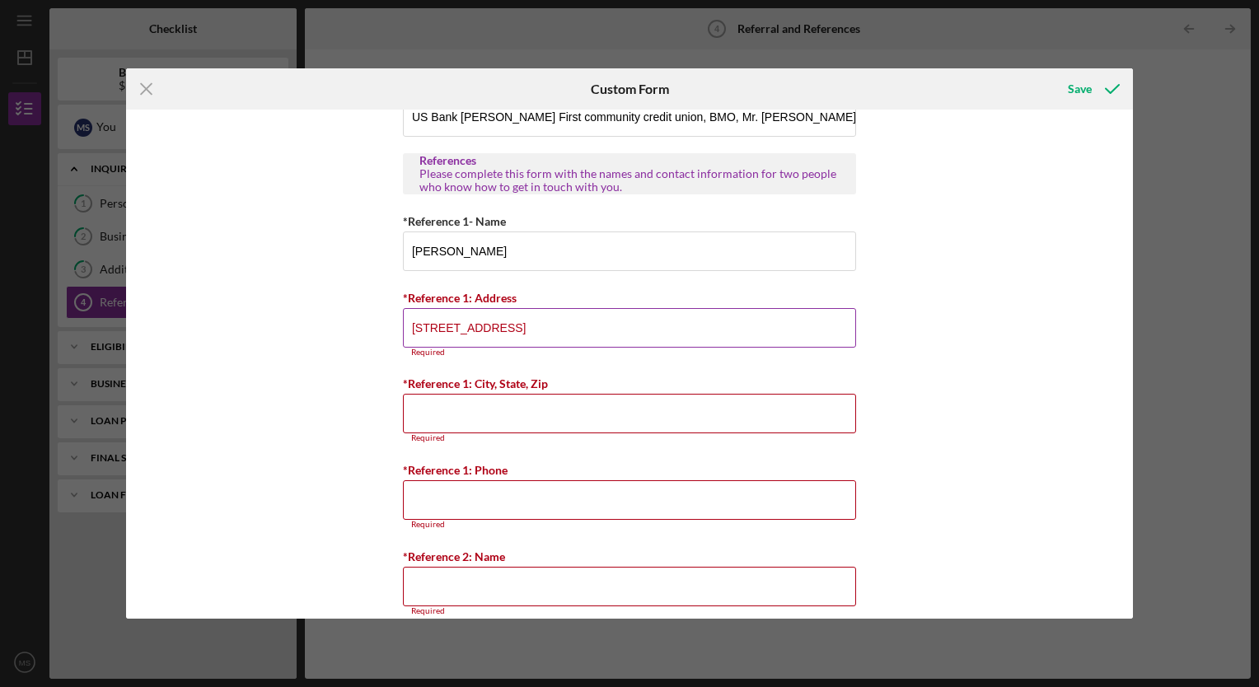
type input "[PERSON_NAME]"
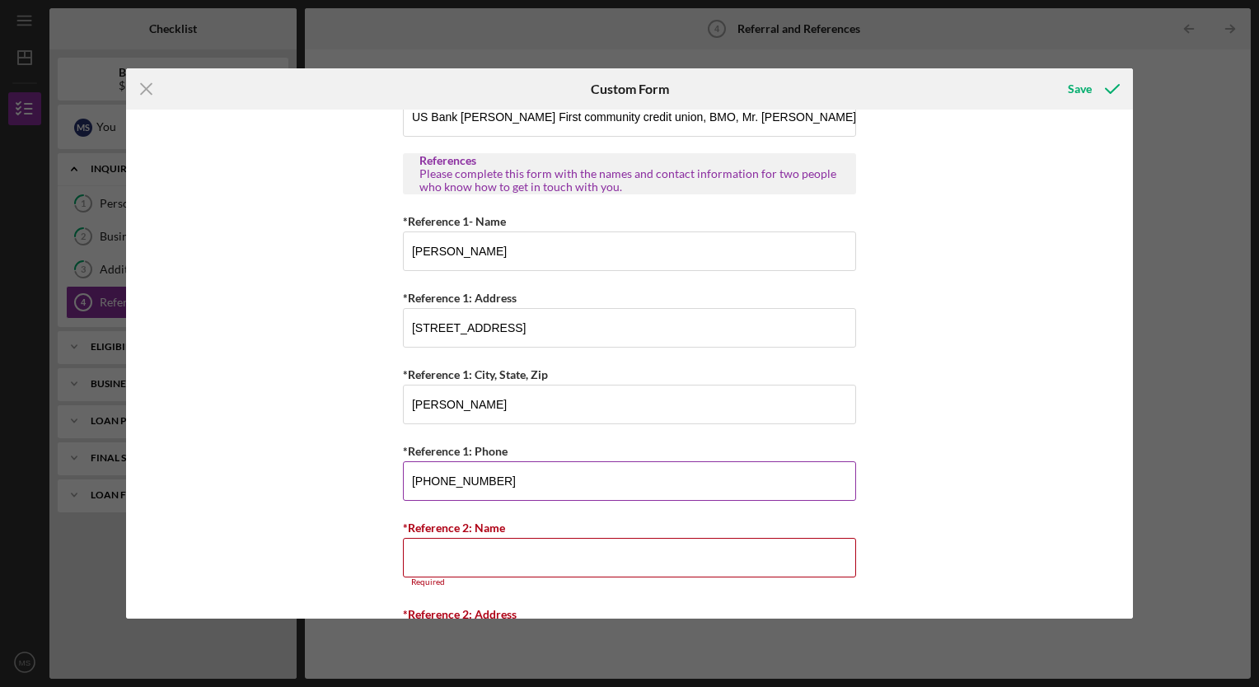
click at [503, 482] on input "[PHONE_NUMBER]" at bounding box center [629, 481] width 453 height 40
type input "[PHONE_NUMBER]"
click at [423, 562] on input "*Reference 2: Name" at bounding box center [629, 558] width 453 height 40
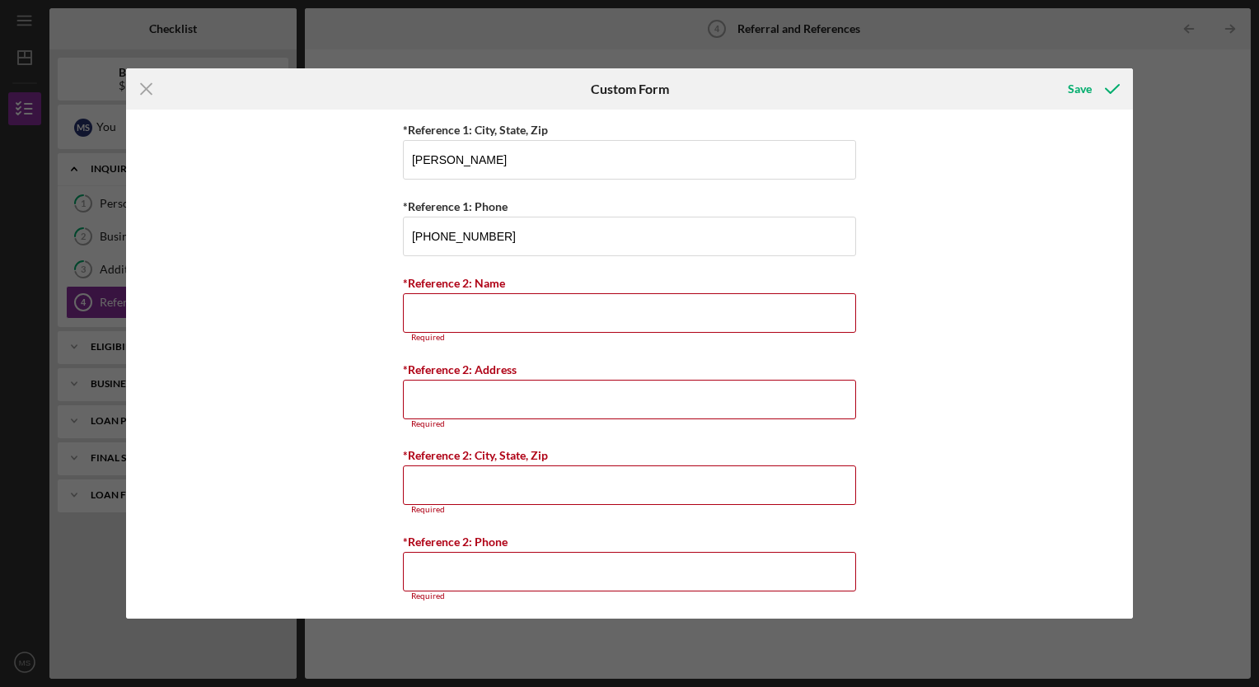
scroll to position [732, 0]
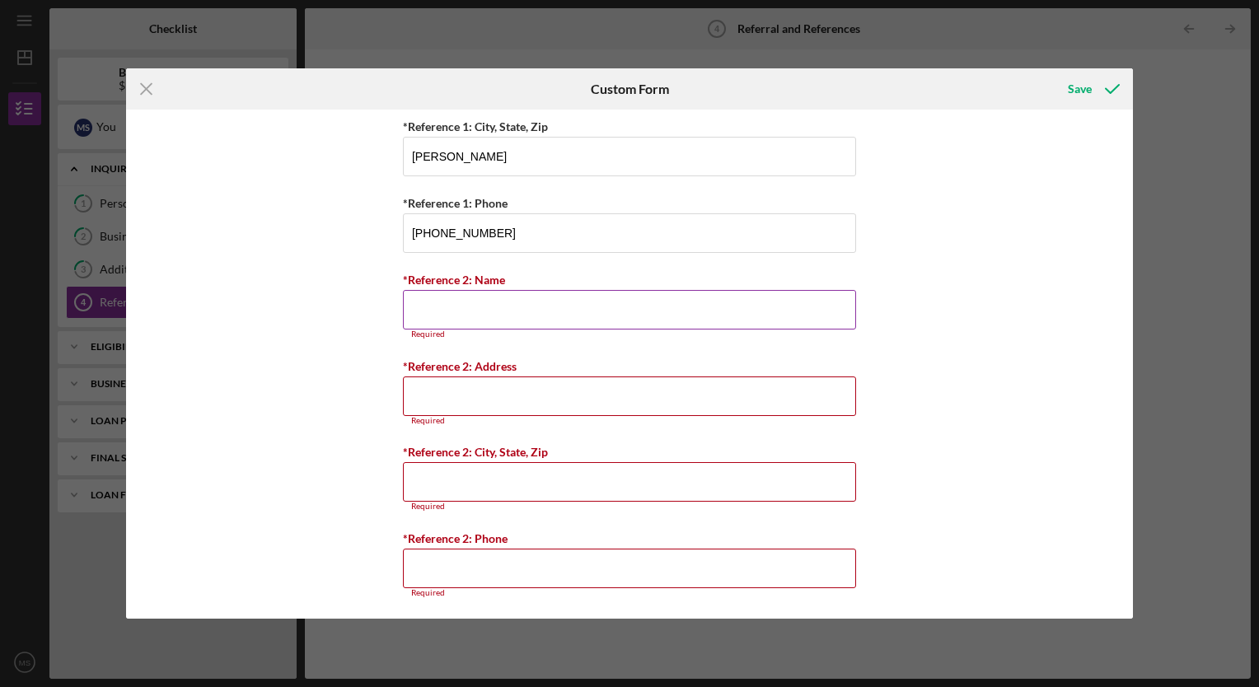
click at [447, 314] on input "*Reference 2: Name" at bounding box center [629, 310] width 453 height 40
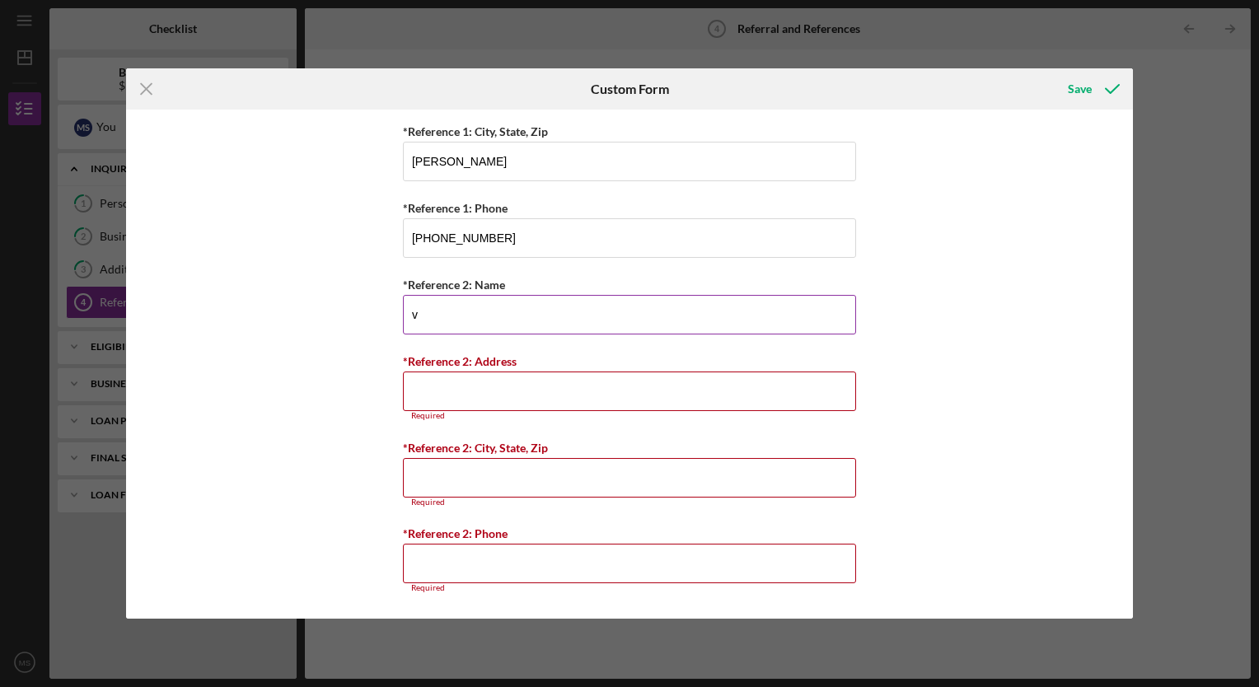
scroll to position [722, 0]
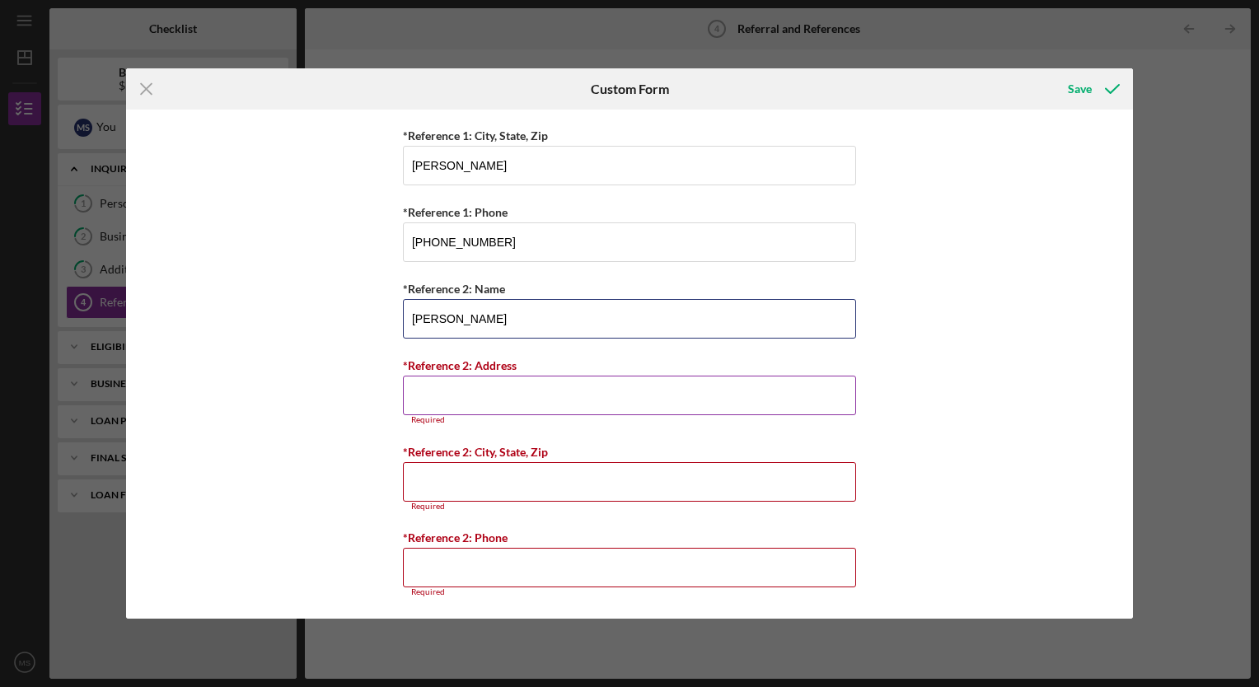
type input "[PERSON_NAME]"
click at [442, 391] on input "*Reference 2: Address" at bounding box center [629, 396] width 453 height 40
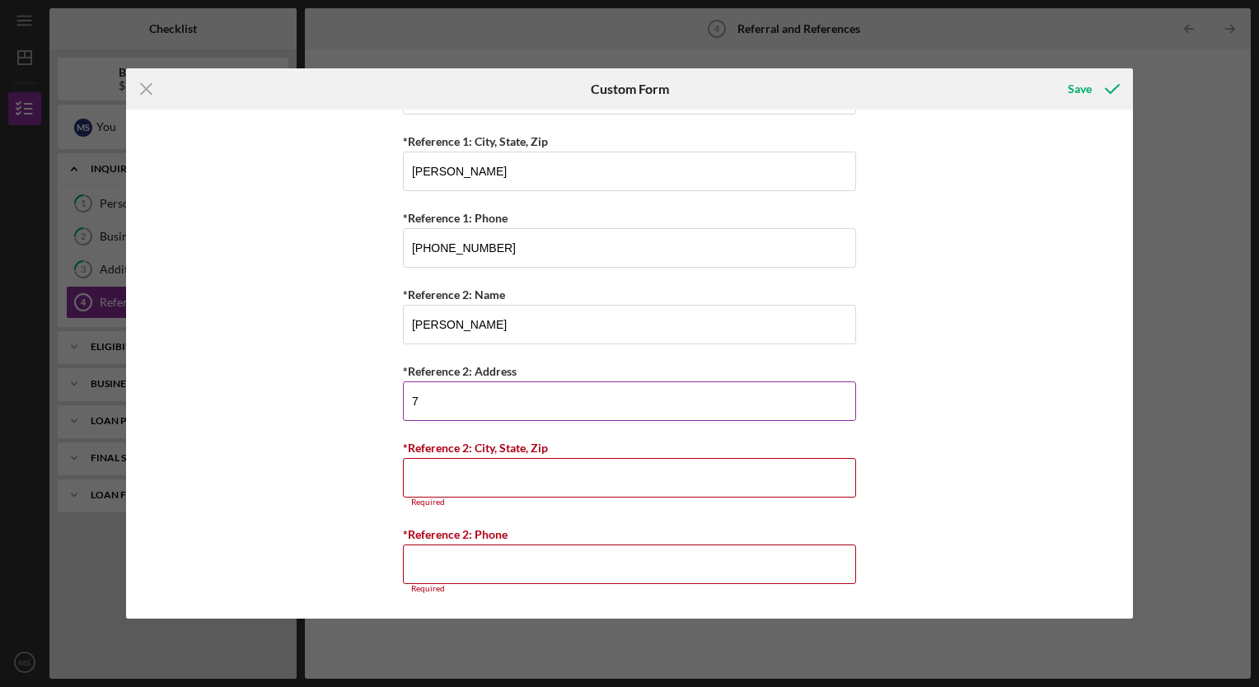
scroll to position [713, 0]
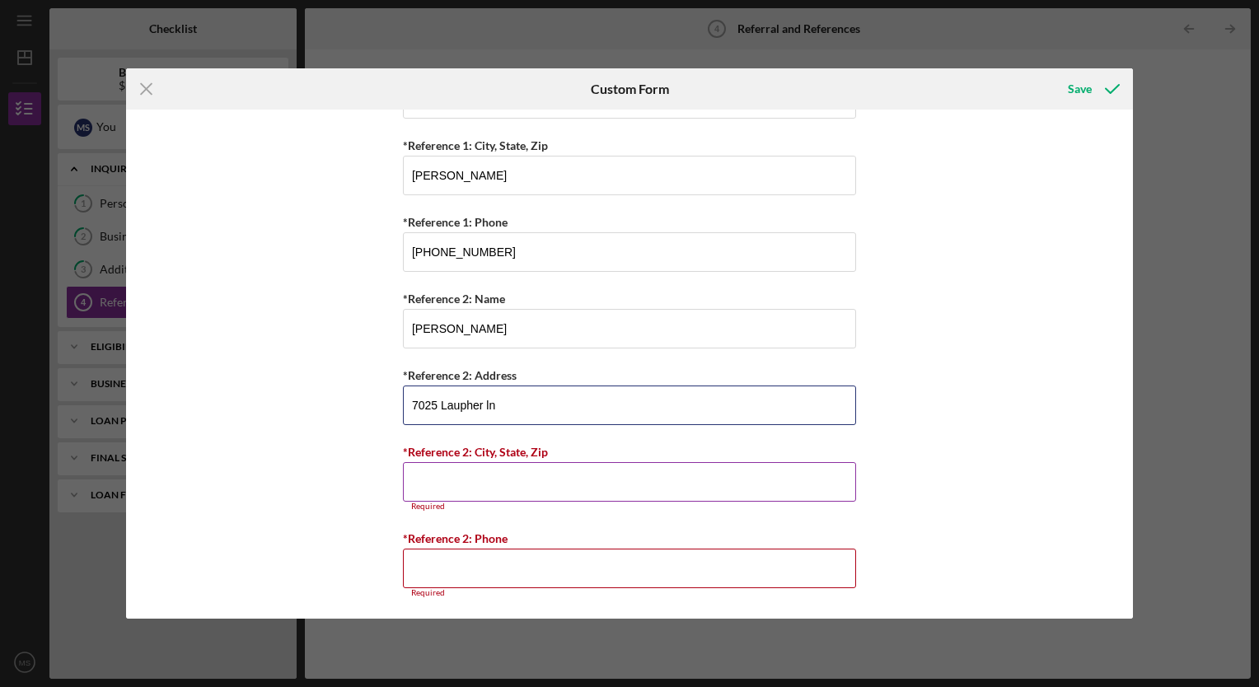
type input "7025 Laupher ln"
click at [435, 484] on input "*Reference 2: City, State, Zip" at bounding box center [629, 482] width 453 height 40
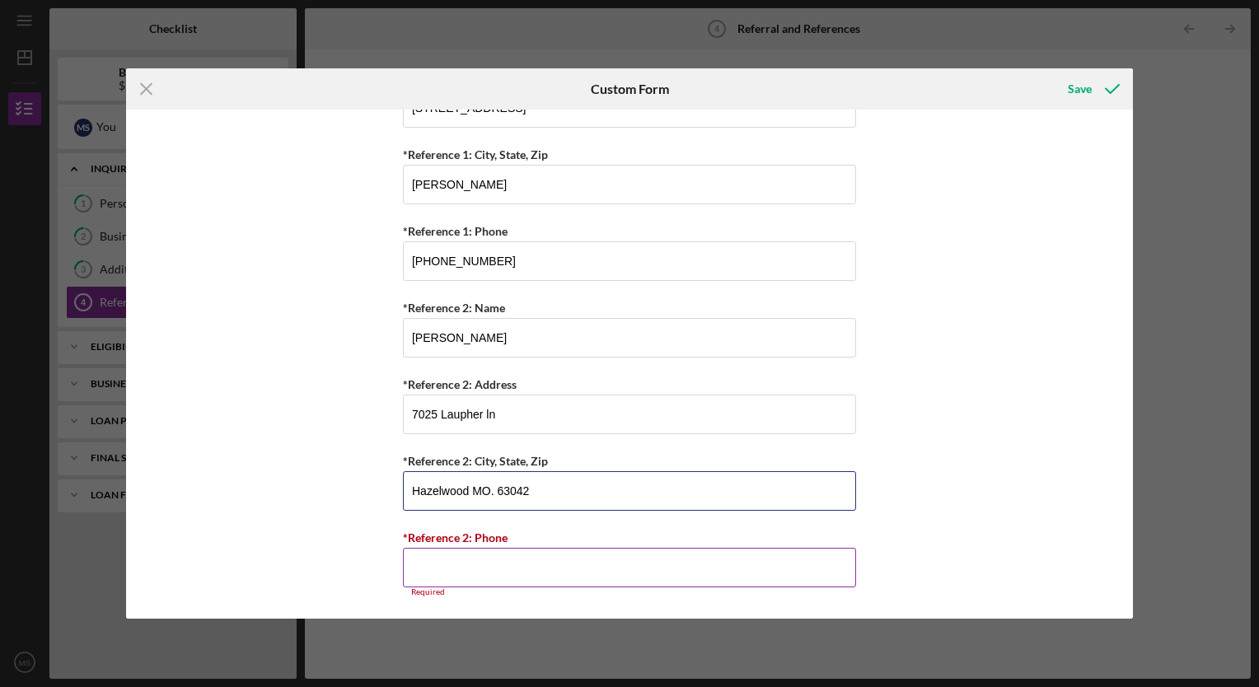
type input "Hazelwood MO. 63042"
click at [431, 568] on input "*Reference 2: Phone" at bounding box center [629, 568] width 453 height 40
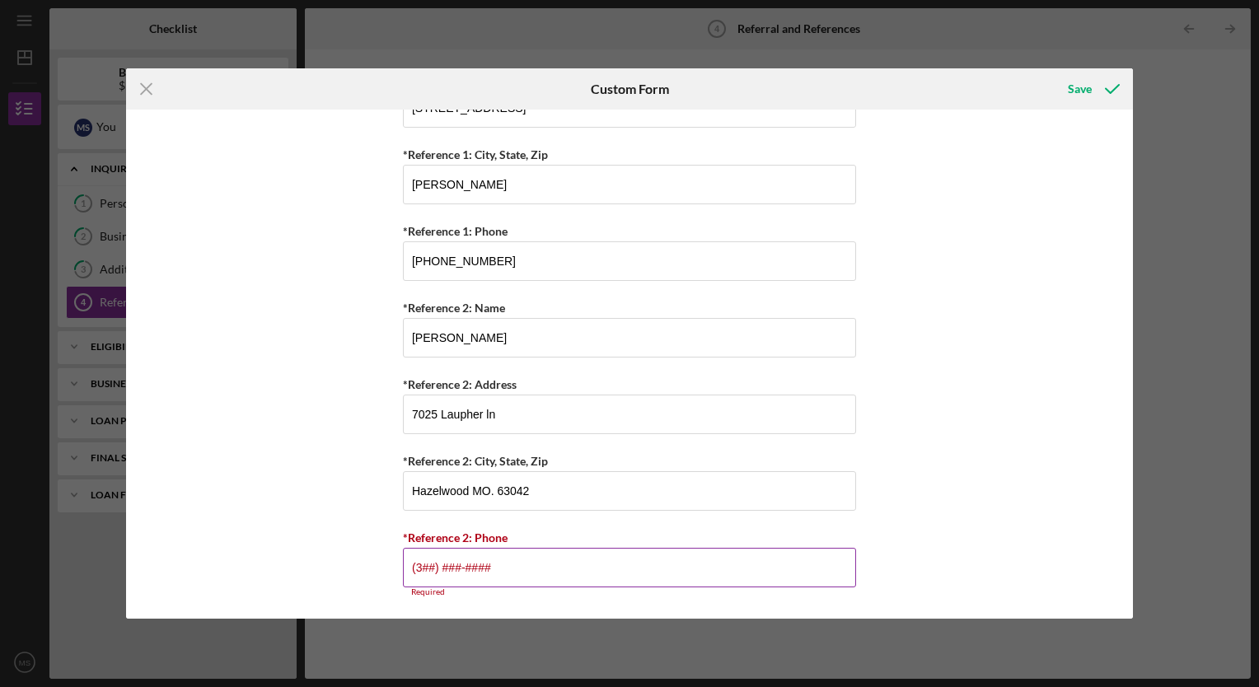
scroll to position [694, 0]
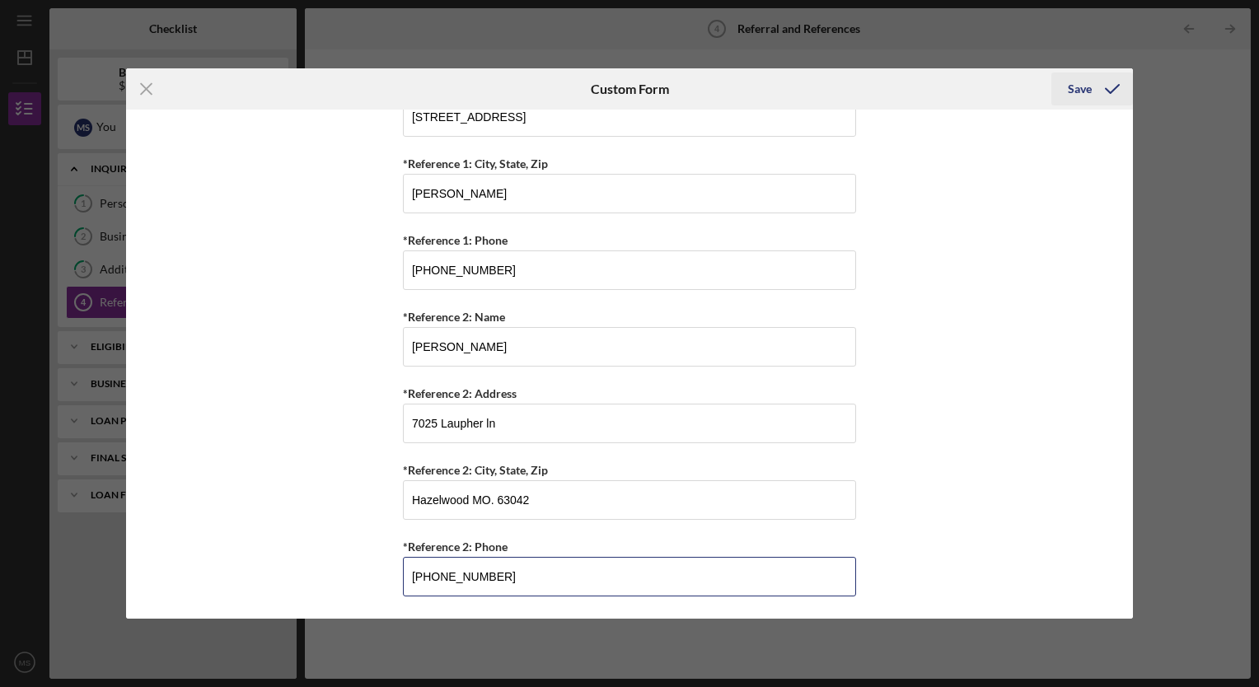
type input "[PHONE_NUMBER]"
click at [1077, 90] on div "Save" at bounding box center [1080, 88] width 24 height 33
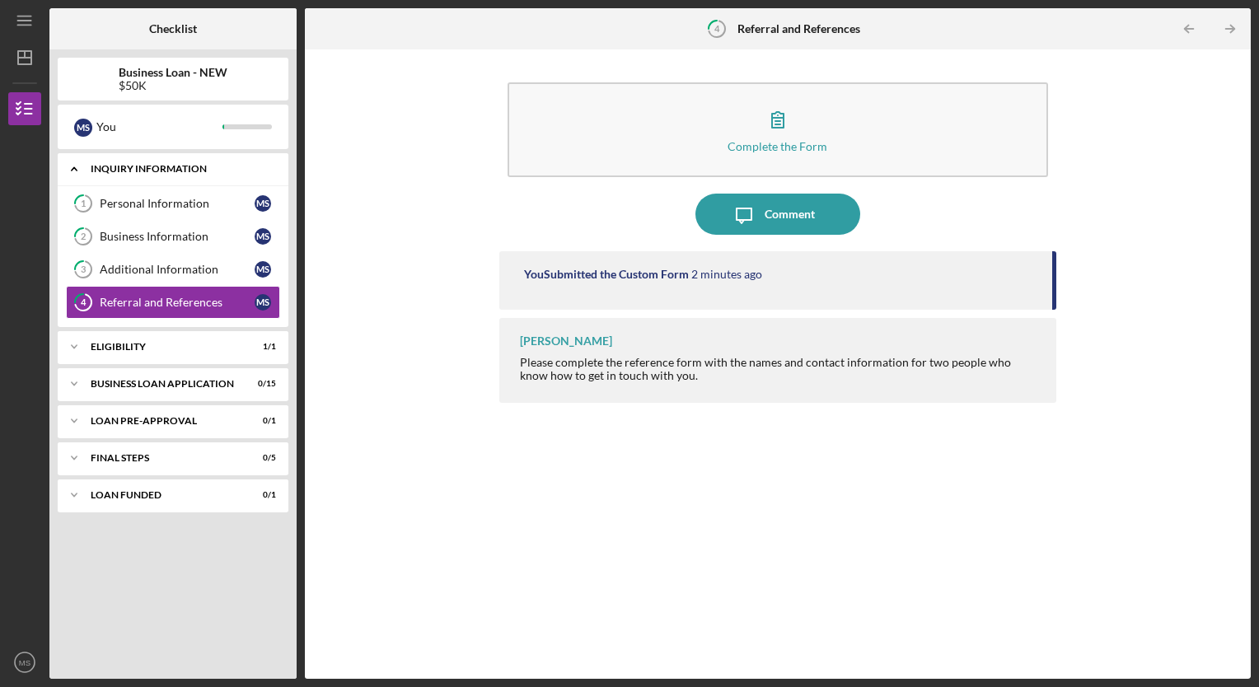
click at [189, 171] on div "INQUIRY INFORMATION" at bounding box center [179, 169] width 177 height 10
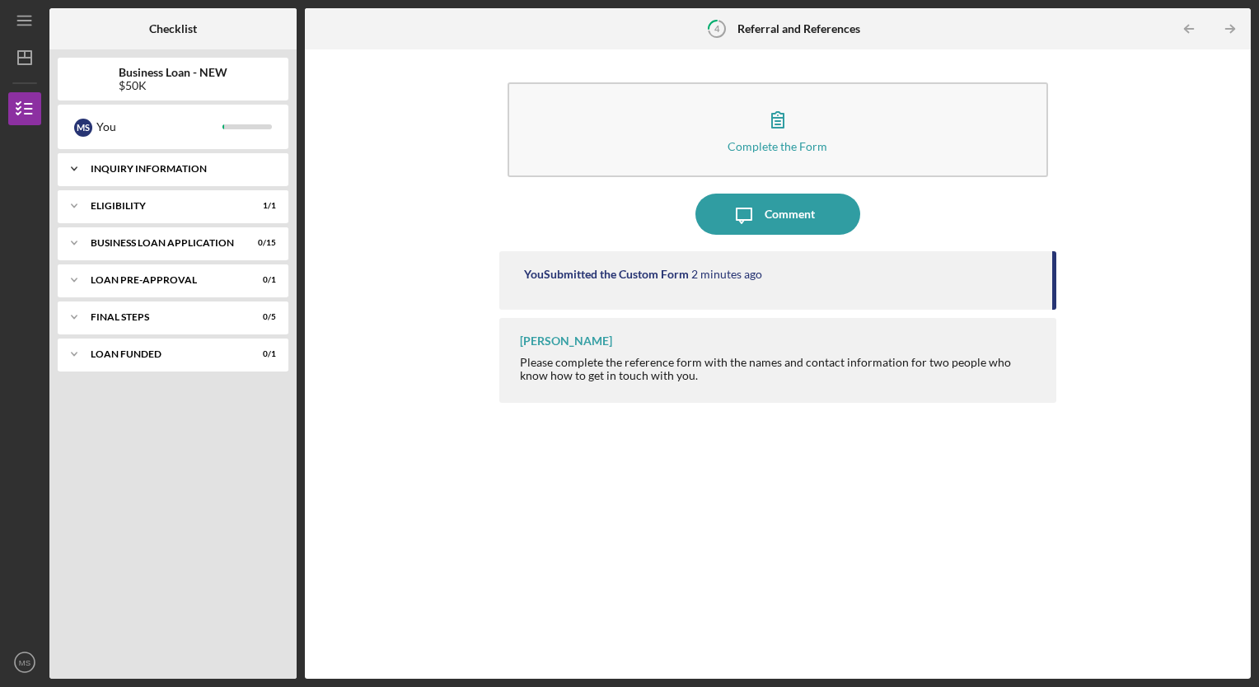
click at [188, 172] on div "INQUIRY INFORMATION" at bounding box center [179, 169] width 177 height 10
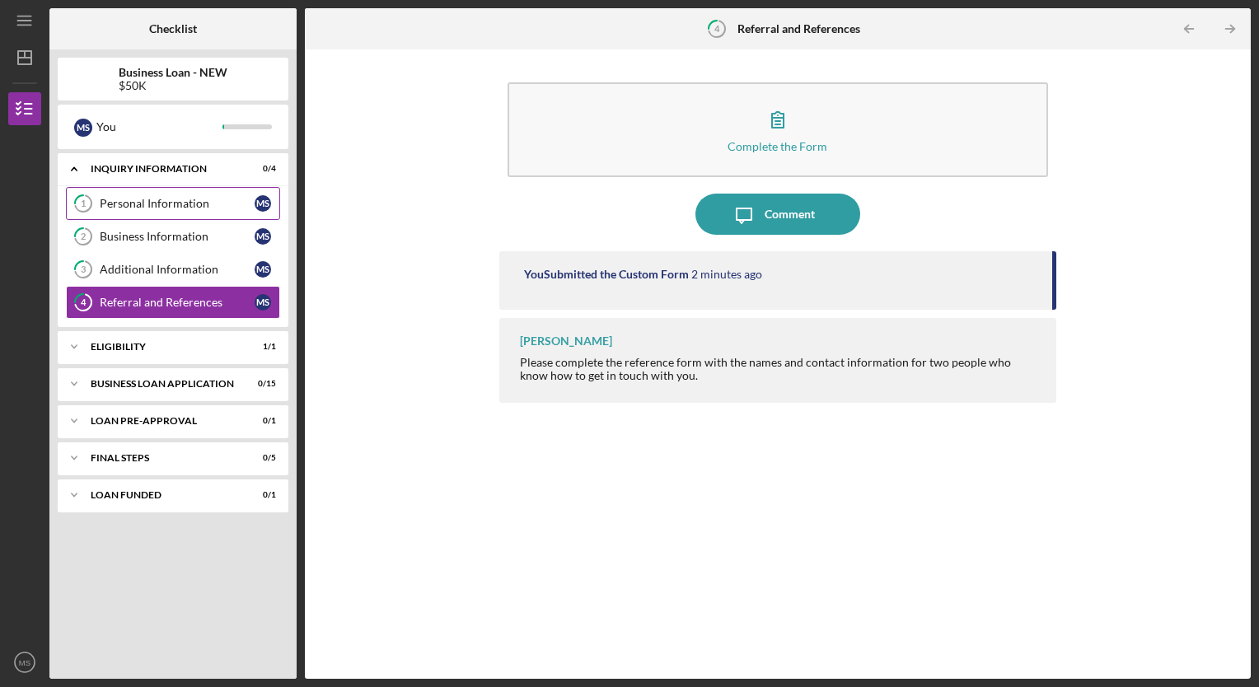
click at [181, 208] on div "Personal Information" at bounding box center [177, 203] width 155 height 13
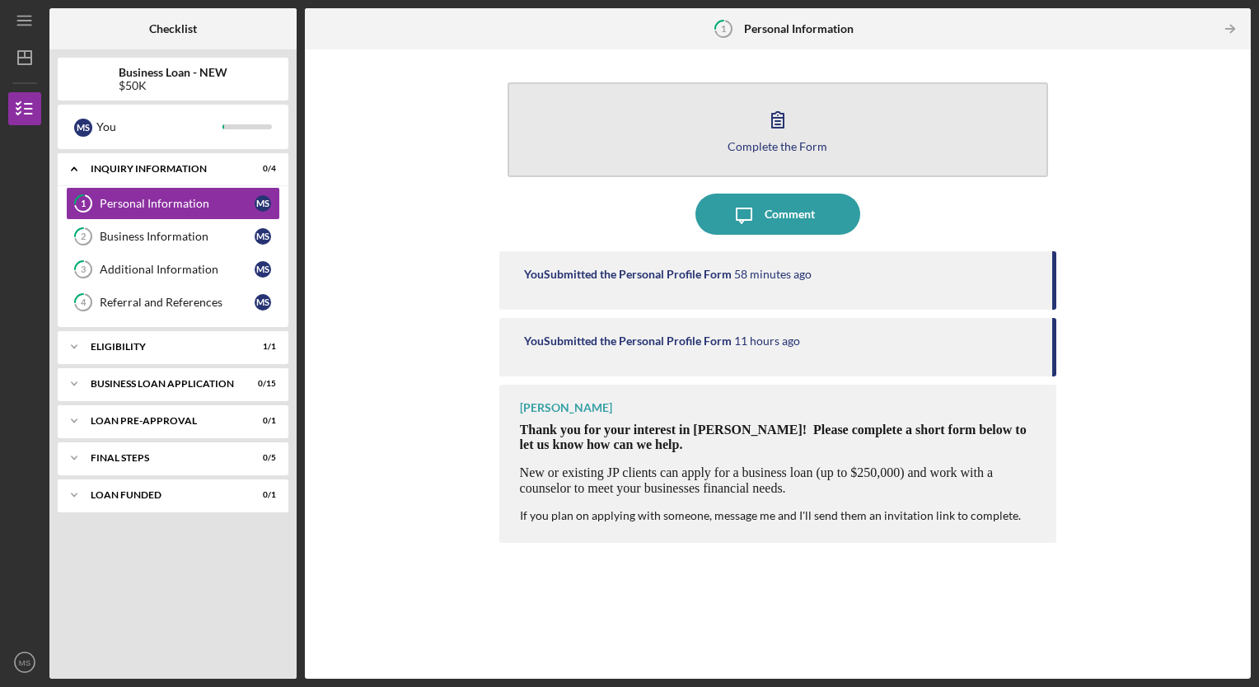
click at [775, 147] on div "Complete the Form" at bounding box center [777, 146] width 100 height 12
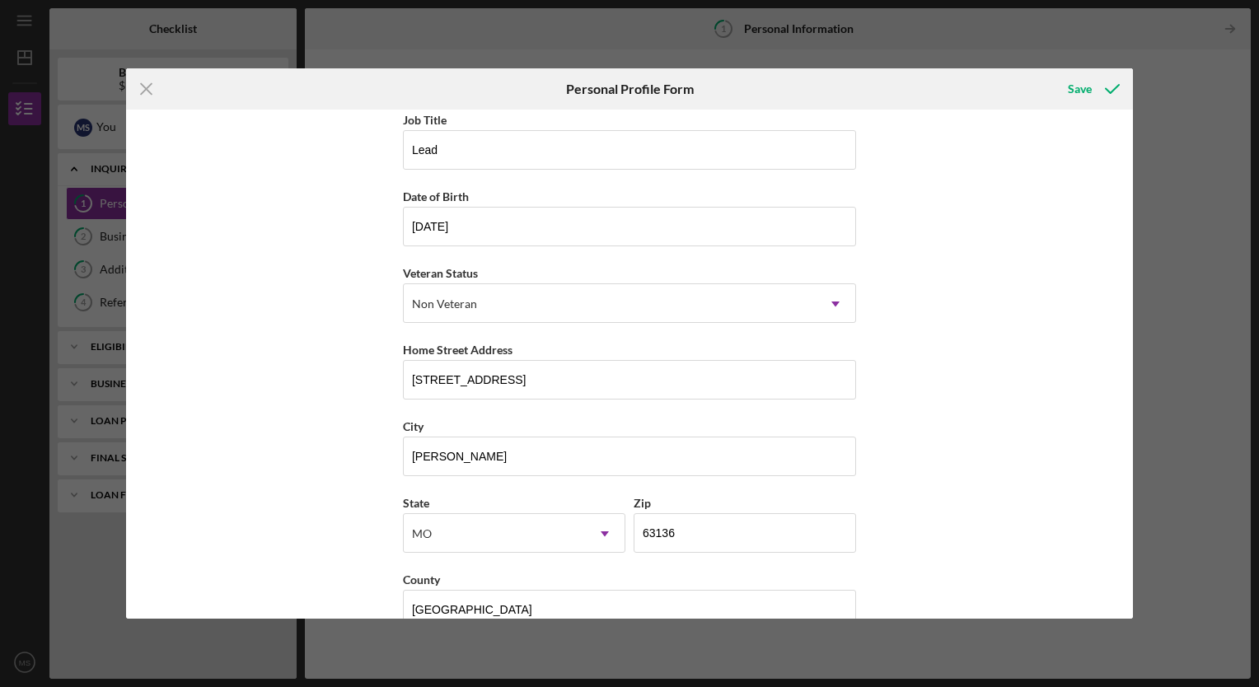
scroll to position [119, 0]
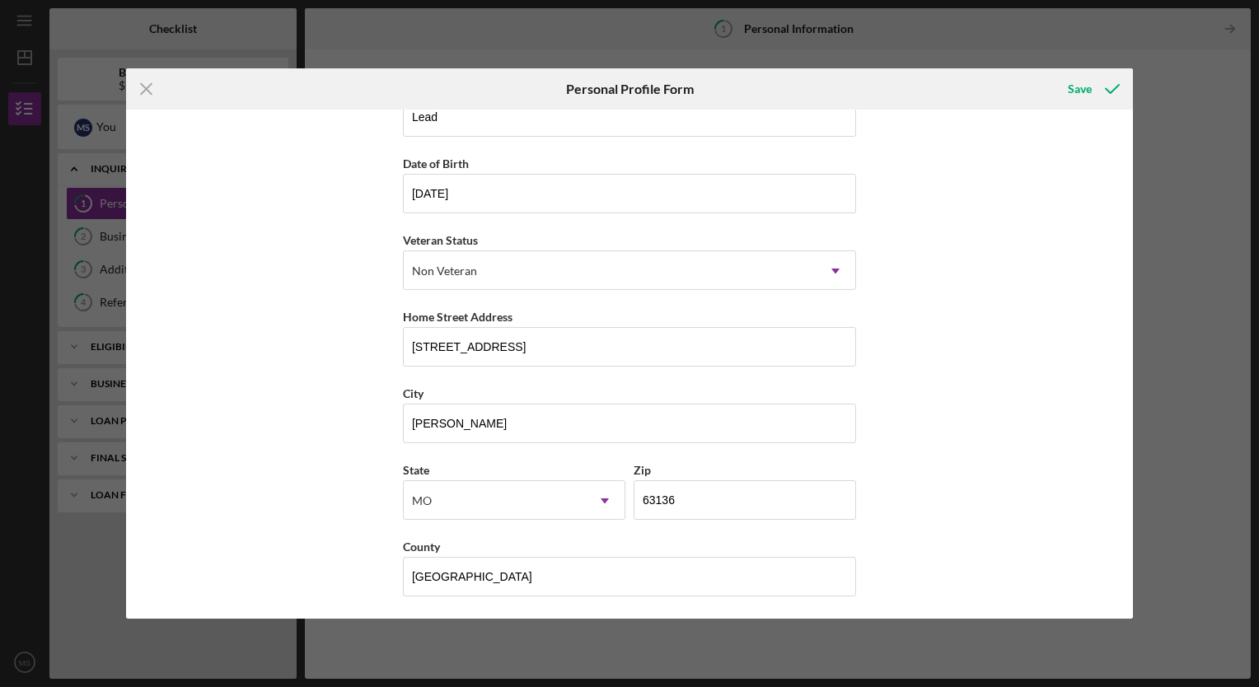
click at [1126, 614] on div "First Name [PERSON_NAME] Middle Name B Last Name [PERSON_NAME] Job Title Lead D…" at bounding box center [629, 364] width 1007 height 508
click at [1127, 119] on div "First Name [PERSON_NAME] Middle Name B Last Name [PERSON_NAME] Job Title Lead D…" at bounding box center [629, 364] width 1007 height 508
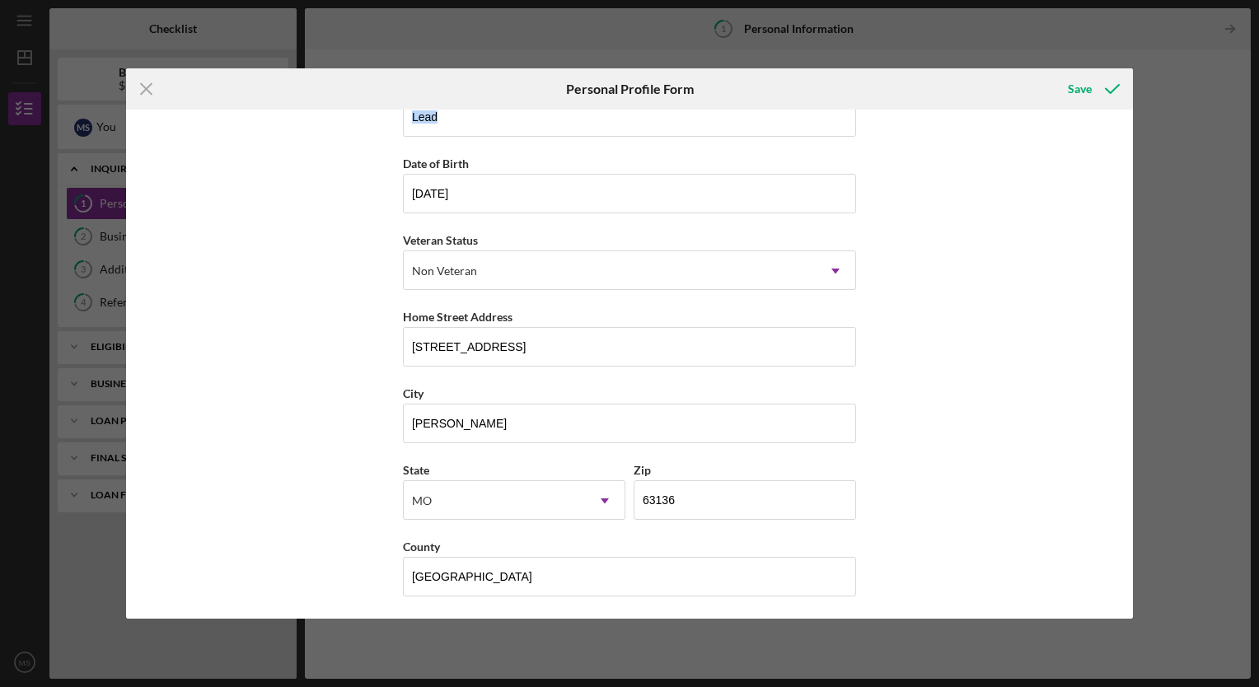
click at [1127, 119] on div "First Name [PERSON_NAME] Middle Name B Last Name [PERSON_NAME] Job Title Lead D…" at bounding box center [629, 364] width 1007 height 508
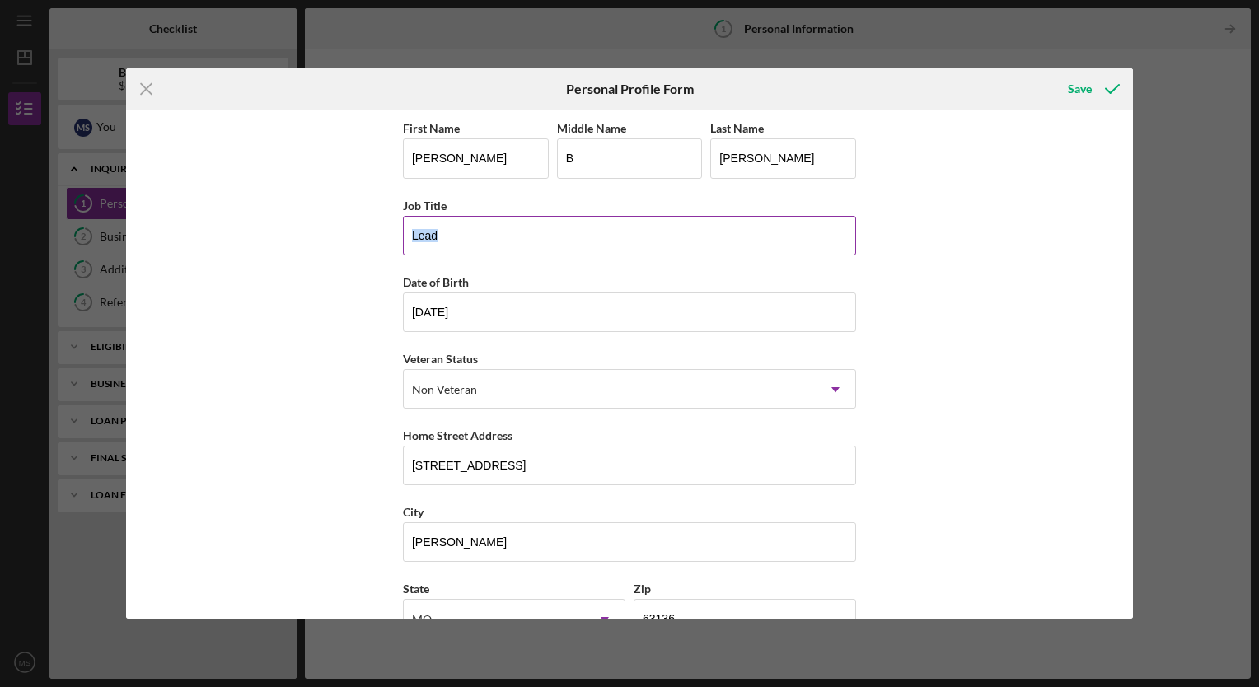
click at [465, 243] on input "Lead" at bounding box center [629, 236] width 453 height 40
type input "Line Lead Supervisor"
click at [1082, 88] on div "Save" at bounding box center [1080, 88] width 24 height 33
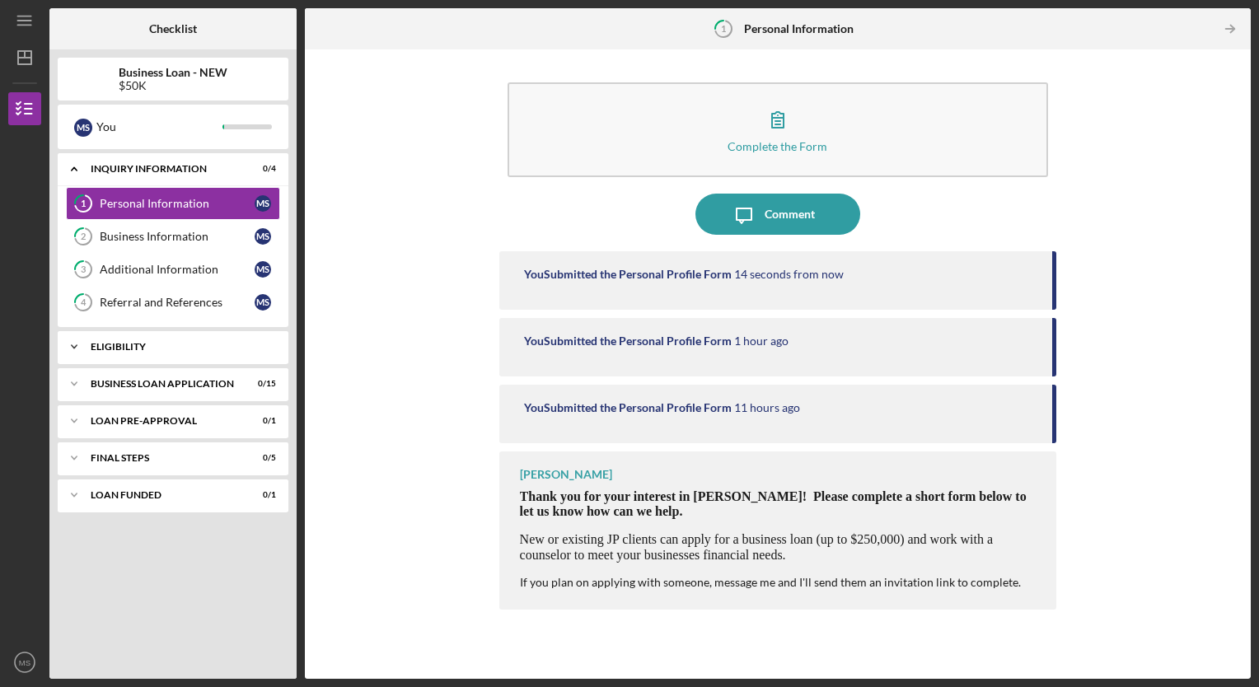
click at [136, 348] on div "ELIGIBILITY" at bounding box center [179, 347] width 177 height 10
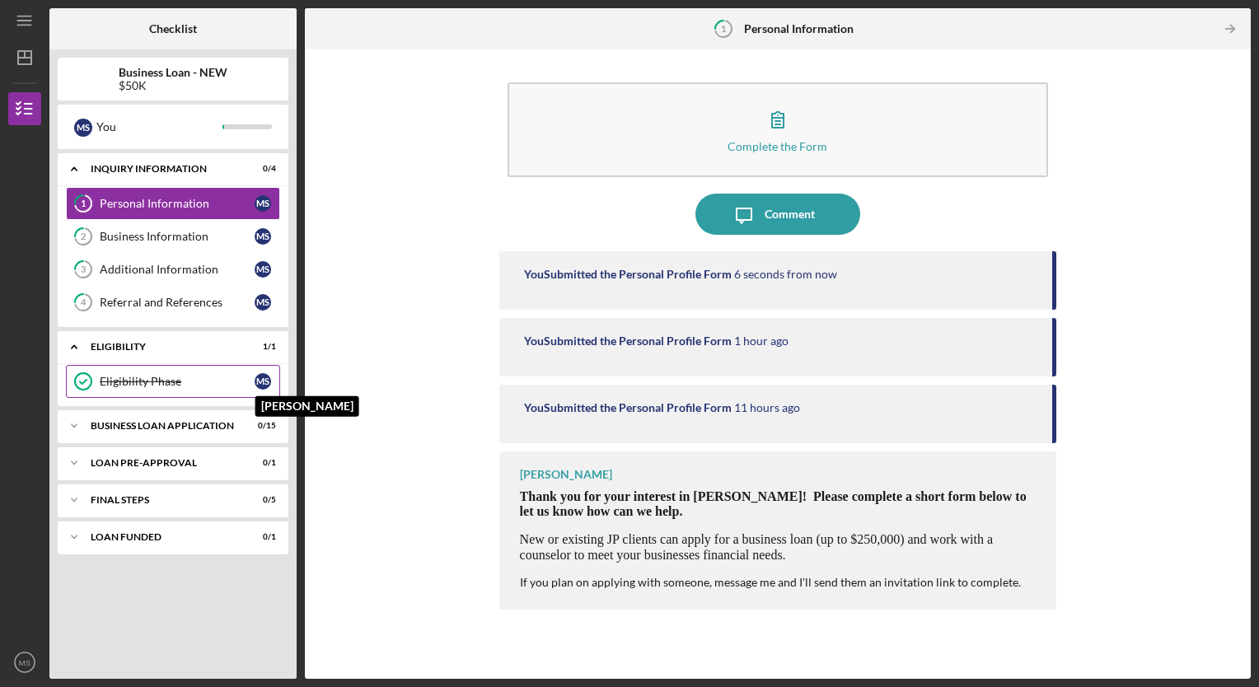
click at [256, 381] on div "M S" at bounding box center [263, 381] width 16 height 16
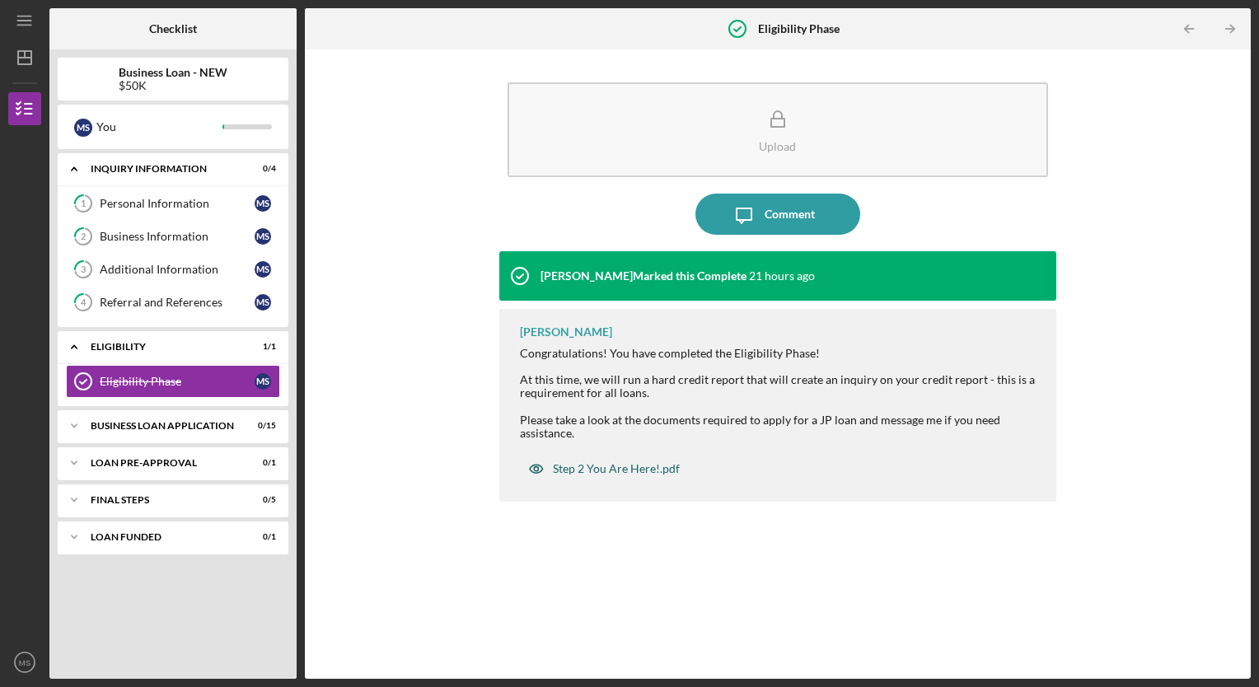
click at [615, 470] on div "Step 2 You Are Here!.pdf" at bounding box center [616, 468] width 127 height 13
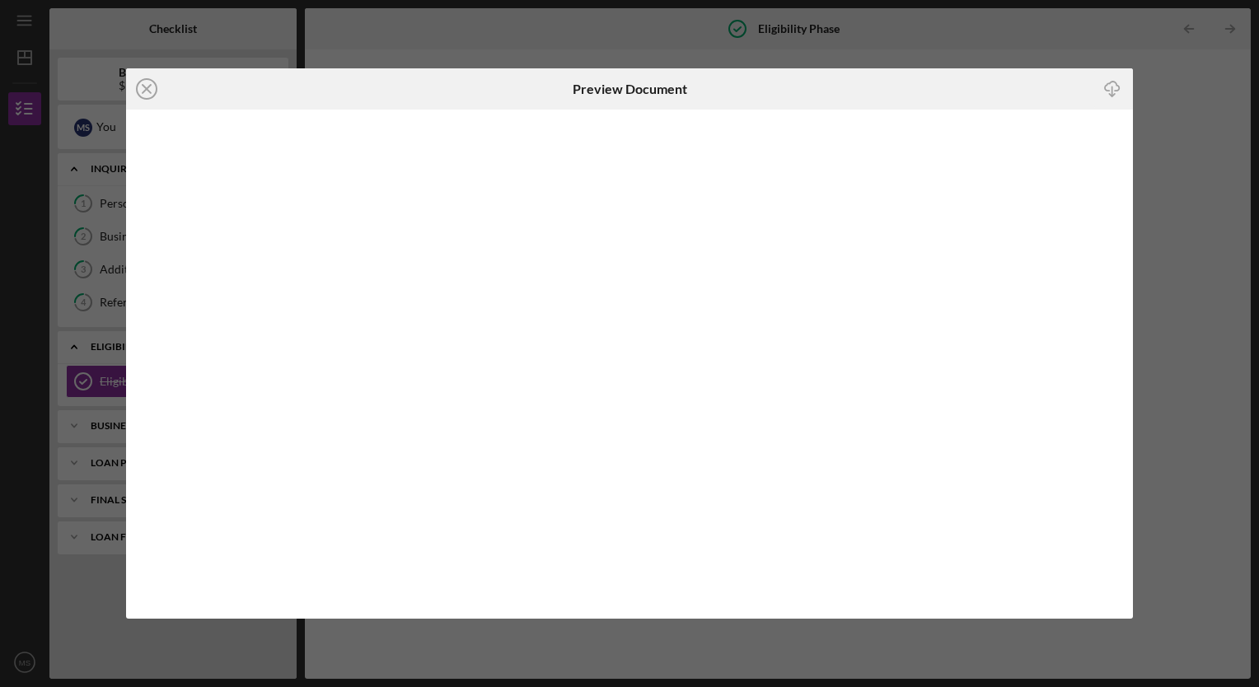
click at [968, 28] on div "Icon/Close Preview Document Icon/Download" at bounding box center [629, 343] width 1259 height 687
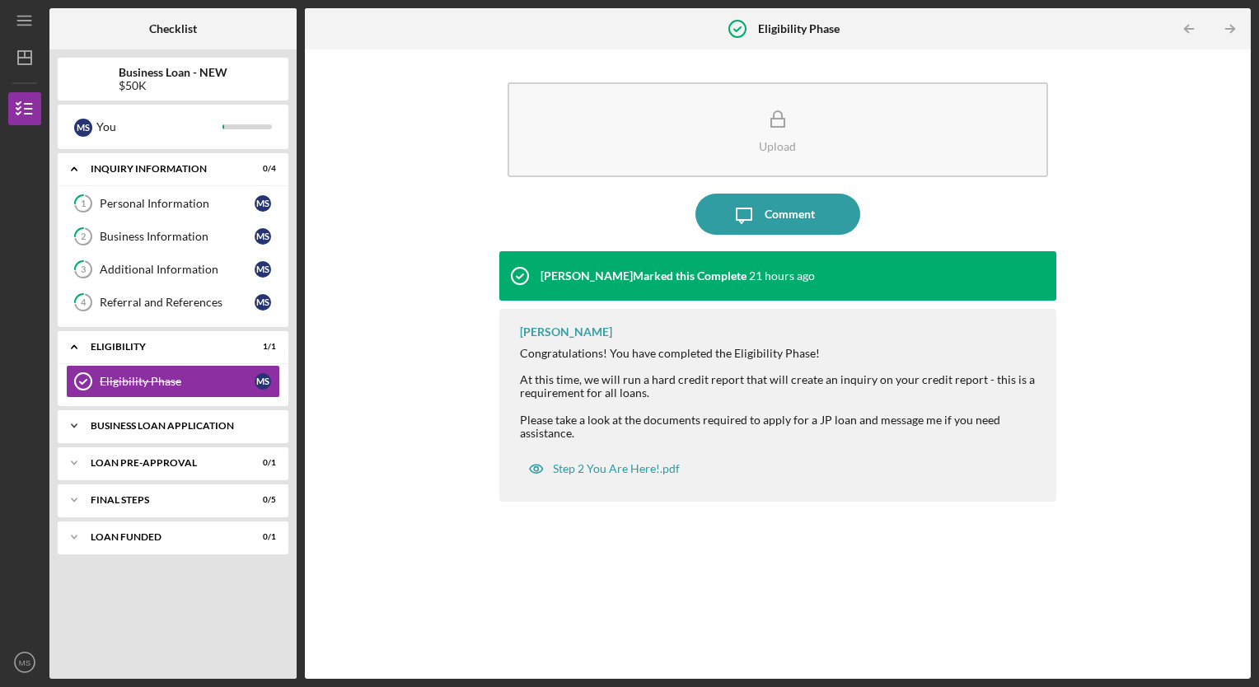
click at [199, 424] on div "BUSINESS LOAN APPLICATION" at bounding box center [179, 426] width 177 height 10
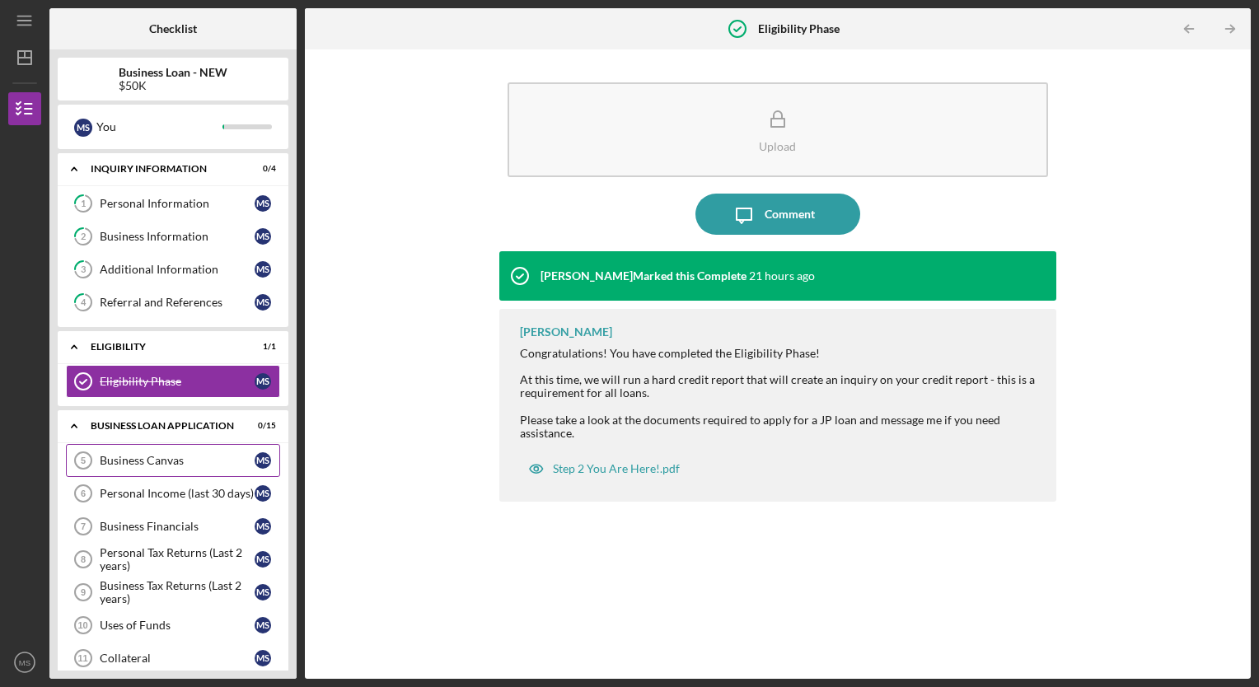
click at [147, 462] on div "Business Canvas" at bounding box center [177, 460] width 155 height 13
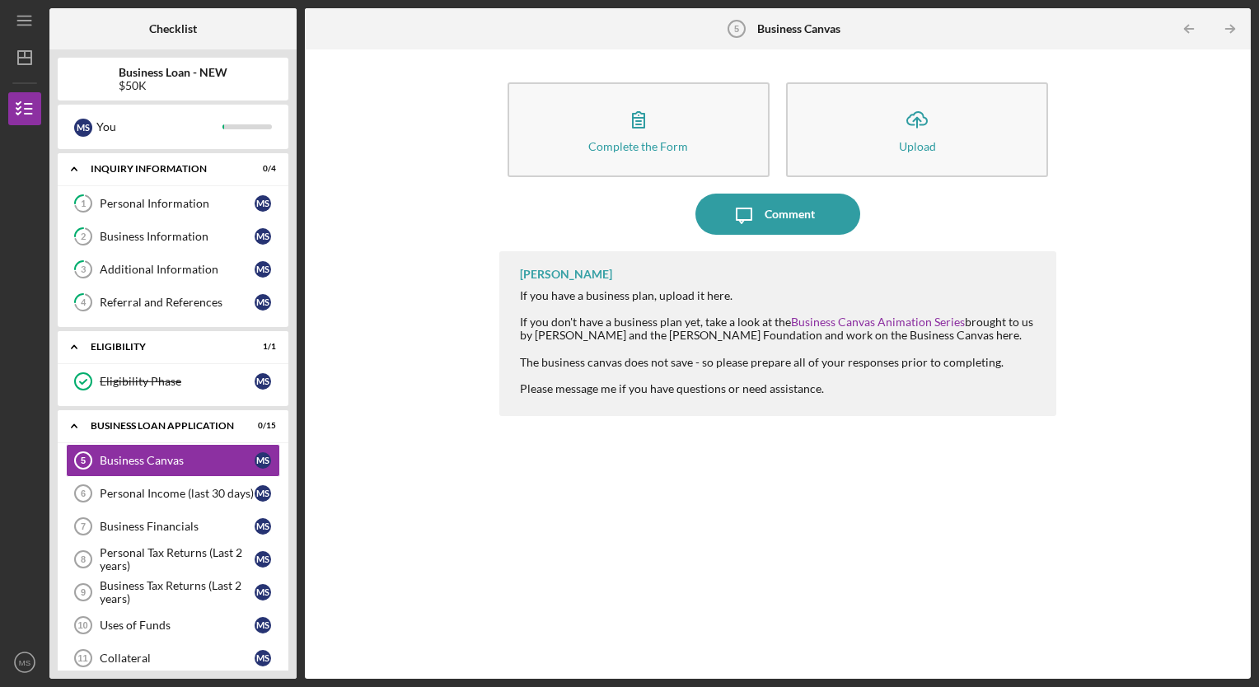
click at [295, 667] on div "Business Loan - NEW $50K M S You Icon/Expander INQUIRY INFORMATION 0 / 4 1 Pers…" at bounding box center [172, 363] width 247 height 629
